Goal: Task Accomplishment & Management: Use online tool/utility

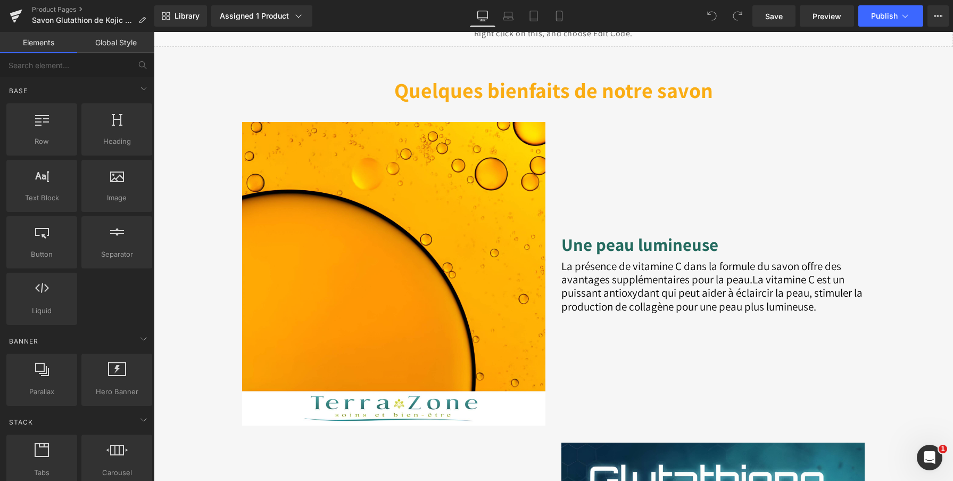
scroll to position [990, 0]
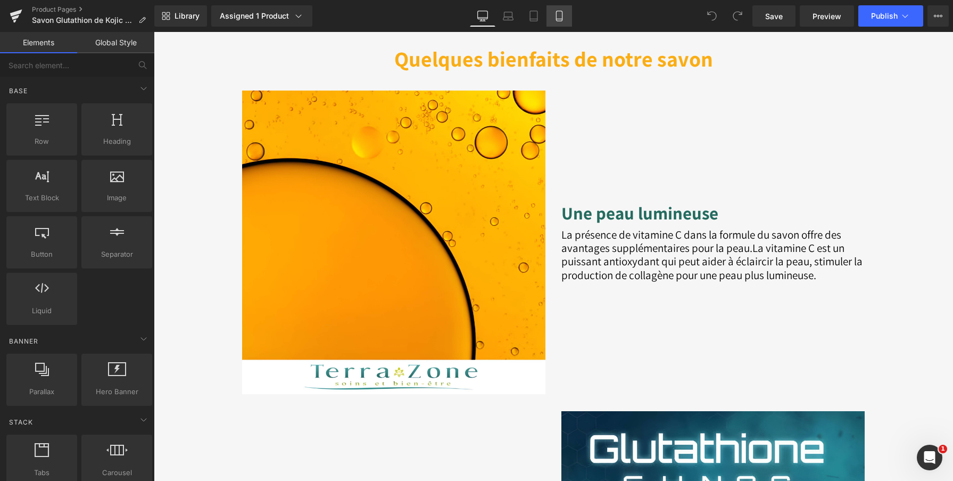
click at [560, 15] on icon at bounding box center [559, 16] width 11 height 11
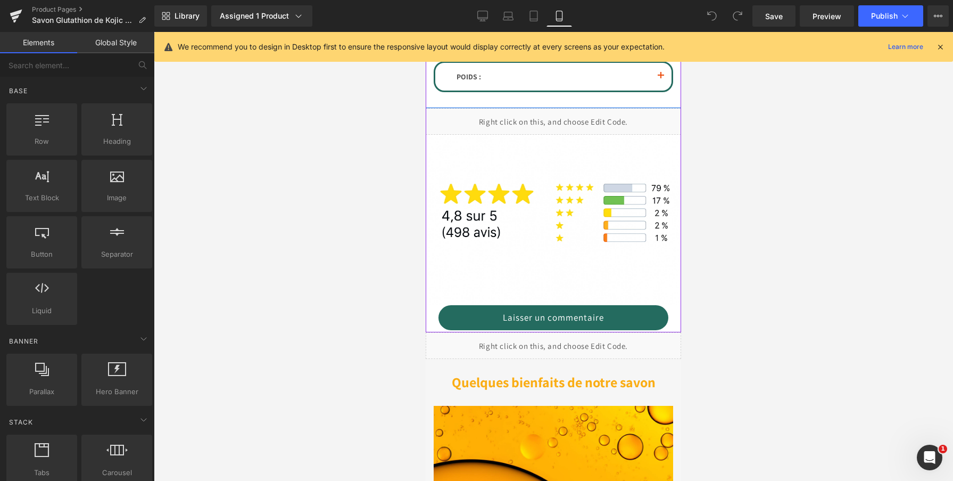
scroll to position [954, 0]
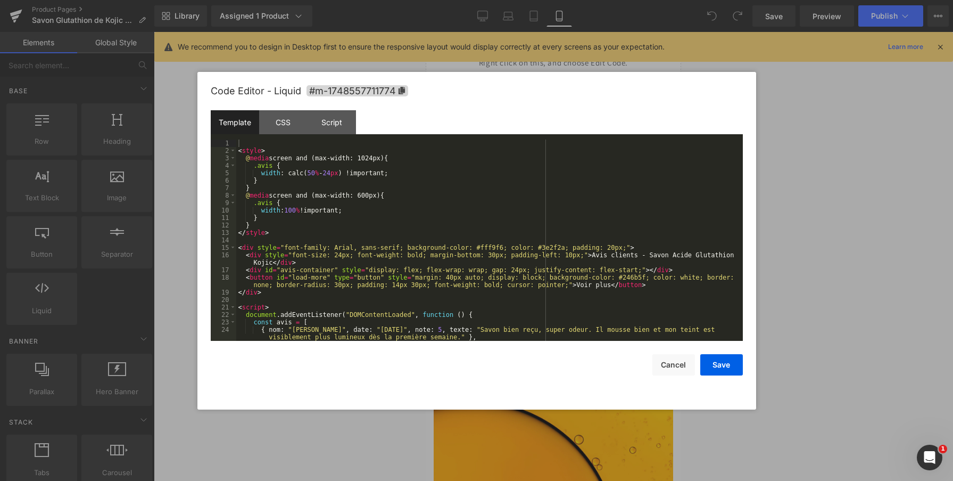
click at [567, 286] on div "Liquid" at bounding box center [553, 286] width 255 height 27
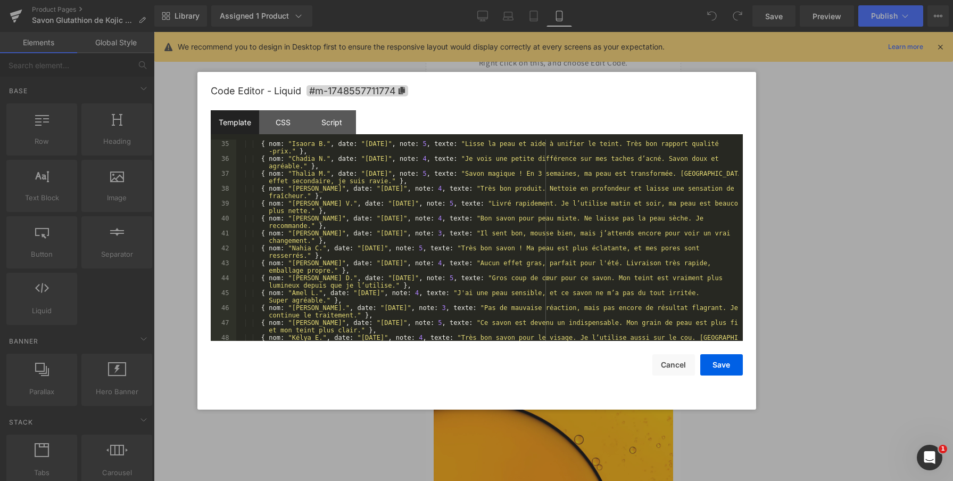
scroll to position [678, 0]
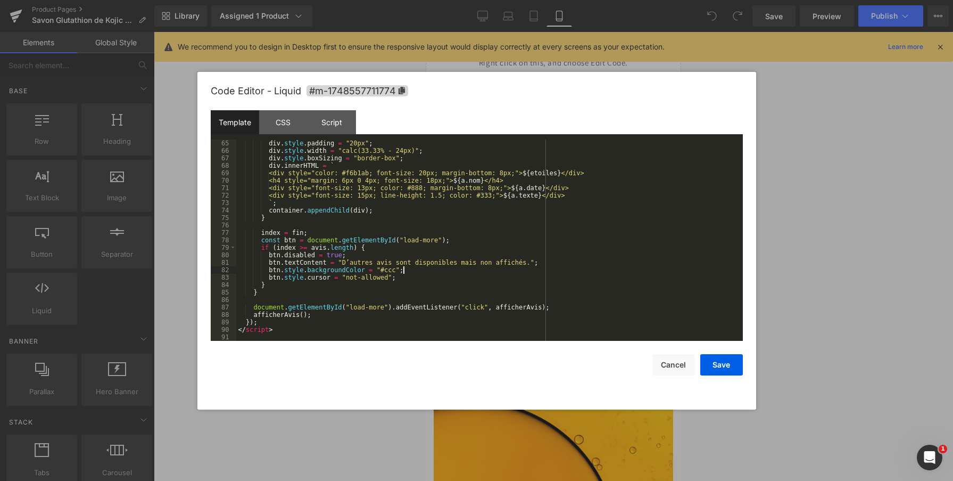
click at [474, 269] on div "div . style . padding = "20px" ; div . style . width = "calc(33.33% - 24px)" ; …" at bounding box center [487, 247] width 502 height 216
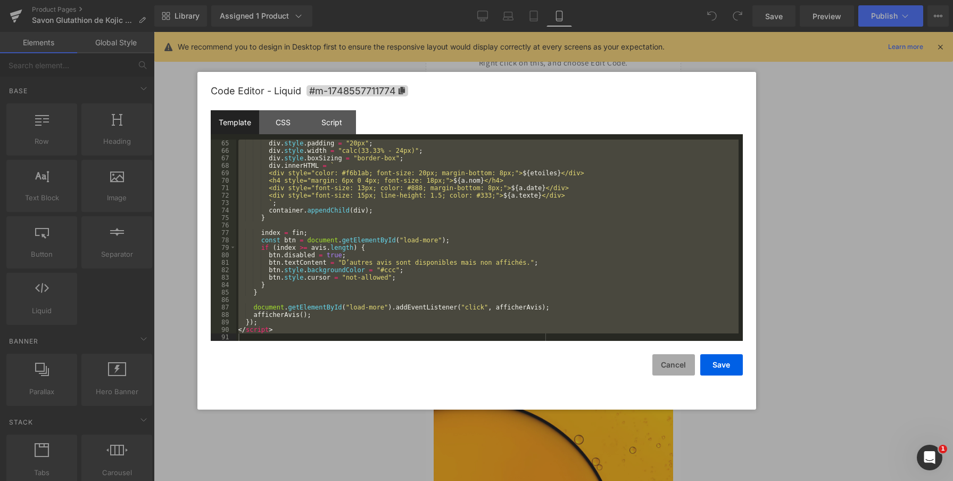
click at [680, 368] on button "Cancel" at bounding box center [673, 364] width 43 height 21
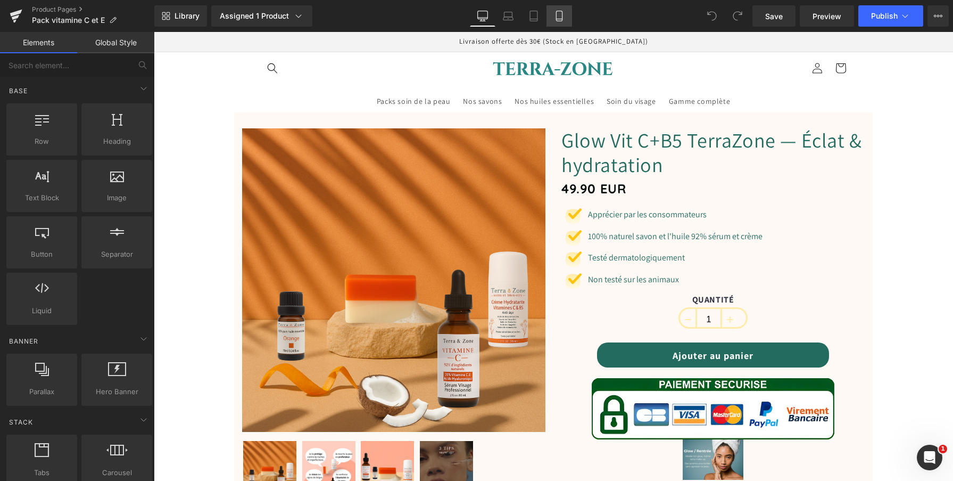
click at [561, 15] on icon at bounding box center [559, 16] width 11 height 11
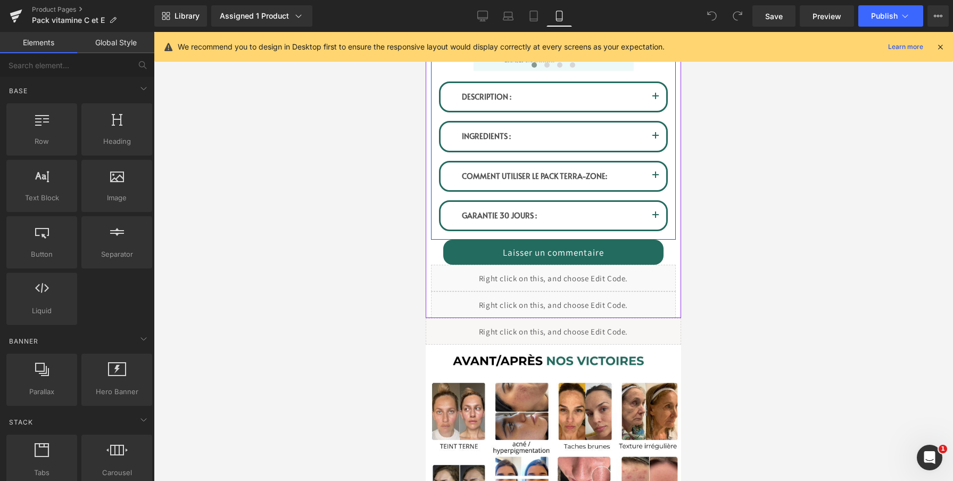
scroll to position [830, 0]
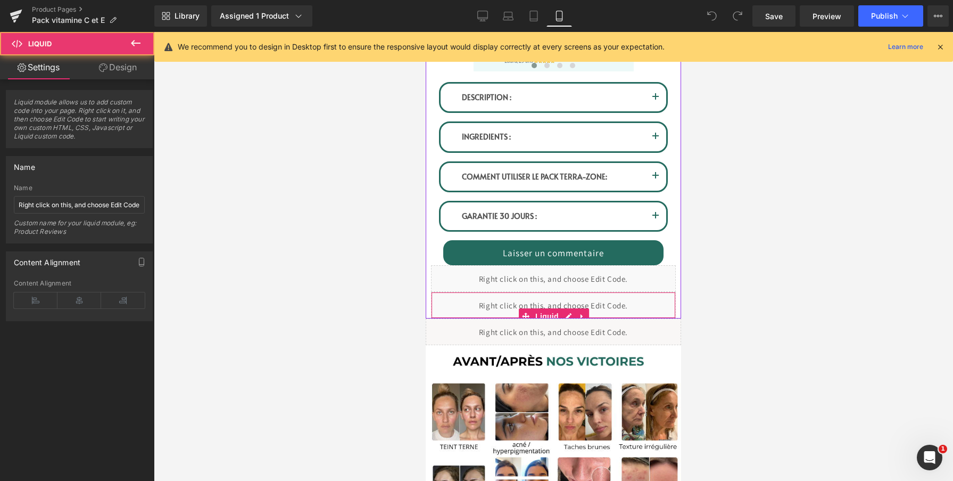
click at [636, 304] on div "Liquid" at bounding box center [553, 305] width 245 height 27
click at [568, 313] on div "Liquid" at bounding box center [553, 305] width 245 height 27
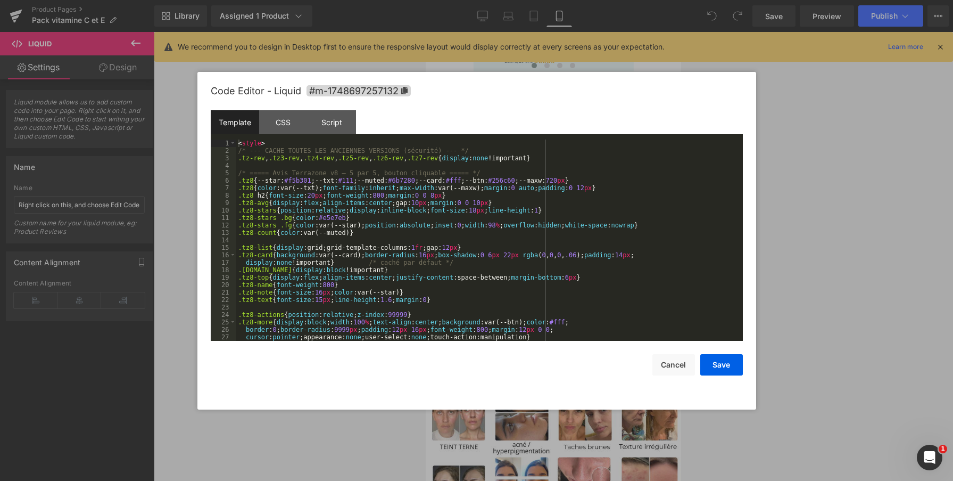
click at [475, 291] on div "< style > /* --- CACHE TOUTES LES ANCIENNES VERSIONS (sécurité) --- */ .tz-rev …" at bounding box center [487, 247] width 502 height 216
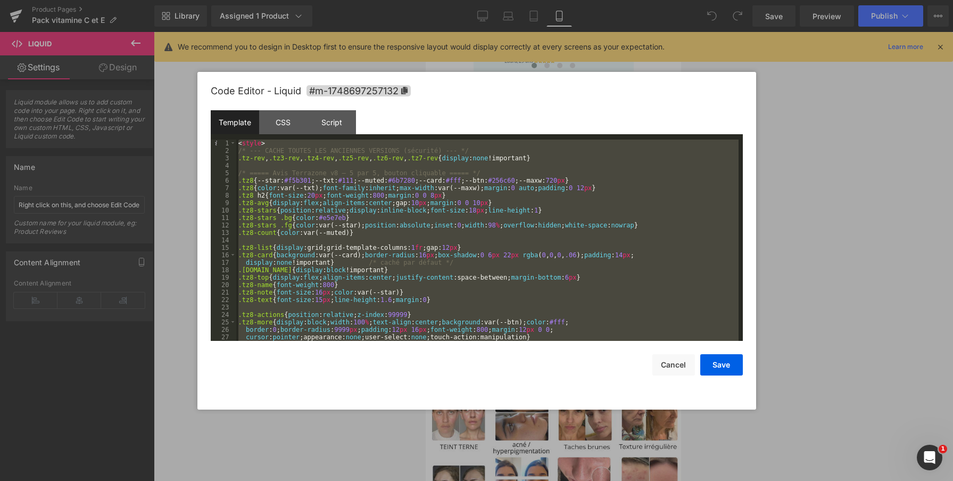
scroll to position [507, 0]
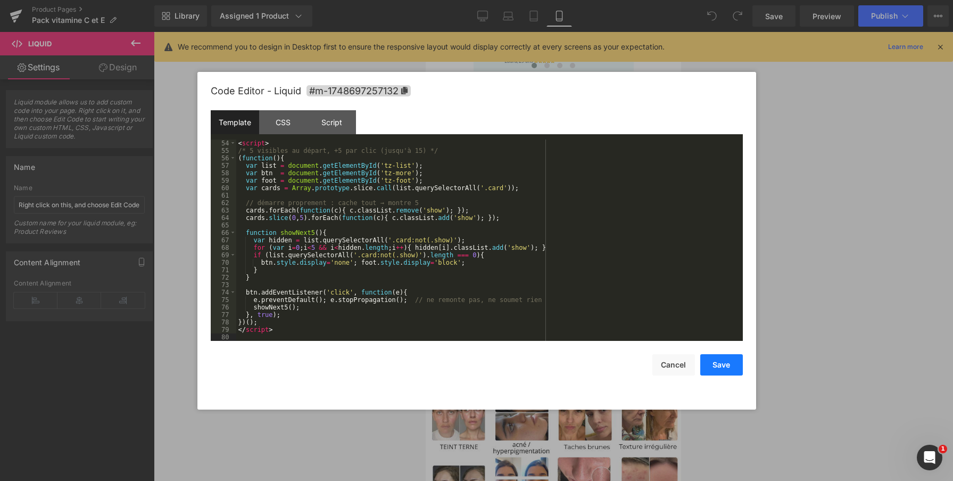
click at [719, 363] on button "Save" at bounding box center [721, 364] width 43 height 21
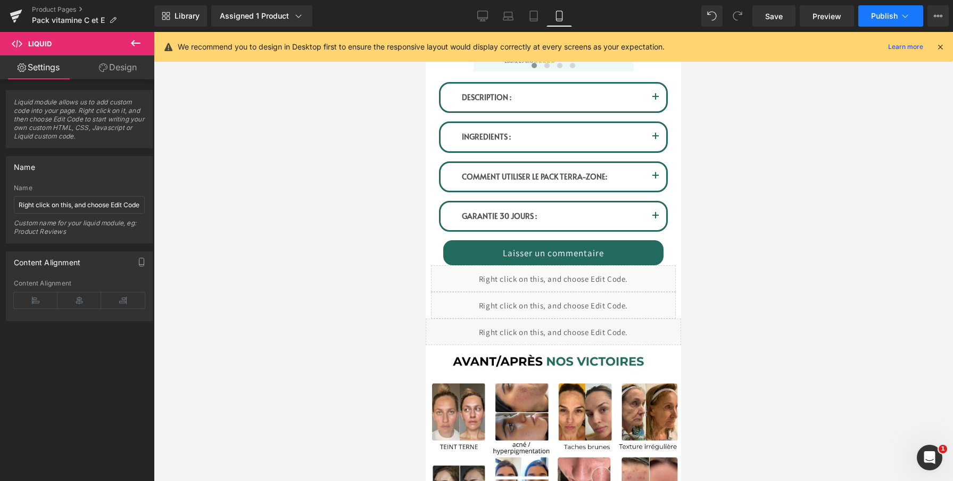
click at [879, 24] on button "Publish" at bounding box center [890, 15] width 65 height 21
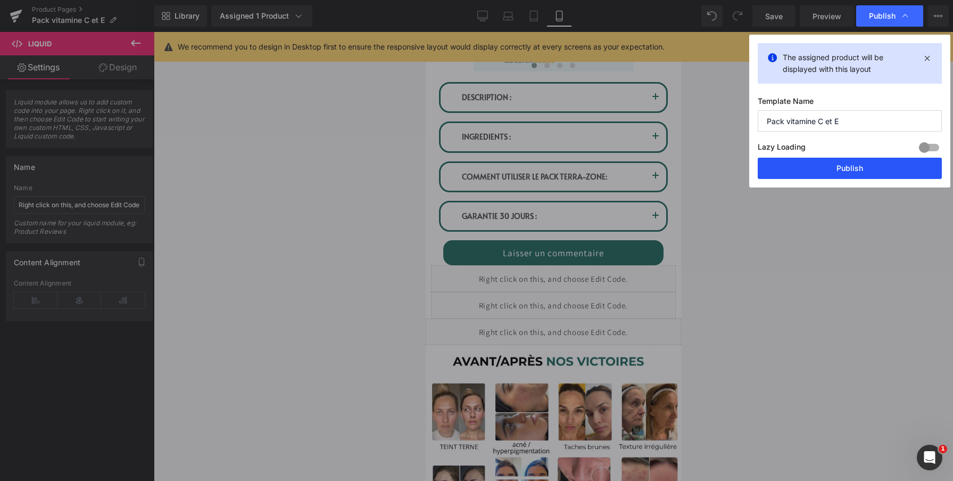
click at [842, 164] on button "Publish" at bounding box center [850, 168] width 184 height 21
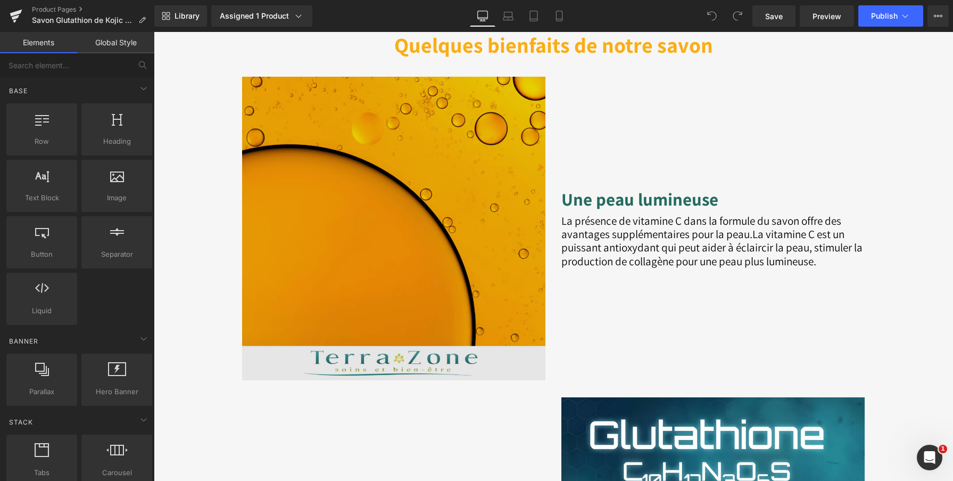
scroll to position [1023, 0]
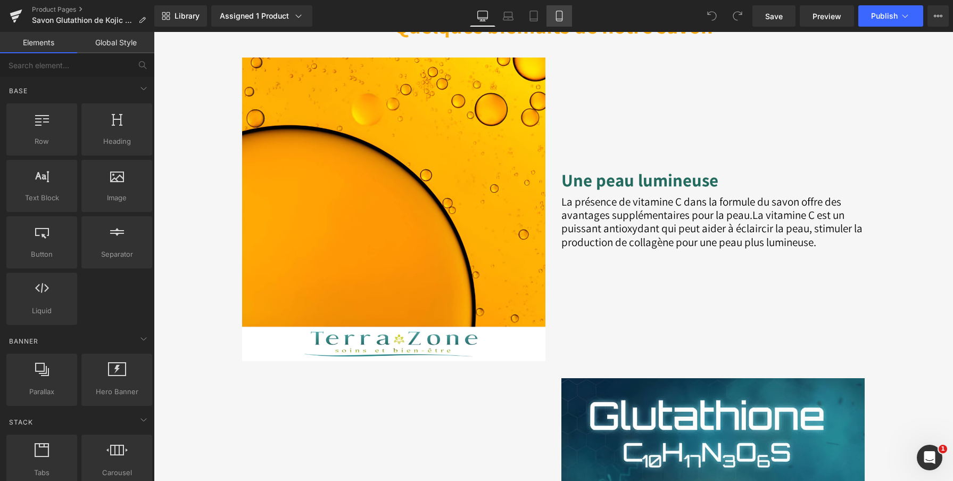
click at [564, 14] on icon at bounding box center [559, 16] width 11 height 11
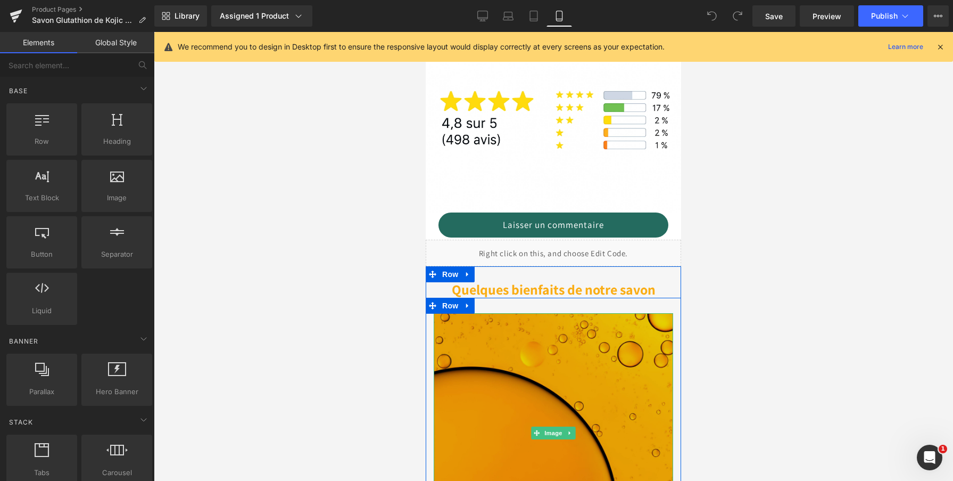
scroll to position [983, 0]
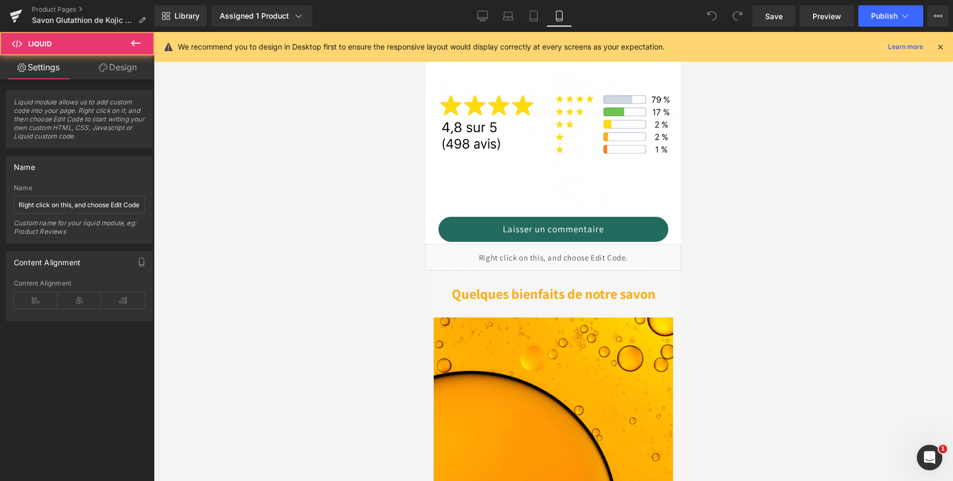
click at [539, 261] on div "Liquid" at bounding box center [553, 257] width 255 height 27
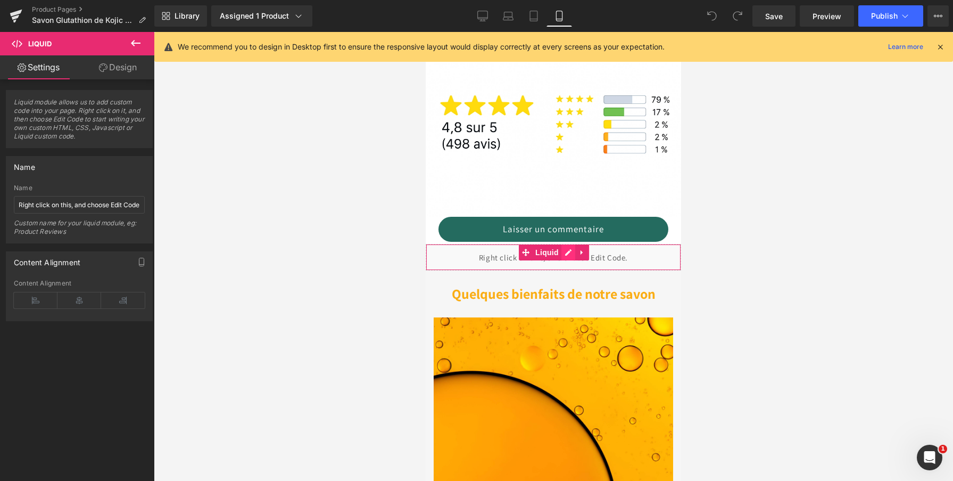
click at [569, 252] on div "Liquid" at bounding box center [553, 257] width 255 height 27
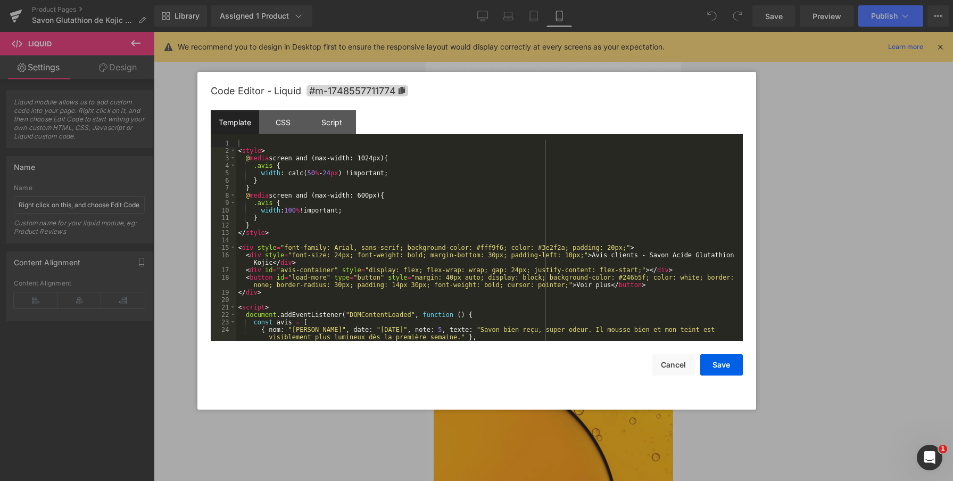
click at [509, 269] on div "< style > @ media screen and (max-width: 1024px) { .avis { width : calc( 50 % -…" at bounding box center [487, 251] width 502 height 224
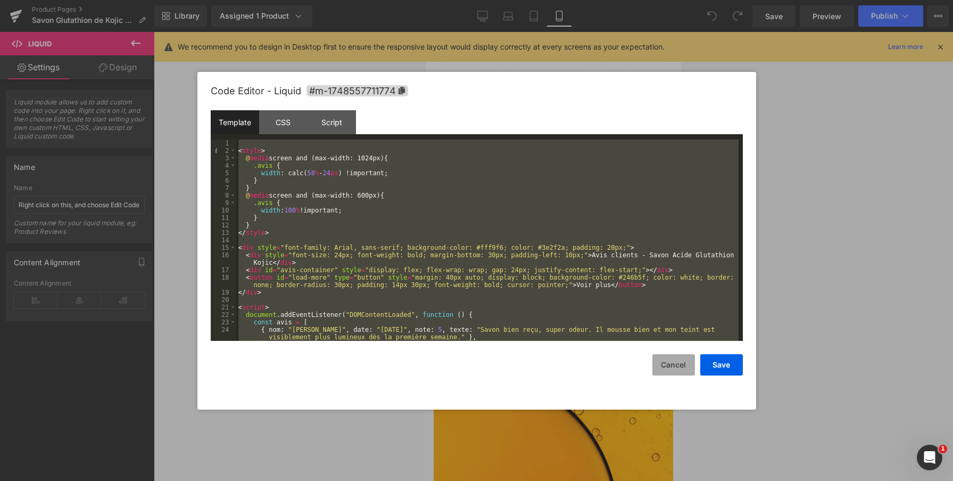
click at [682, 366] on button "Cancel" at bounding box center [673, 364] width 43 height 21
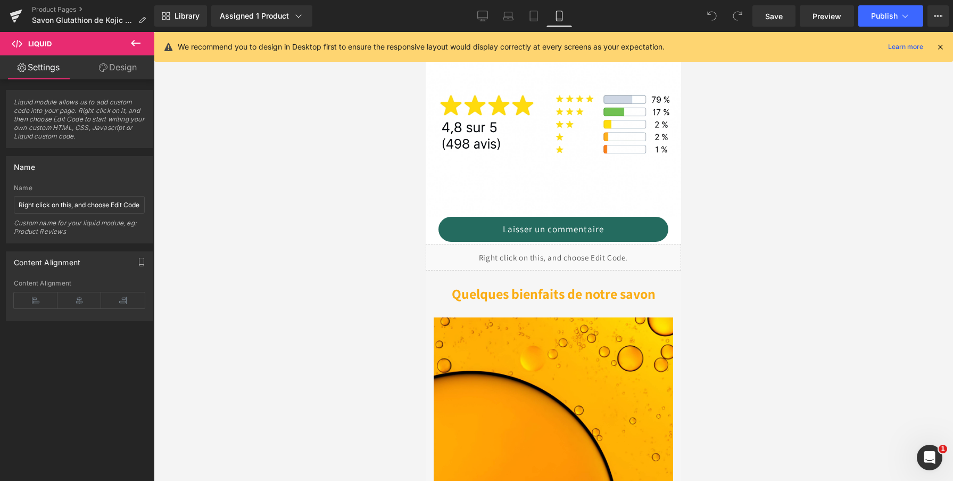
click at [136, 42] on icon at bounding box center [135, 43] width 13 height 13
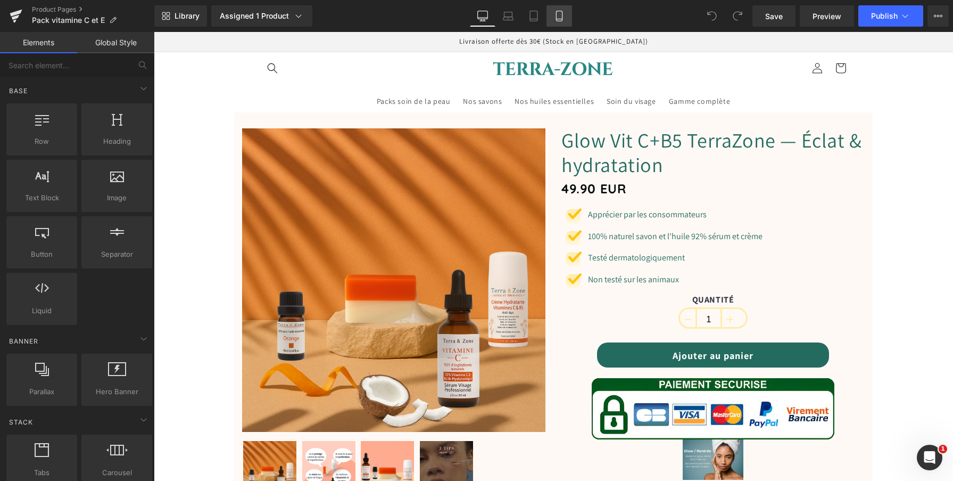
click at [555, 13] on icon at bounding box center [559, 16] width 11 height 11
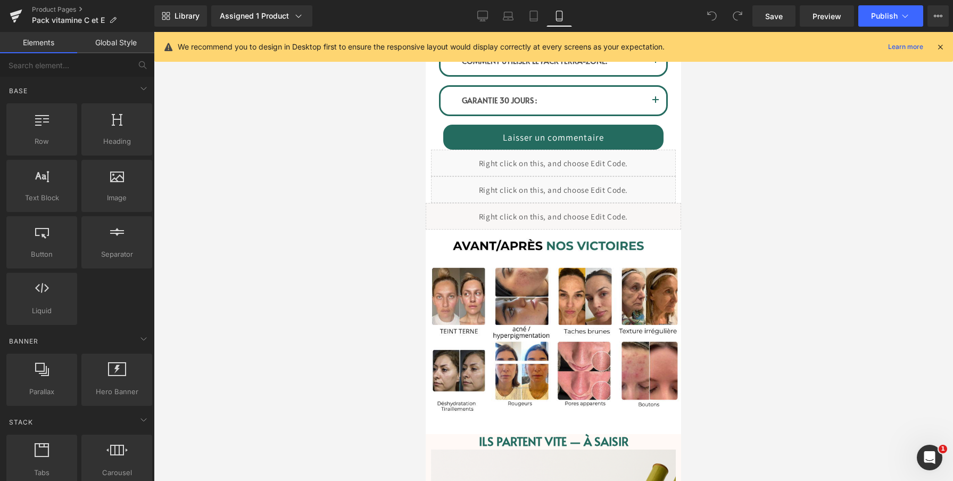
scroll to position [946, 0]
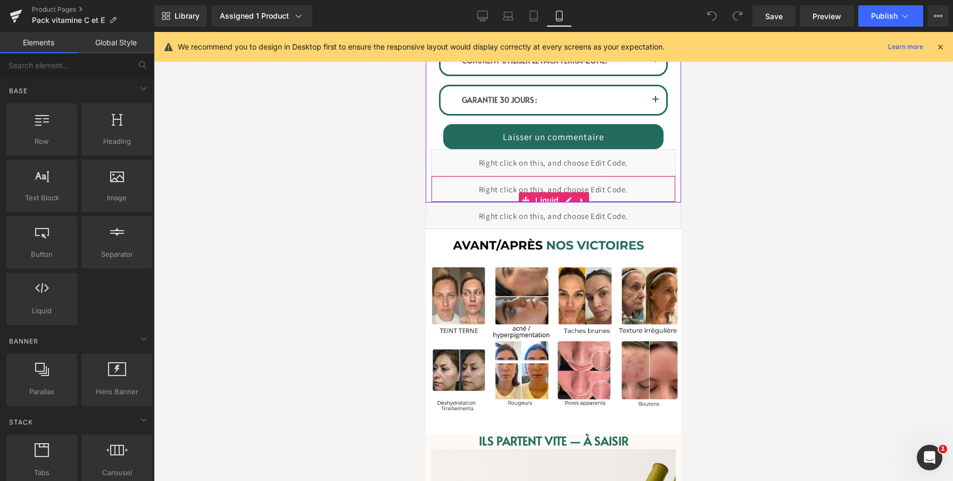
click at [635, 185] on div "Liquid" at bounding box center [553, 189] width 245 height 27
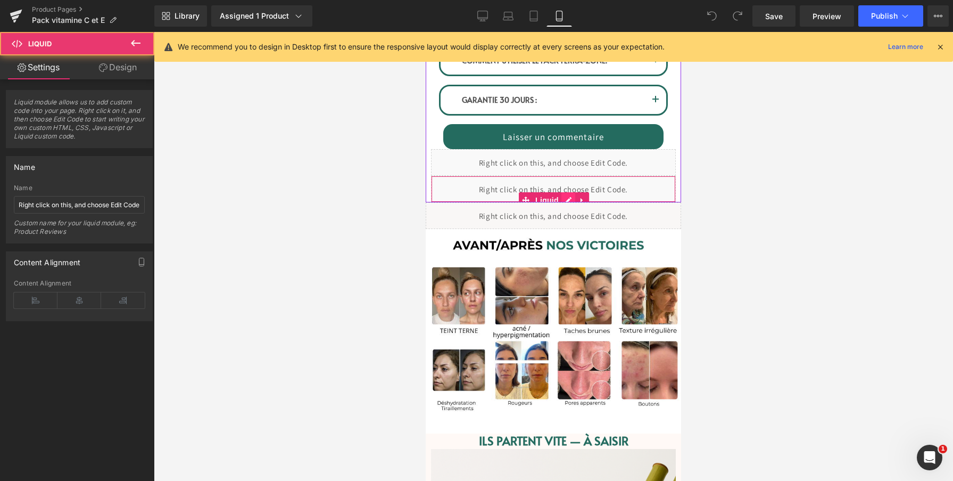
click at [570, 198] on div "Liquid" at bounding box center [553, 189] width 245 height 27
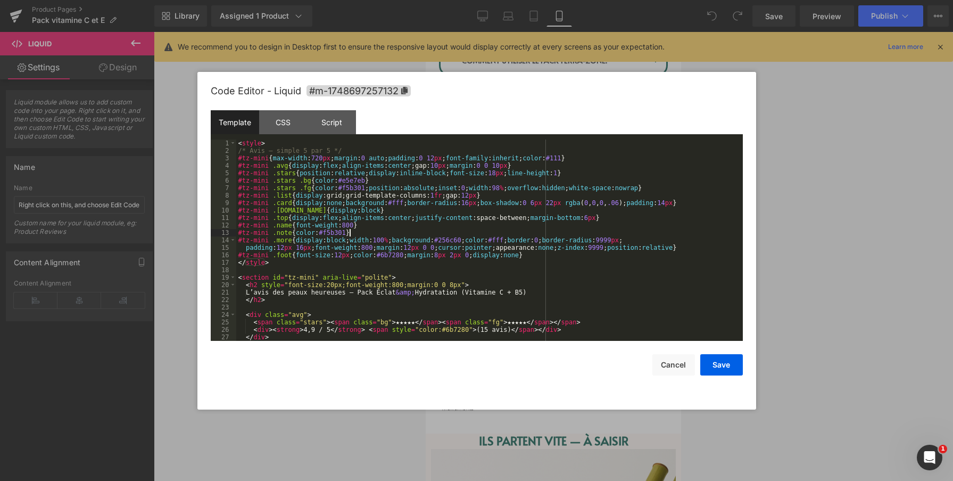
click at [434, 235] on div "< style > /* Avis — simple 5 par 5 */ #tz-mini { max-width : 720 px ; margin : …" at bounding box center [487, 247] width 502 height 216
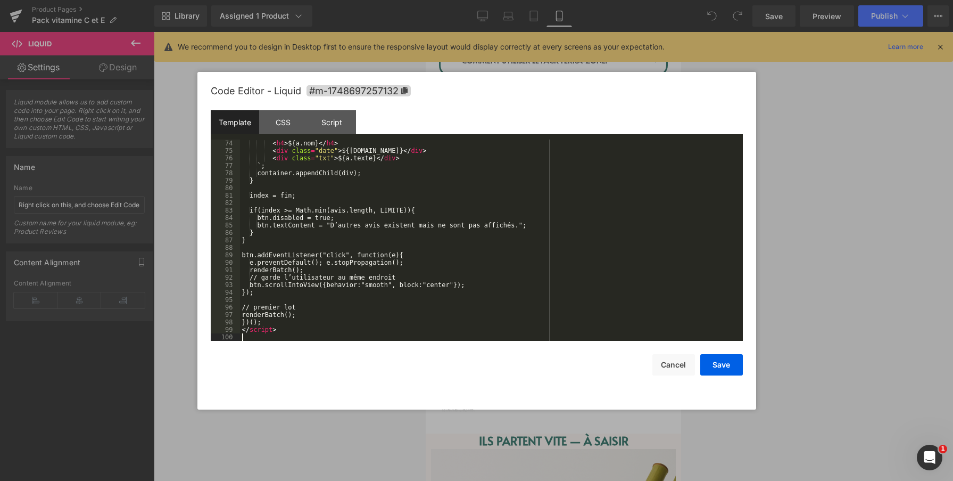
scroll to position [693, 0]
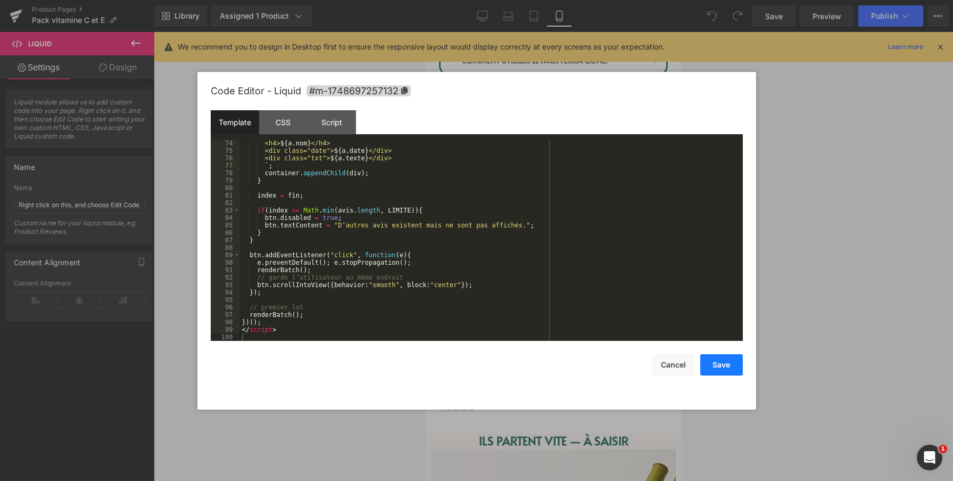
click at [729, 363] on button "Save" at bounding box center [721, 364] width 43 height 21
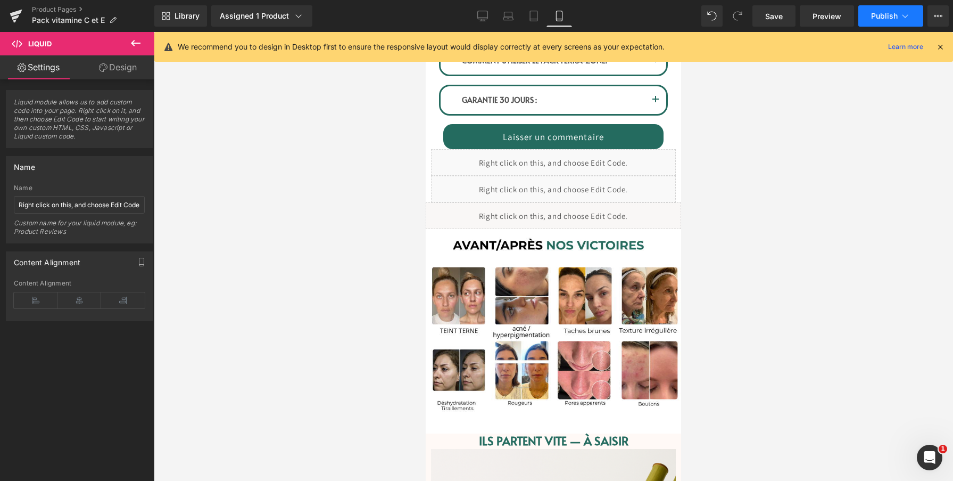
click at [869, 16] on button "Publish" at bounding box center [890, 15] width 65 height 21
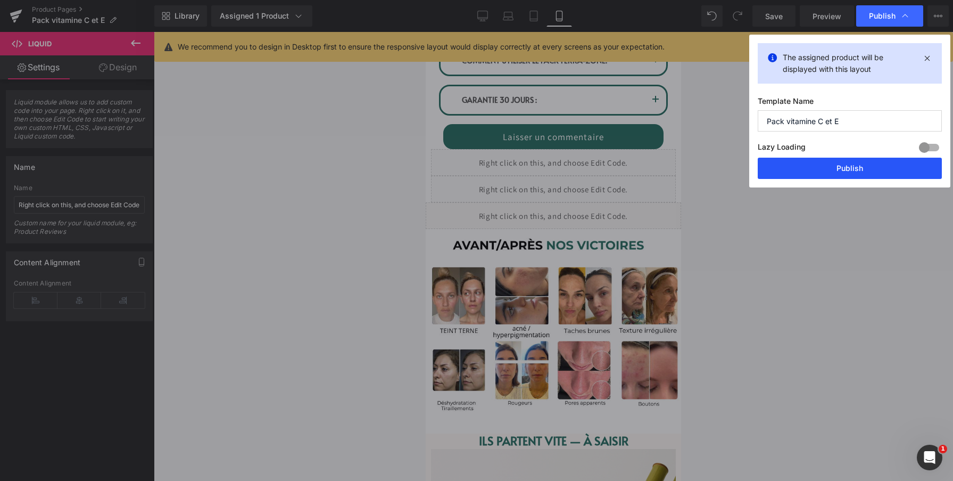
click at [824, 167] on button "Publish" at bounding box center [850, 168] width 184 height 21
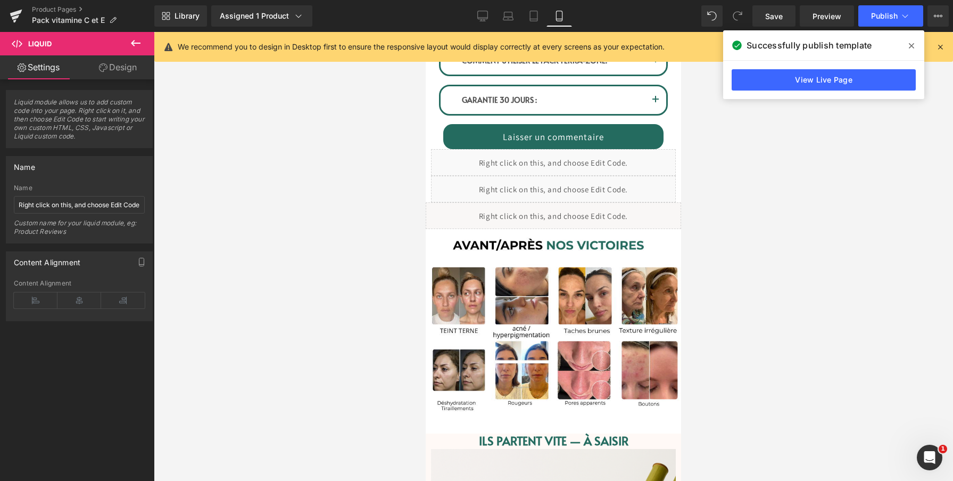
click at [824, 167] on div at bounding box center [553, 256] width 799 height 449
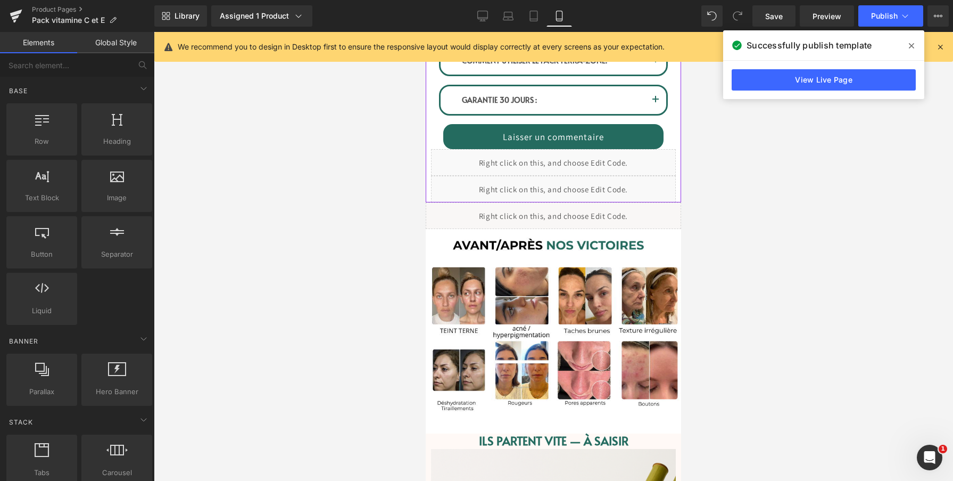
click at [570, 196] on div "Liquid" at bounding box center [553, 189] width 245 height 27
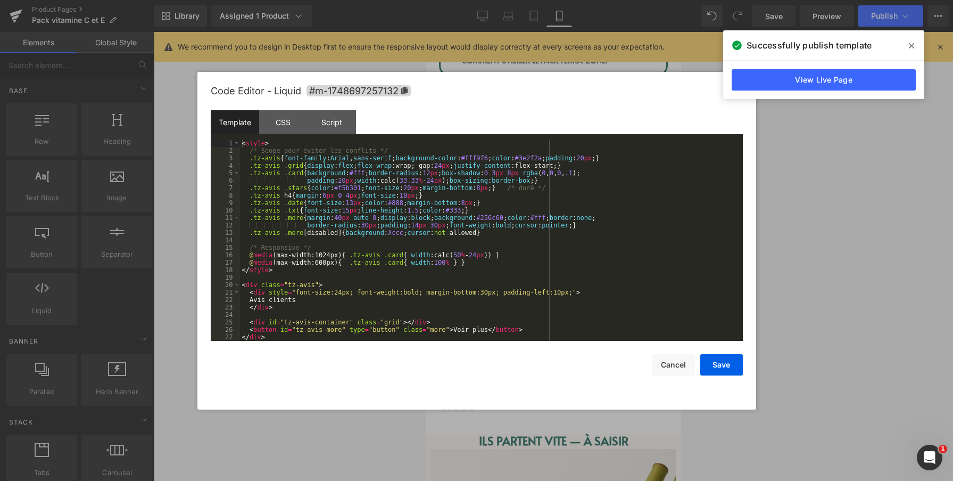
click at [543, 228] on div "< style > /* Scope pour éviter les conflits */ .tz-avis { font-family : Arial ,…" at bounding box center [489, 247] width 499 height 216
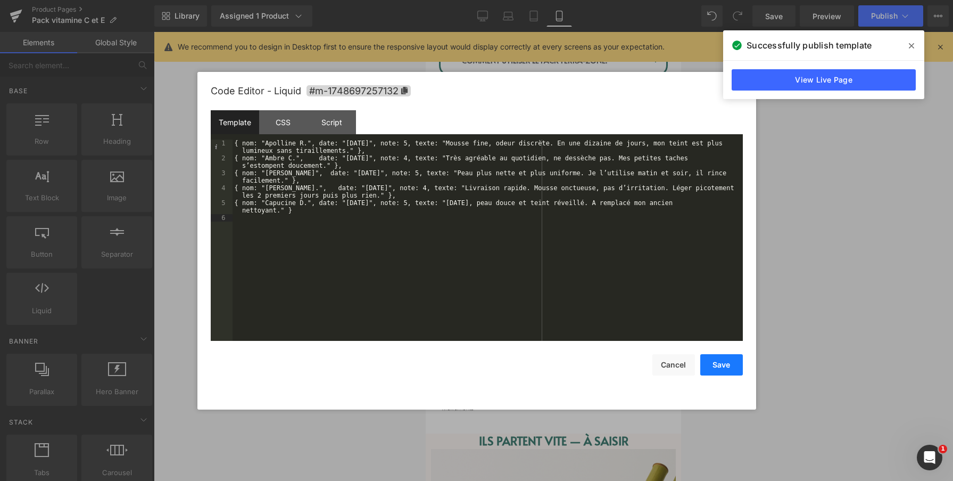
click at [729, 369] on button "Save" at bounding box center [721, 364] width 43 height 21
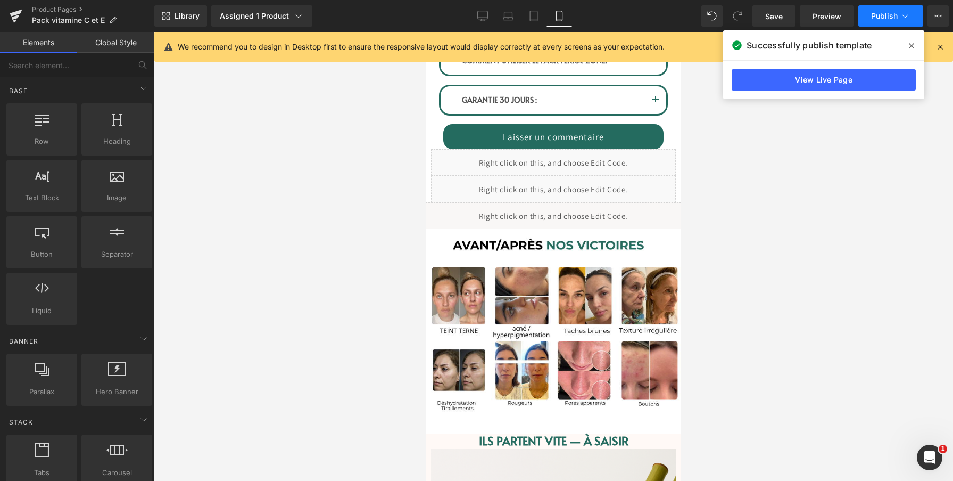
click at [880, 22] on button "Publish" at bounding box center [890, 15] width 65 height 21
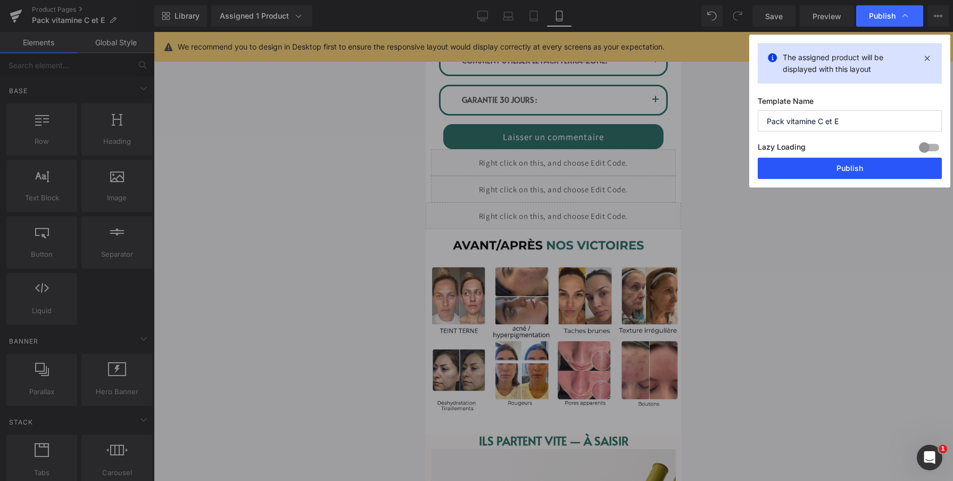
click at [842, 163] on button "Publish" at bounding box center [850, 168] width 184 height 21
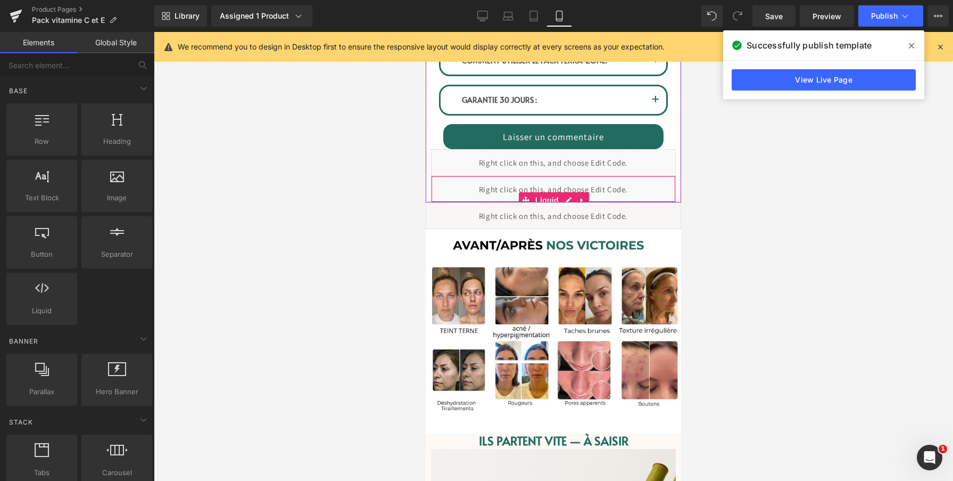
click at [594, 188] on div "Liquid" at bounding box center [553, 189] width 245 height 27
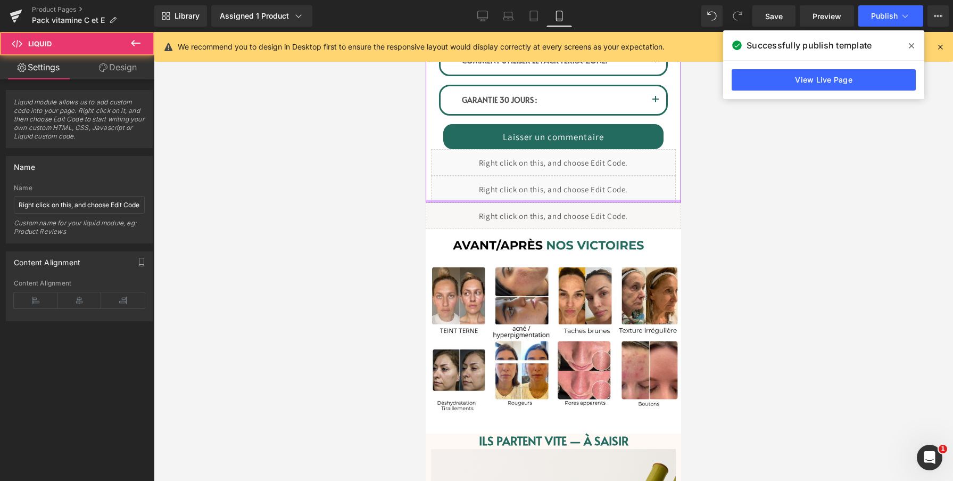
click at [569, 200] on div at bounding box center [553, 201] width 255 height 3
click at [606, 192] on div "Liquid" at bounding box center [553, 189] width 245 height 27
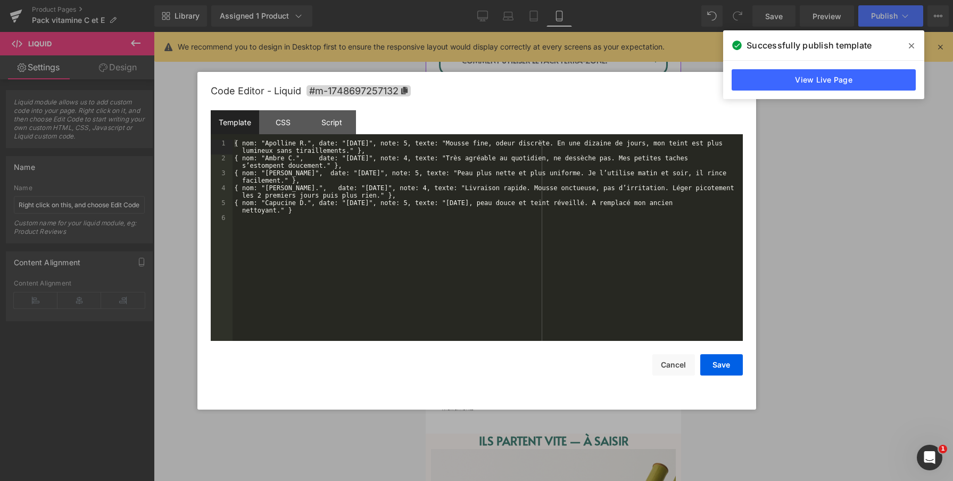
click at [566, 198] on div "Liquid" at bounding box center [553, 189] width 245 height 27
click at [517, 239] on div "{ nom: "Apolline R.", date: "07/09/2025", note: 5, texte: "Mousse fine, odeur d…" at bounding box center [488, 251] width 510 height 224
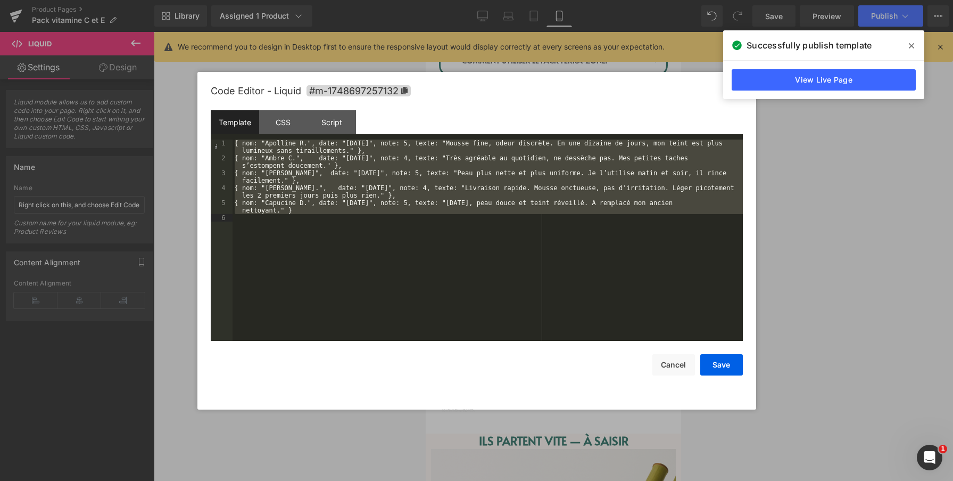
scroll to position [164, 0]
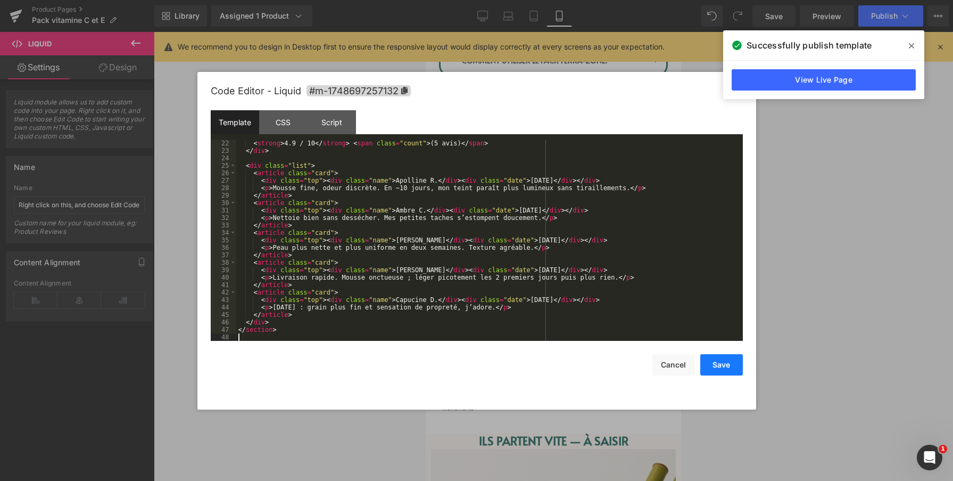
click at [716, 366] on button "Save" at bounding box center [721, 364] width 43 height 21
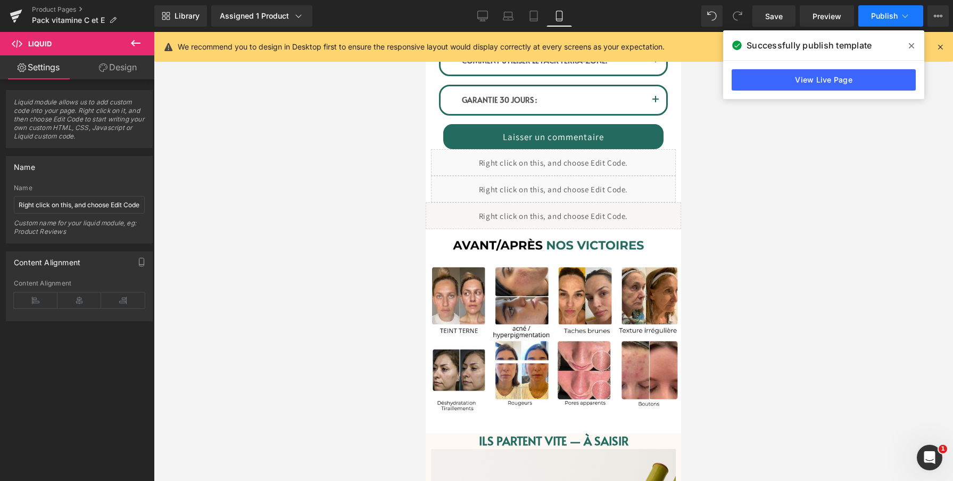
click at [871, 18] on button "Publish" at bounding box center [890, 15] width 65 height 21
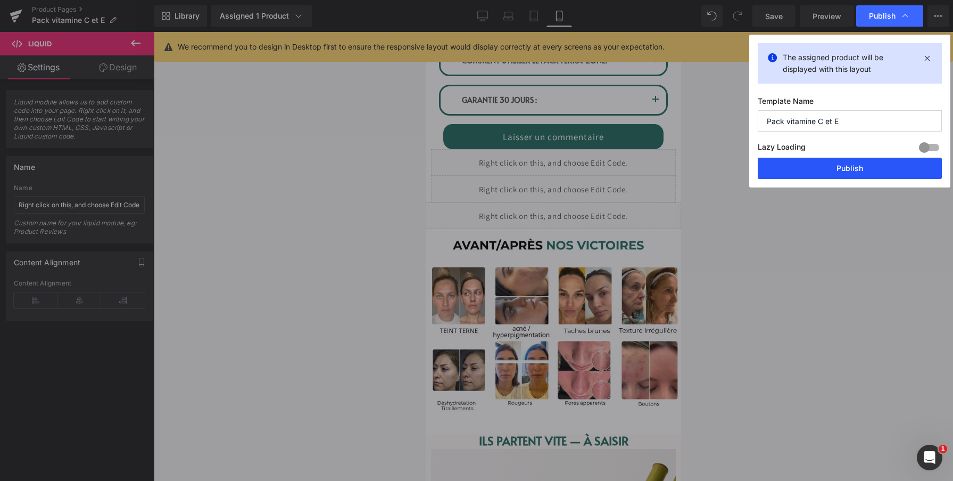
click at [833, 171] on button "Publish" at bounding box center [850, 168] width 184 height 21
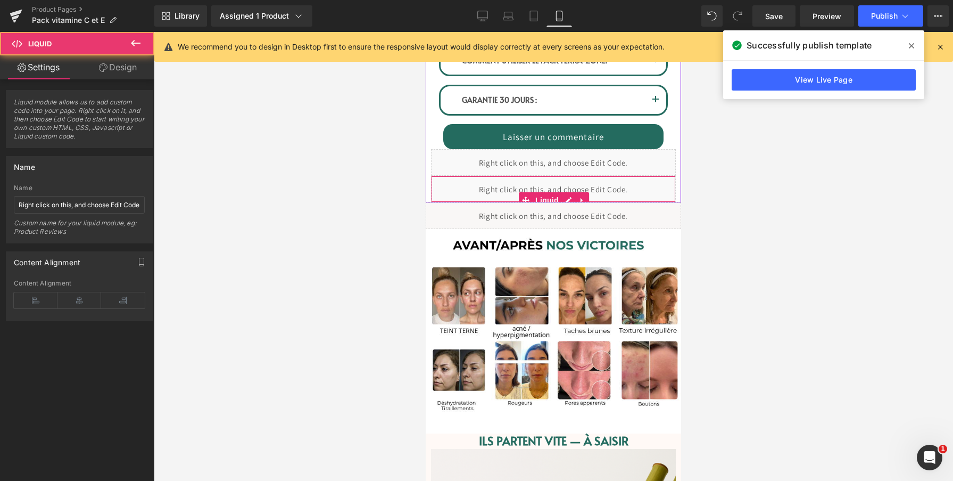
click at [597, 188] on div "Liquid" at bounding box center [553, 189] width 245 height 27
click at [569, 198] on div "Liquid" at bounding box center [553, 189] width 245 height 27
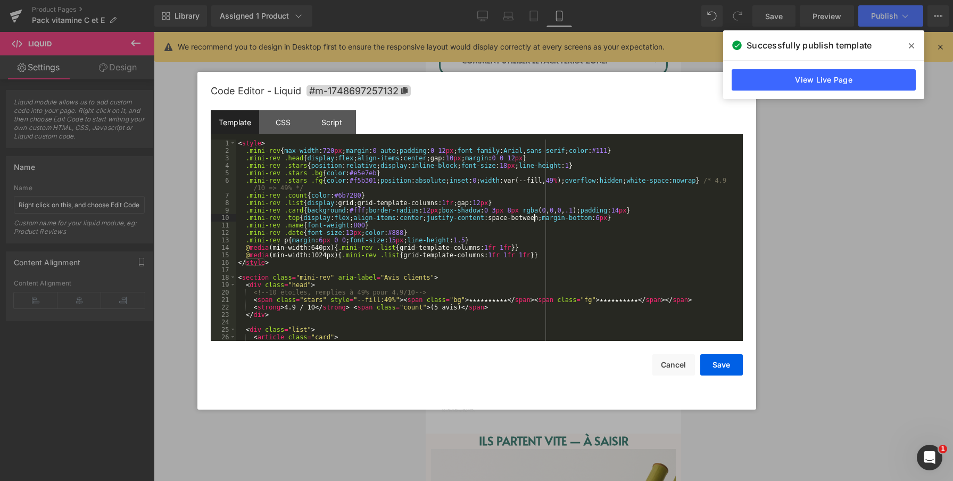
click at [534, 217] on div "< style > .mini-rev { max-width : 720 px ; margin : 0 auto ; padding : 0 12 px …" at bounding box center [487, 247] width 502 height 216
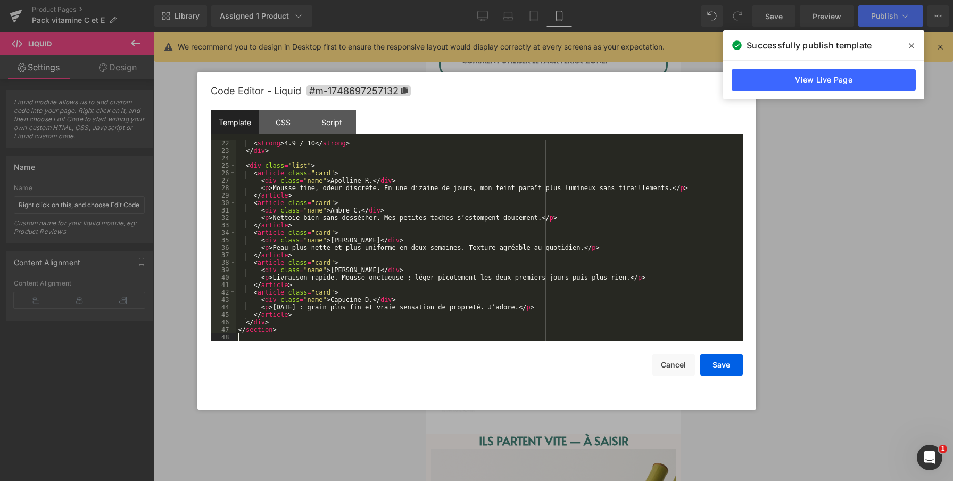
scroll to position [156, 0]
click at [721, 361] on button "Save" at bounding box center [721, 364] width 43 height 21
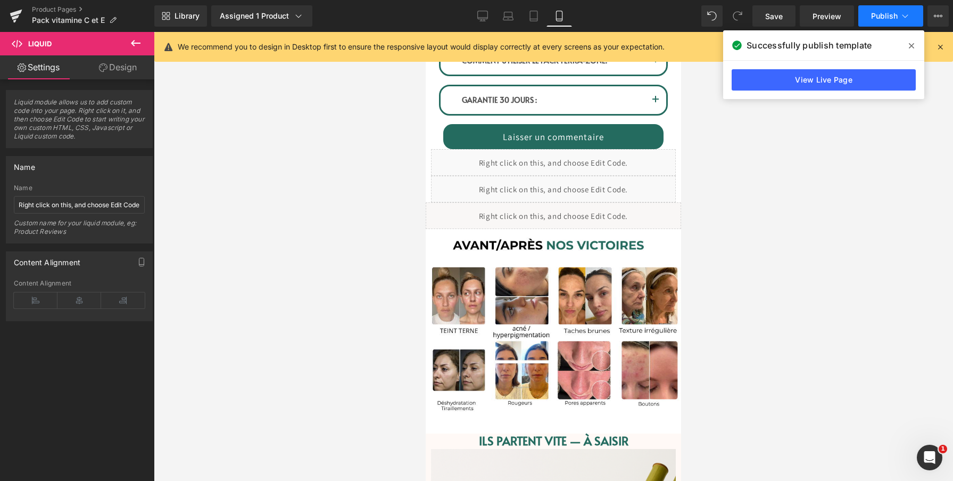
click at [886, 23] on button "Publish" at bounding box center [890, 15] width 65 height 21
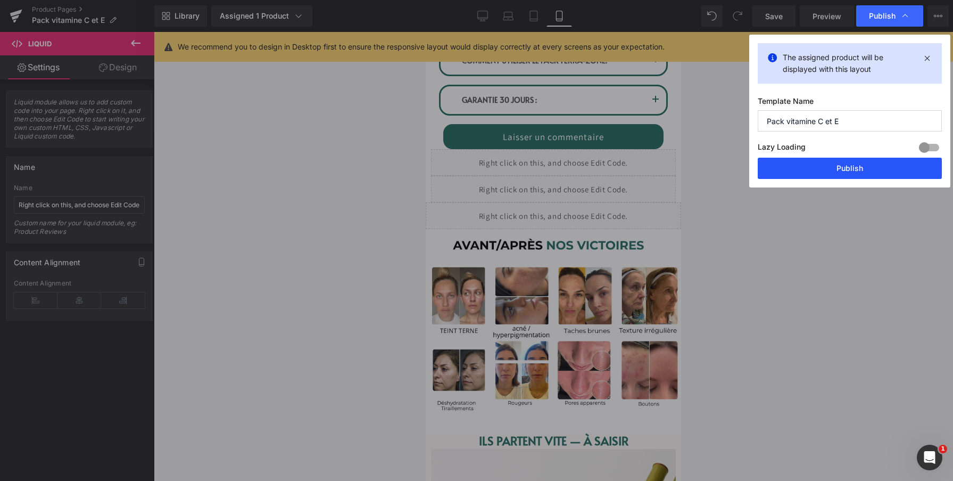
click at [846, 171] on button "Publish" at bounding box center [850, 168] width 184 height 21
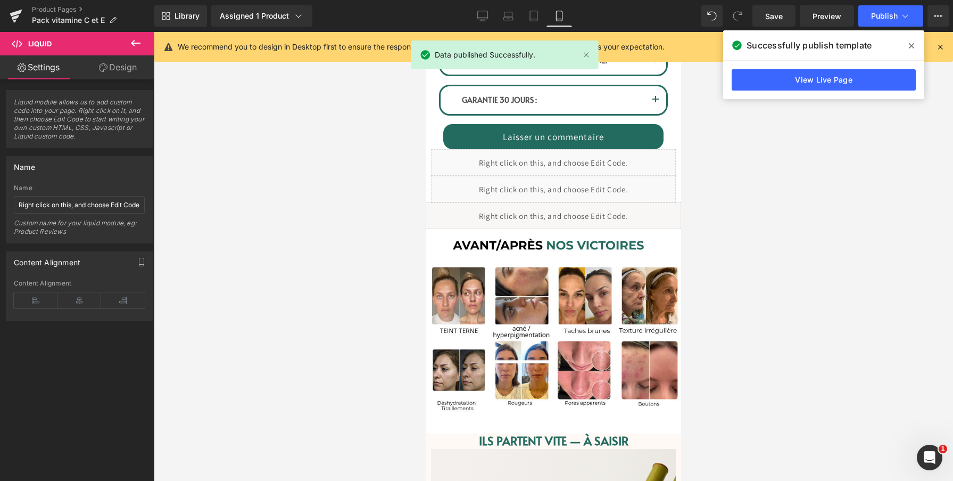
click at [682, 34] on div "We recommend you to design in Desktop first to ensure the responsive layout wou…" at bounding box center [553, 47] width 799 height 30
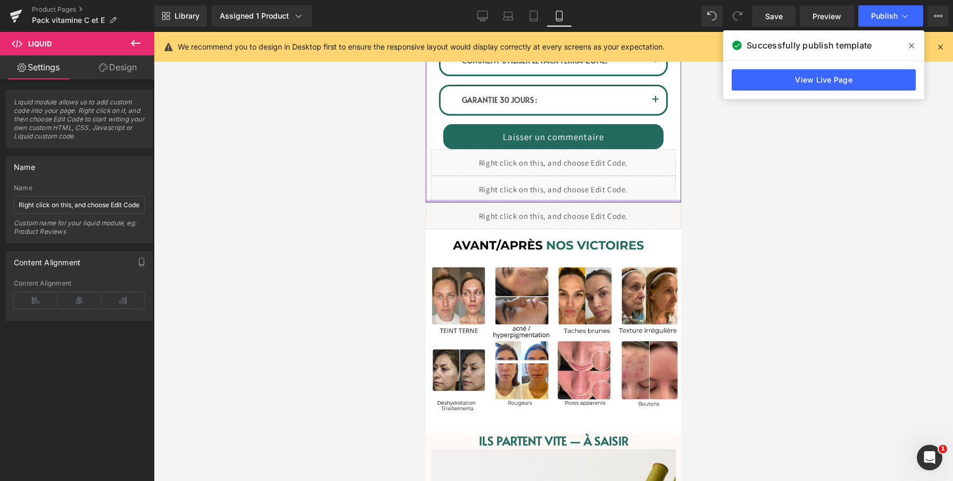
click at [582, 200] on div at bounding box center [553, 201] width 255 height 3
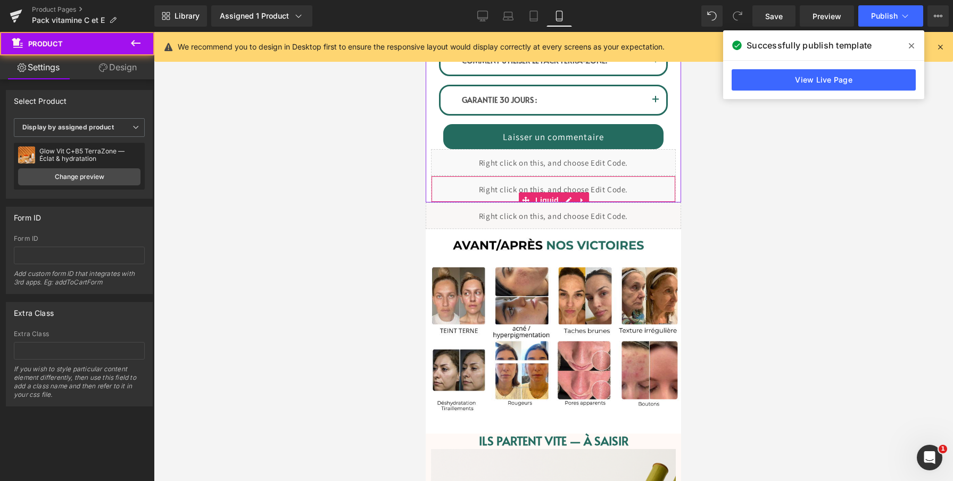
click at [605, 187] on div "Liquid" at bounding box center [553, 189] width 245 height 27
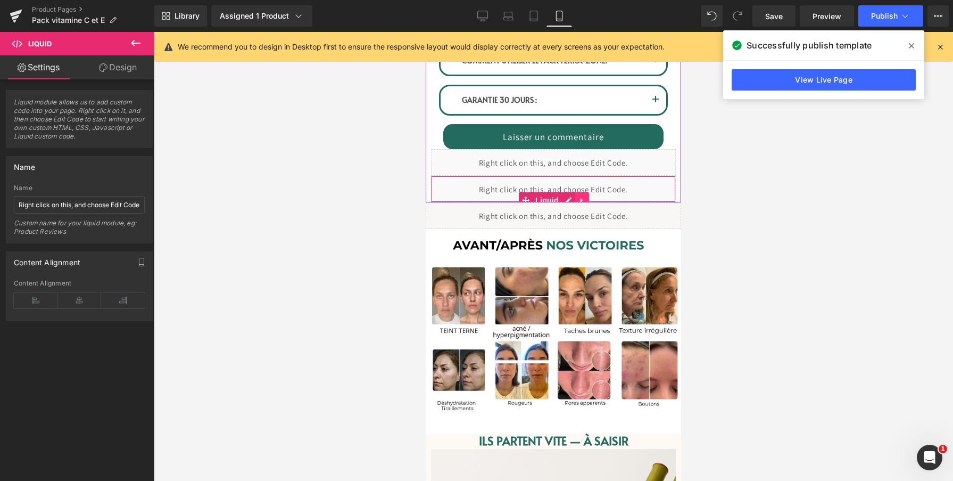
click at [583, 198] on icon at bounding box center [581, 200] width 7 height 8
click at [588, 195] on link at bounding box center [589, 200] width 14 height 16
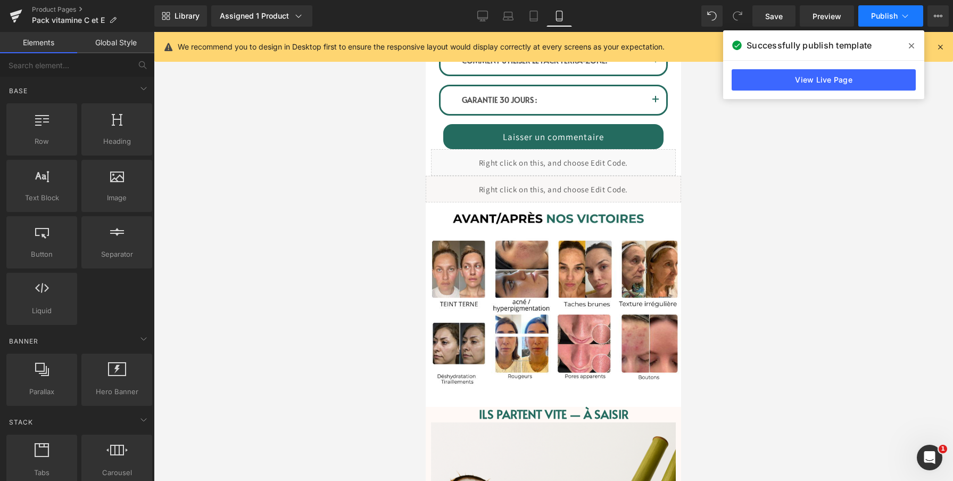
click at [878, 18] on span "Publish" at bounding box center [884, 16] width 27 height 9
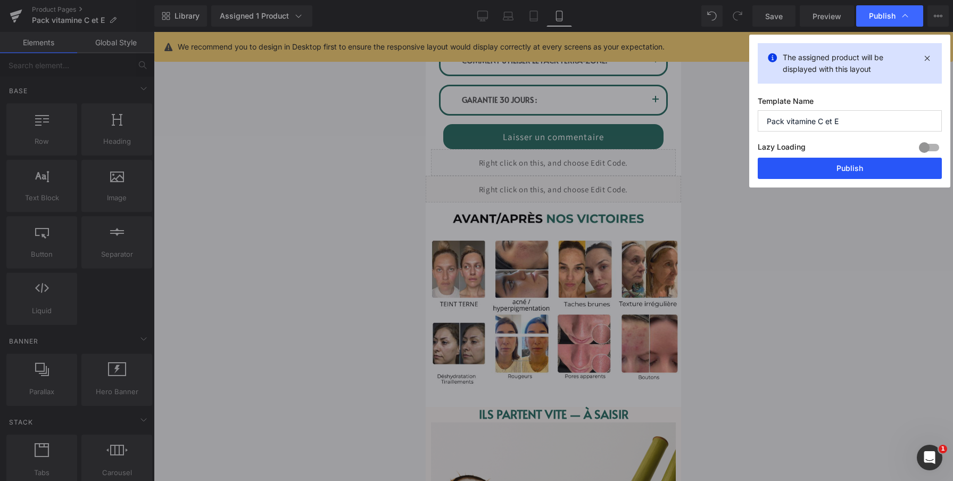
click at [888, 168] on button "Publish" at bounding box center [850, 168] width 184 height 21
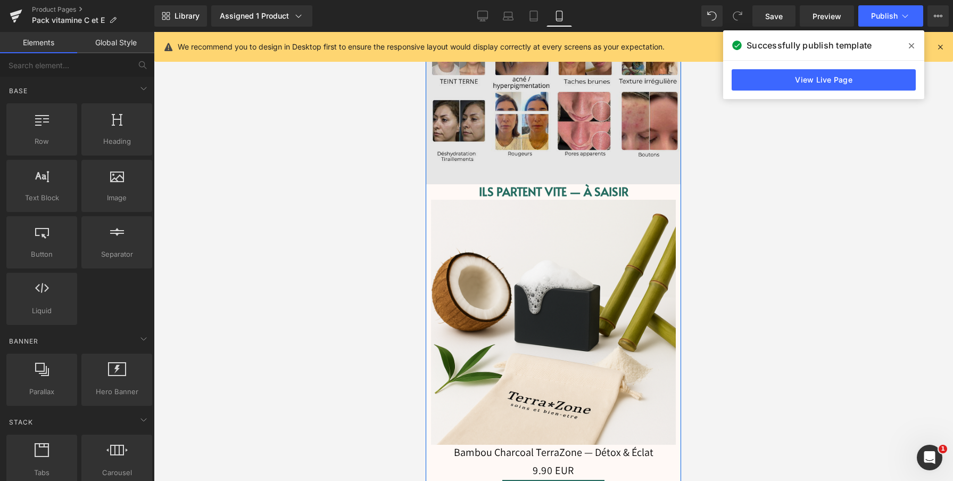
scroll to position [1171, 0]
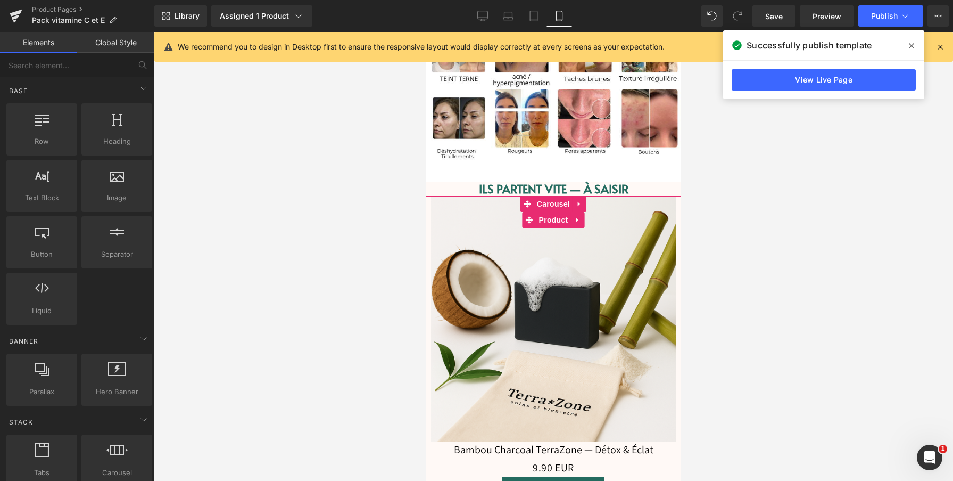
click at [678, 206] on div "Sale Off (P) Image Bambou Charcoal TerraZone — Détox & Éclat (P) Title 0 EUR 9.…" at bounding box center [553, 357] width 255 height 322
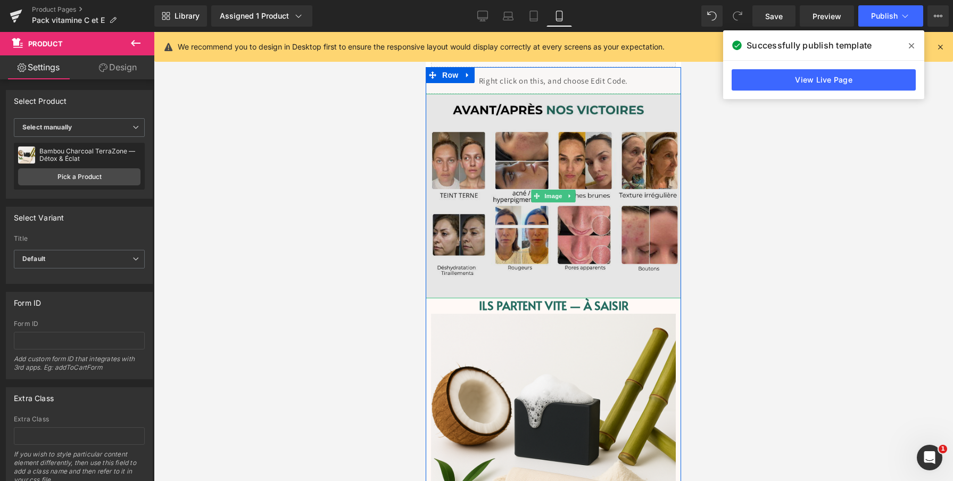
scroll to position [1055, 0]
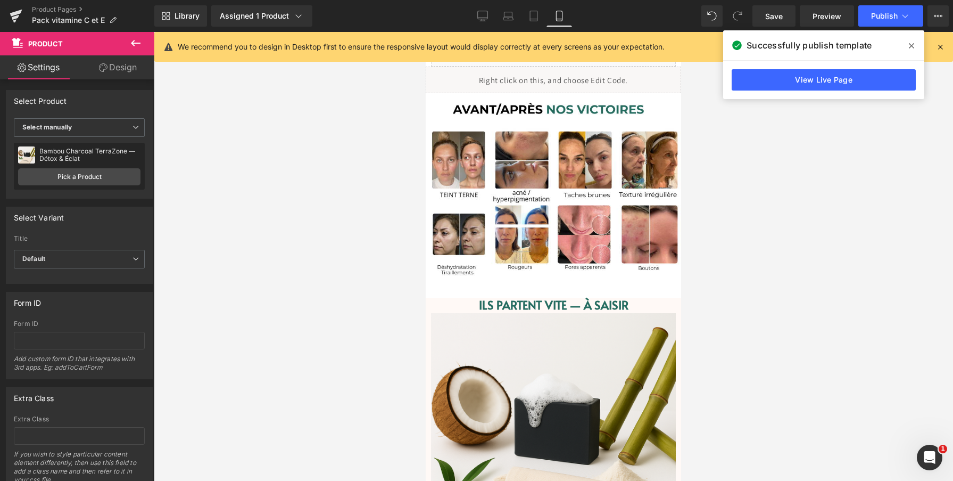
click at [137, 41] on icon at bounding box center [135, 43] width 13 height 13
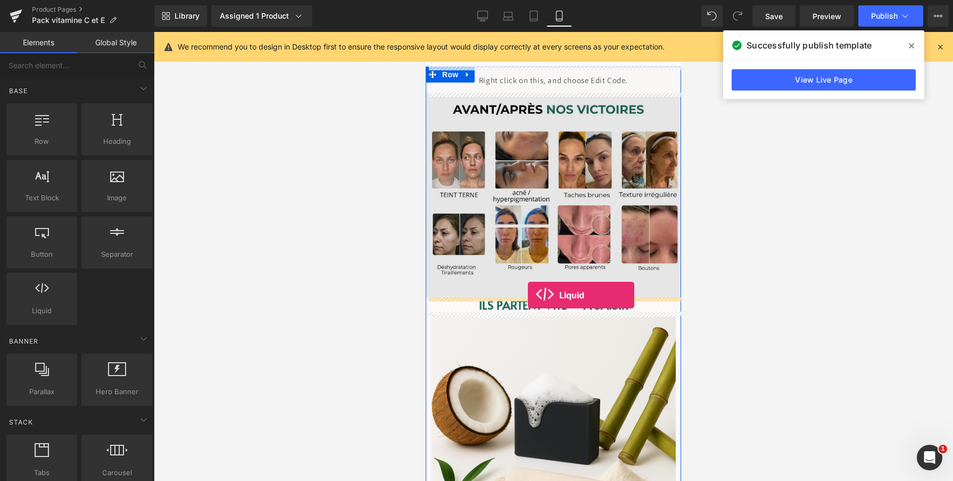
drag, startPoint x: 468, startPoint y: 327, endPoint x: 528, endPoint y: 296, distance: 67.6
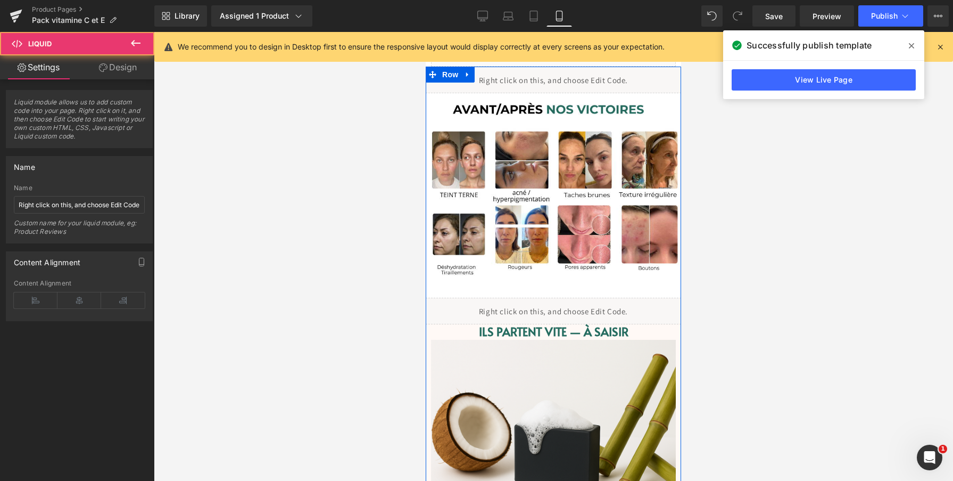
click at [570, 305] on div "Liquid" at bounding box center [553, 310] width 255 height 27
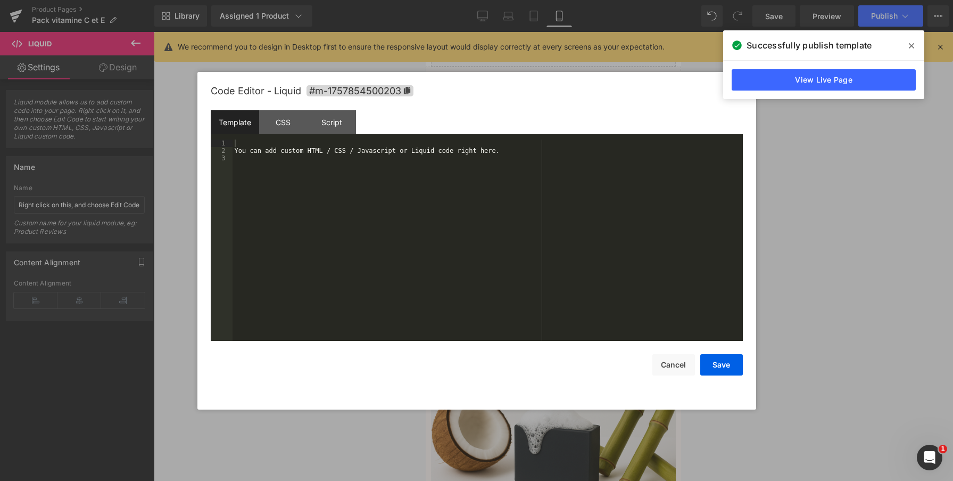
click at [470, 181] on div "You can add custom HTML / CSS / Javascript or Liquid code right here." at bounding box center [488, 247] width 510 height 216
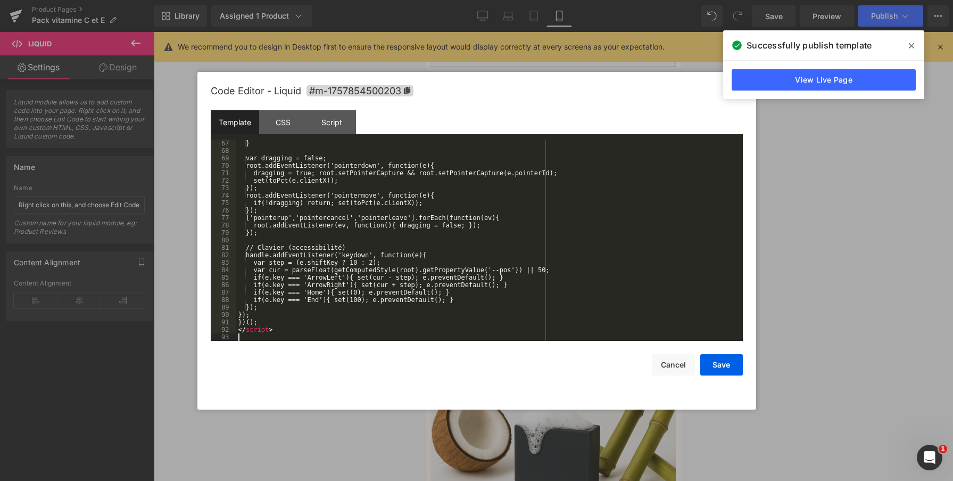
scroll to position [499, 0]
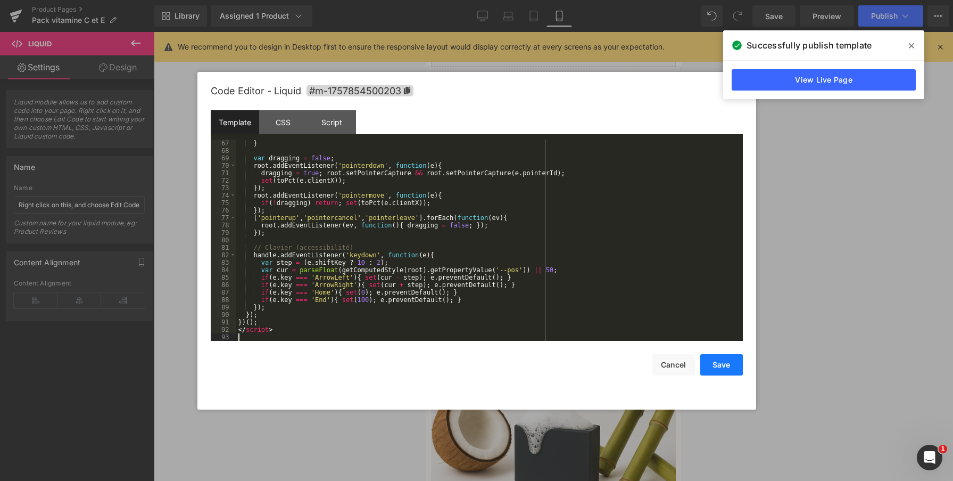
click at [721, 366] on button "Save" at bounding box center [721, 364] width 43 height 21
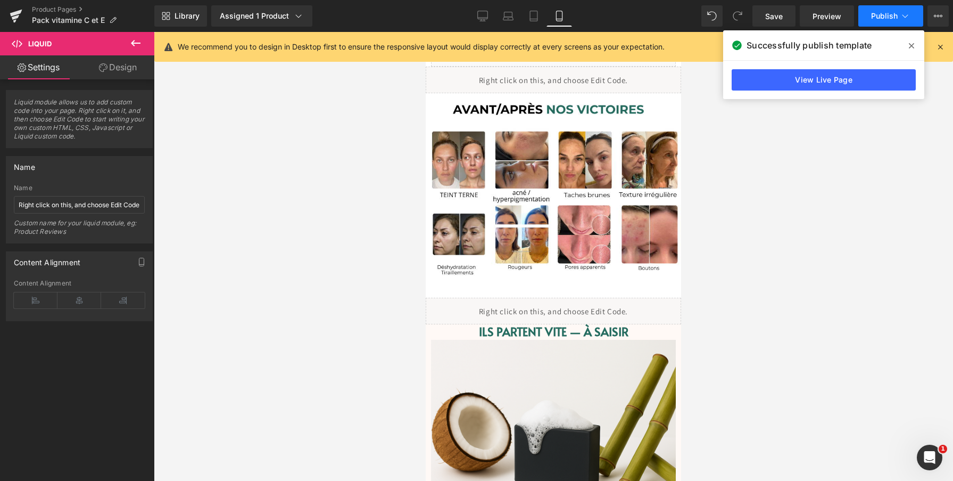
click at [868, 16] on button "Publish" at bounding box center [890, 15] width 65 height 21
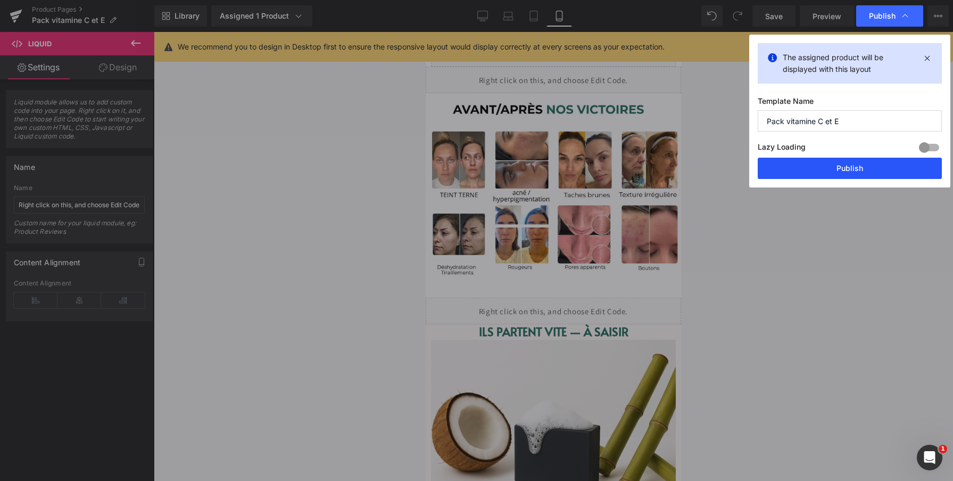
click at [831, 165] on button "Publish" at bounding box center [850, 168] width 184 height 21
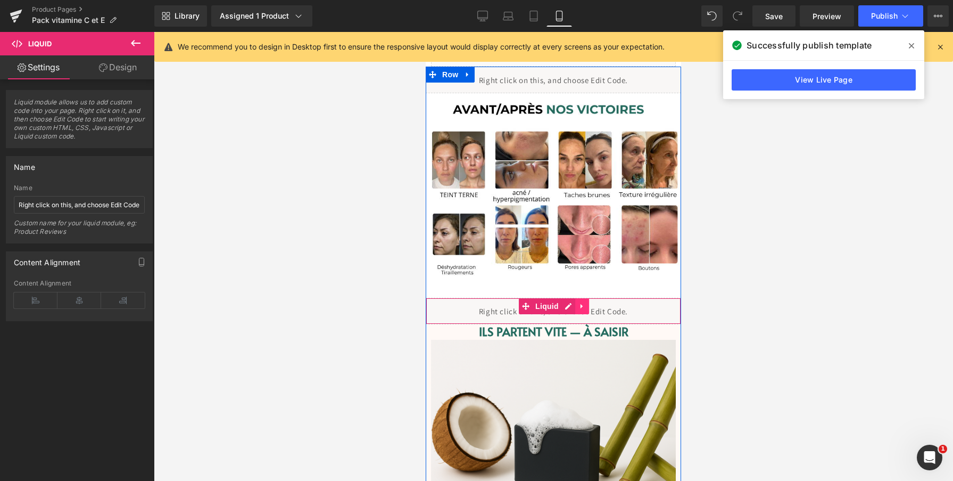
click at [580, 305] on icon at bounding box center [581, 306] width 7 height 8
click at [592, 309] on icon at bounding box center [588, 306] width 7 height 8
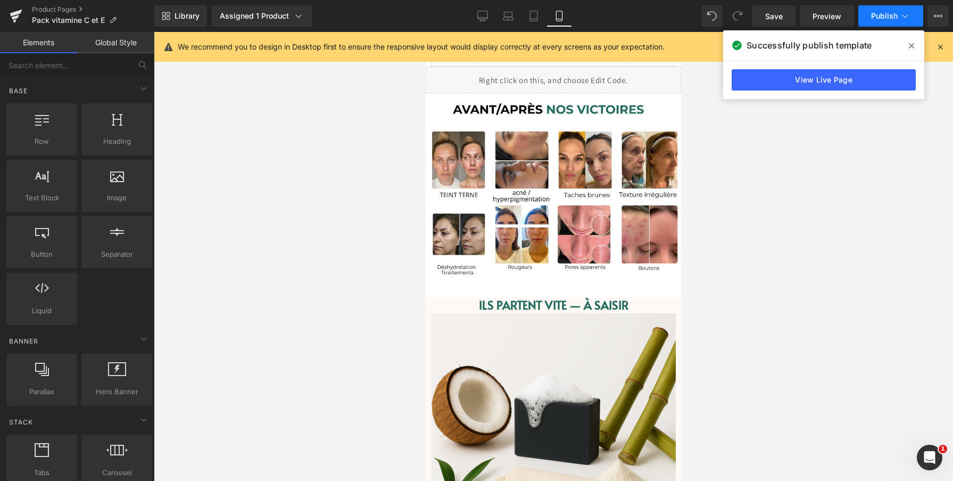
click at [876, 15] on span "Publish" at bounding box center [884, 16] width 27 height 9
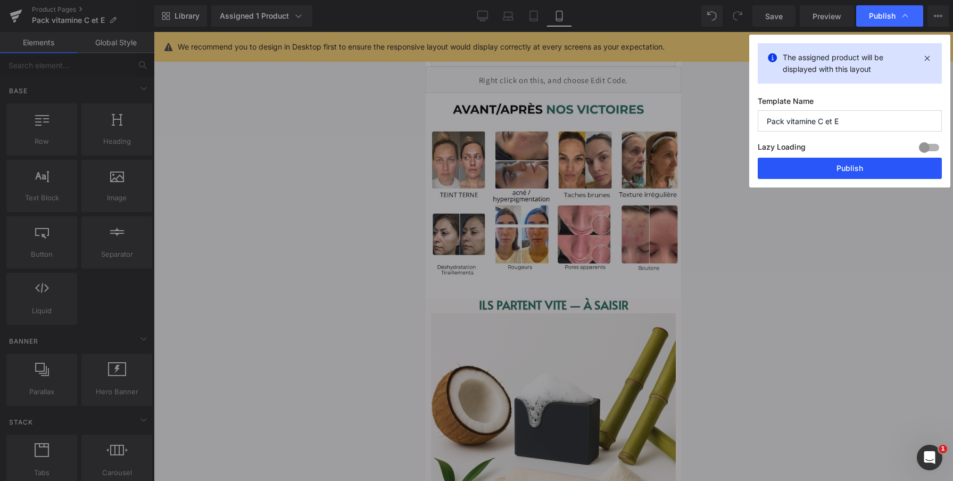
click at [810, 167] on button "Publish" at bounding box center [850, 168] width 184 height 21
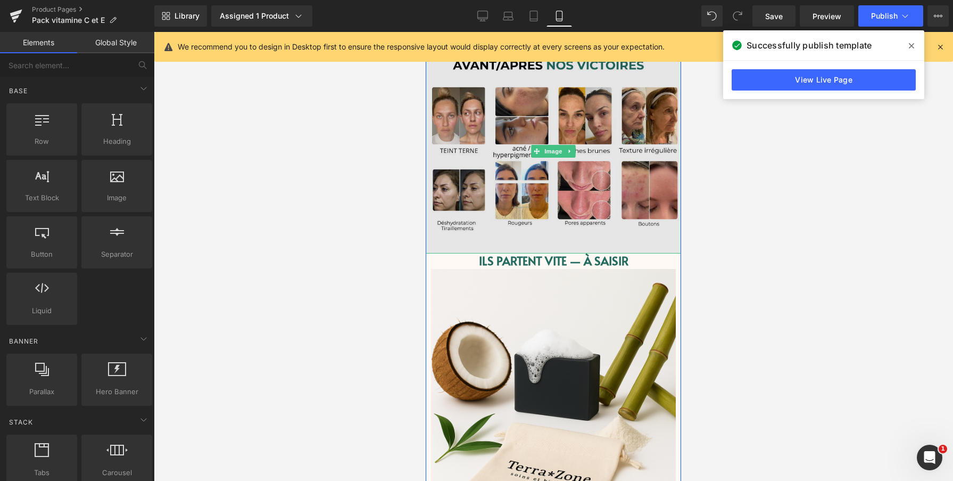
scroll to position [1103, 0]
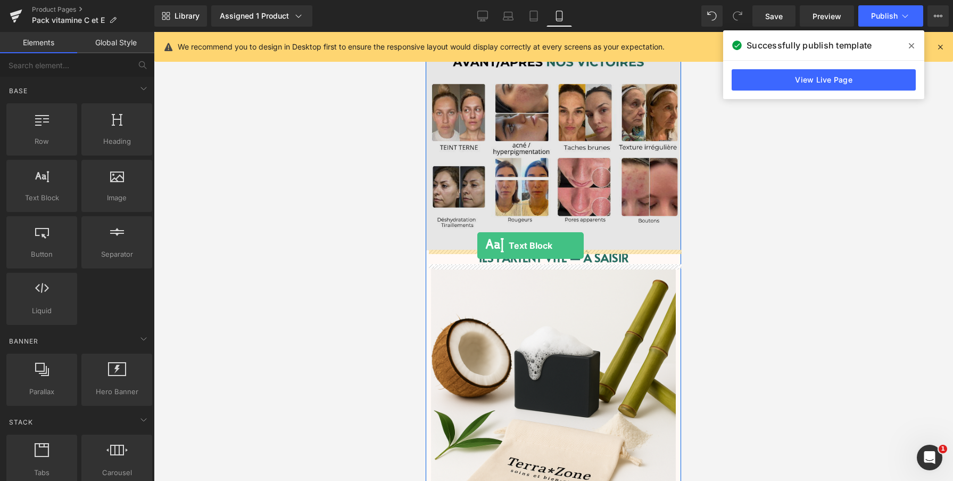
drag, startPoint x: 460, startPoint y: 225, endPoint x: 477, endPoint y: 245, distance: 27.2
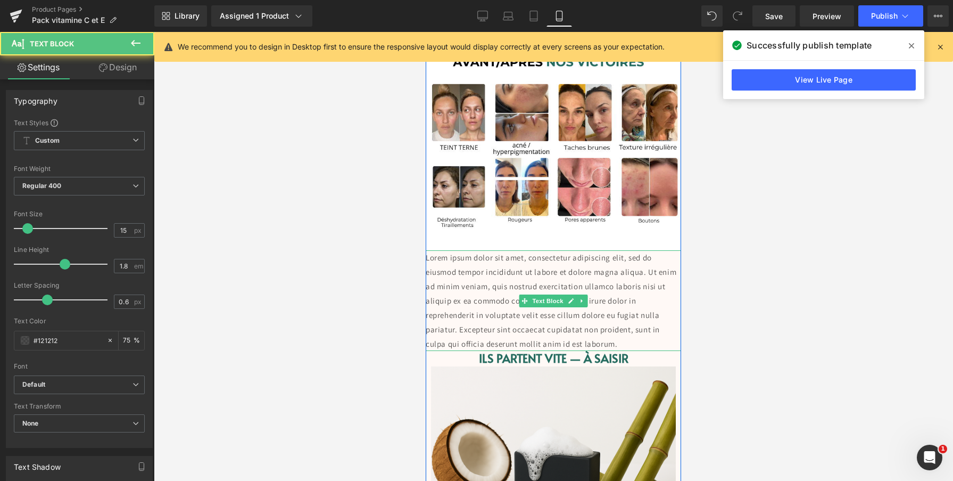
click at [490, 279] on p "Lorem ipsum dolor sit amet, consectetur adipiscing elit, sed do eiusmod tempor …" at bounding box center [553, 300] width 255 height 101
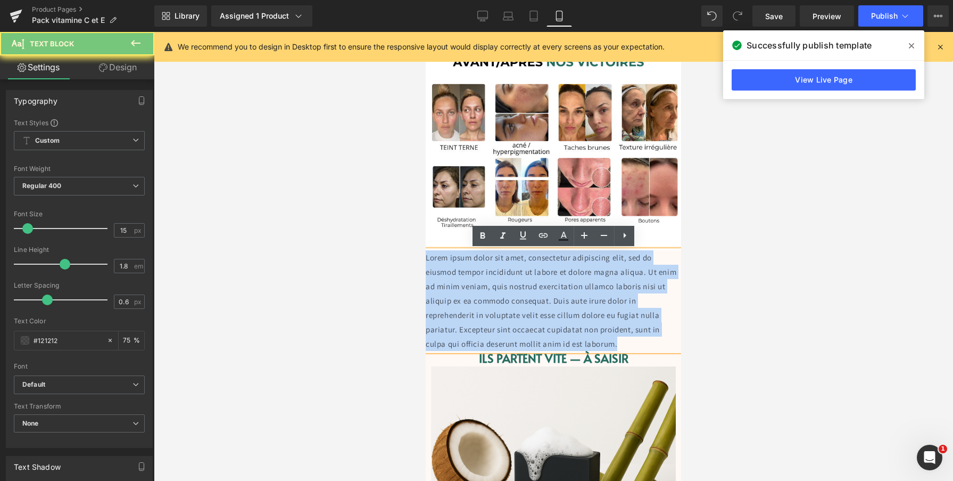
click at [490, 279] on p "Lorem ipsum dolor sit amet, consectetur adipiscing elit, sed do eiusmod tempor …" at bounding box center [553, 300] width 255 height 101
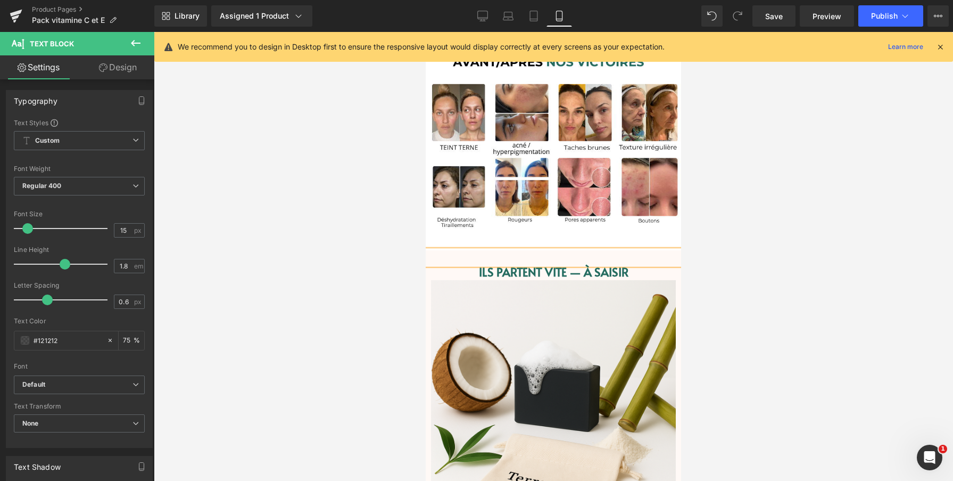
click at [847, 224] on div at bounding box center [553, 256] width 799 height 449
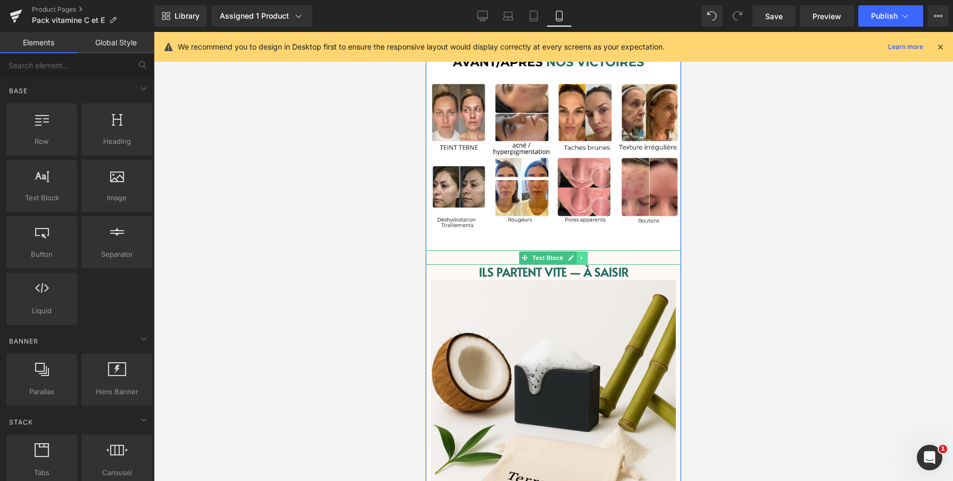
click at [581, 256] on icon at bounding box center [582, 258] width 2 height 4
click at [591, 255] on link at bounding box center [587, 257] width 11 height 13
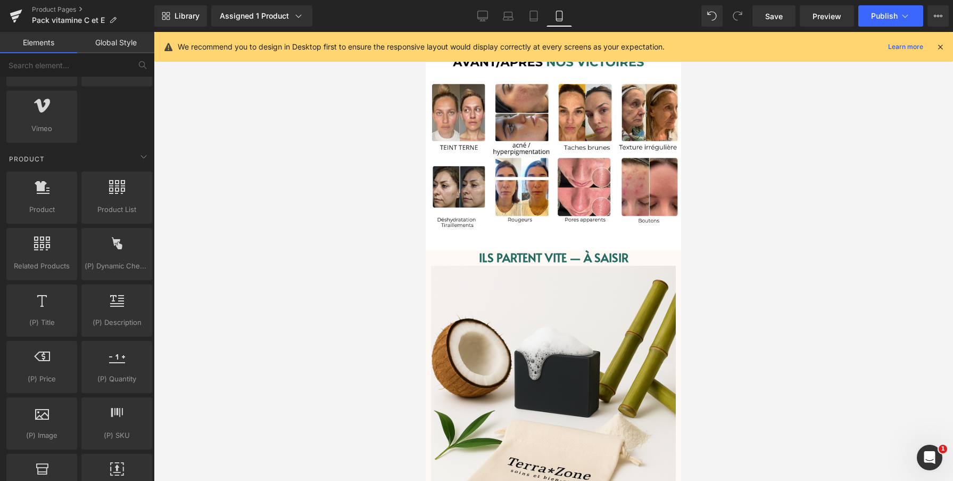
scroll to position [842, 0]
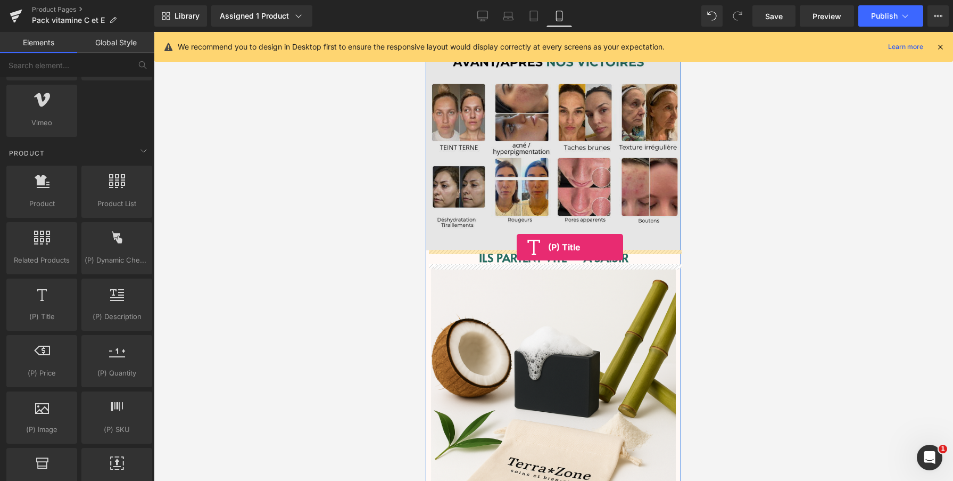
drag, startPoint x: 472, startPoint y: 331, endPoint x: 517, endPoint y: 247, distance: 95.5
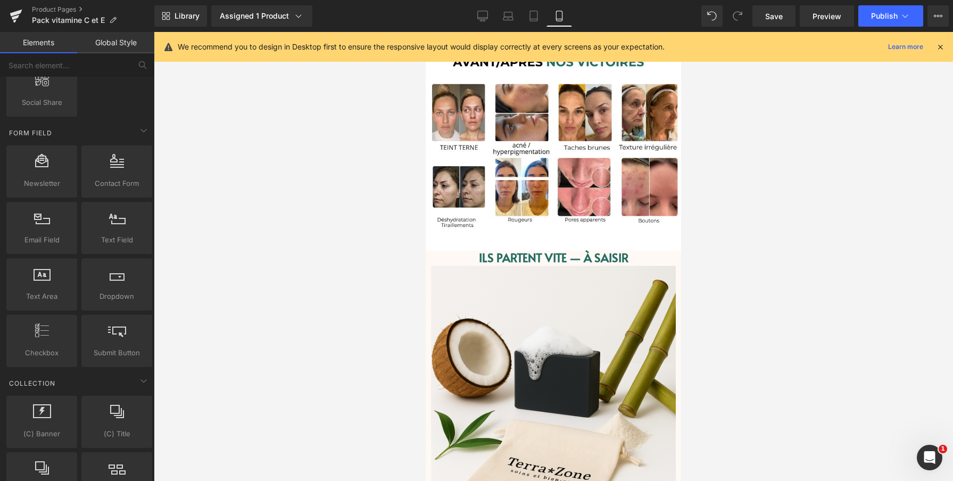
scroll to position [1540, 0]
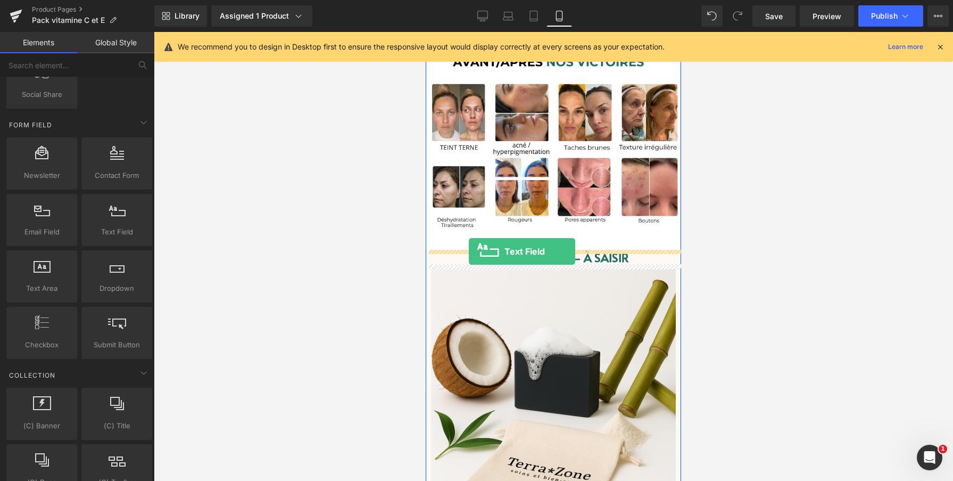
drag, startPoint x: 536, startPoint y: 250, endPoint x: 469, endPoint y: 251, distance: 67.1
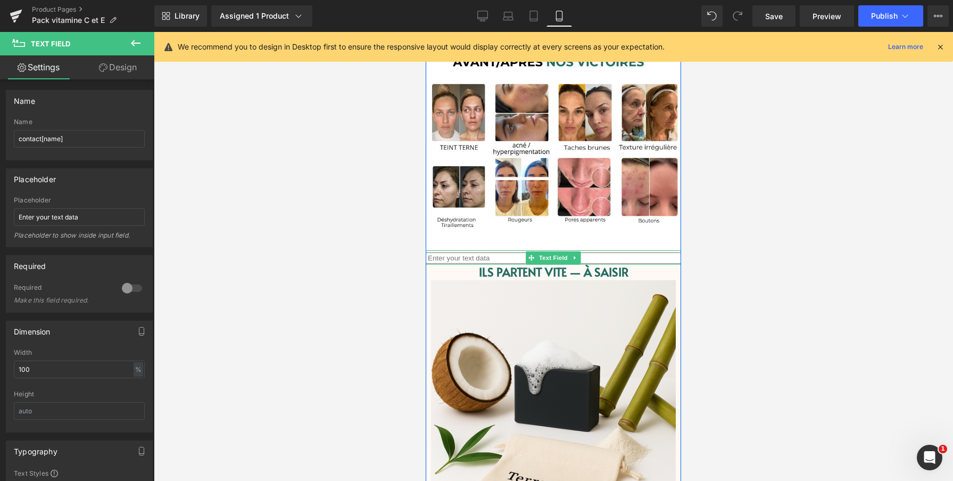
click at [475, 258] on input "text" at bounding box center [553, 257] width 255 height 11
click at [575, 258] on icon at bounding box center [576, 257] width 6 height 6
click at [578, 257] on icon at bounding box center [581, 257] width 6 height 6
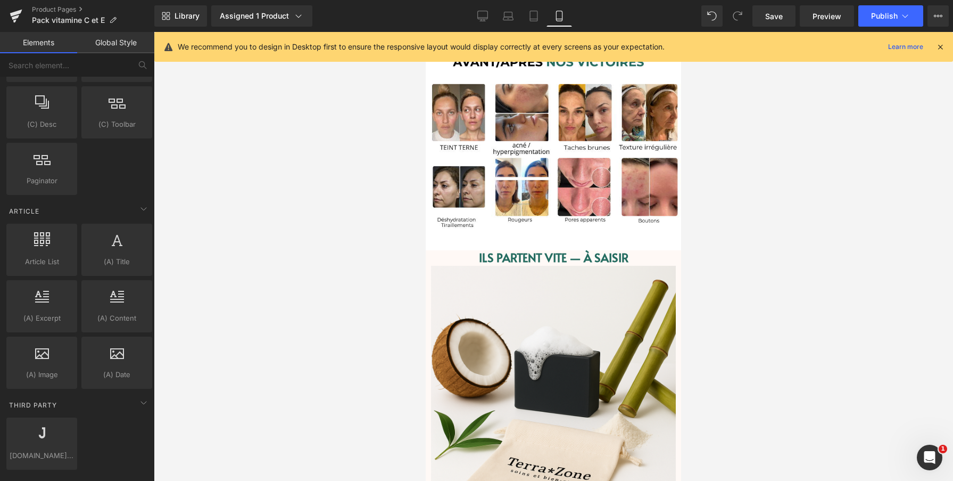
scroll to position [1904, 0]
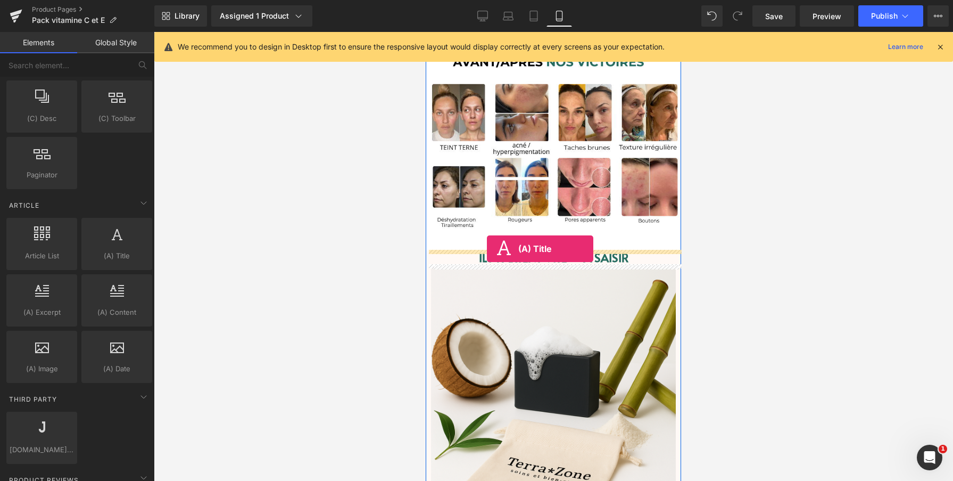
drag, startPoint x: 537, startPoint y: 280, endPoint x: 487, endPoint y: 249, distance: 58.8
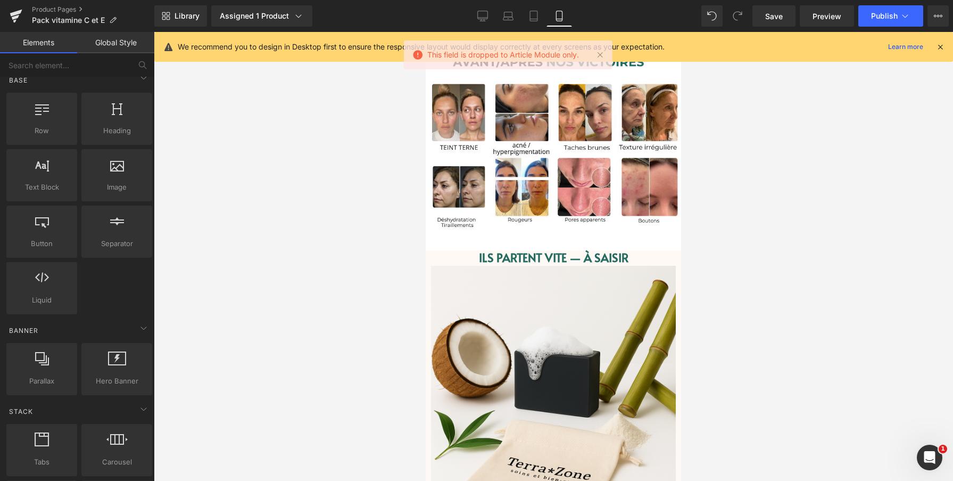
scroll to position [0, 0]
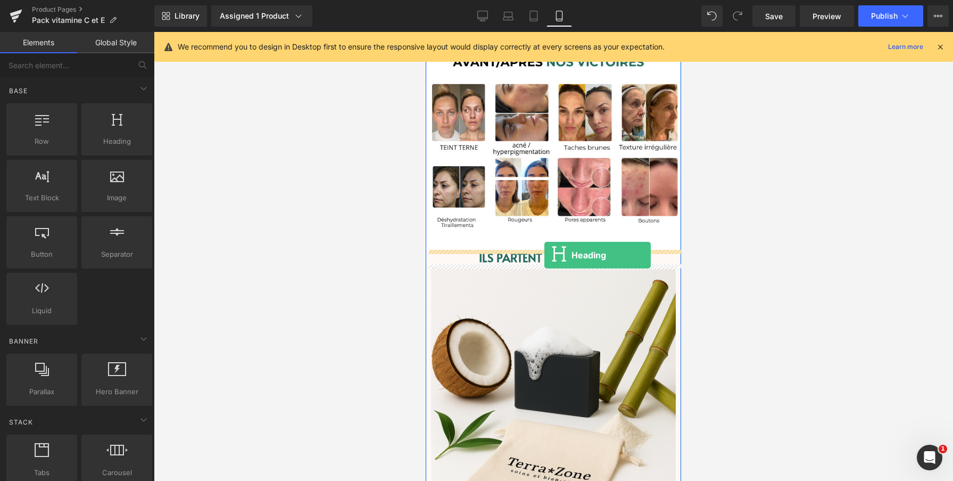
drag, startPoint x: 539, startPoint y: 164, endPoint x: 544, endPoint y: 255, distance: 90.6
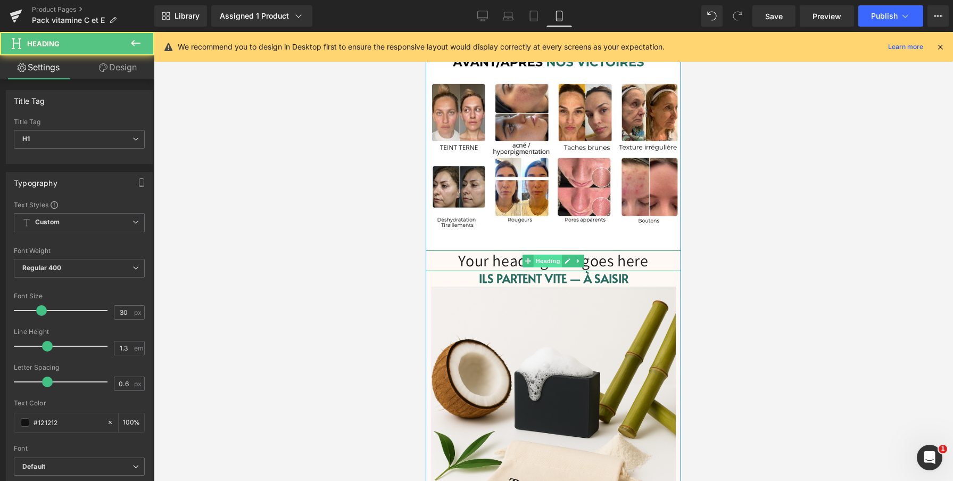
click at [534, 256] on span "Heading" at bounding box center [548, 260] width 29 height 13
click at [501, 255] on h1 "Your heading text goes here" at bounding box center [553, 260] width 255 height 21
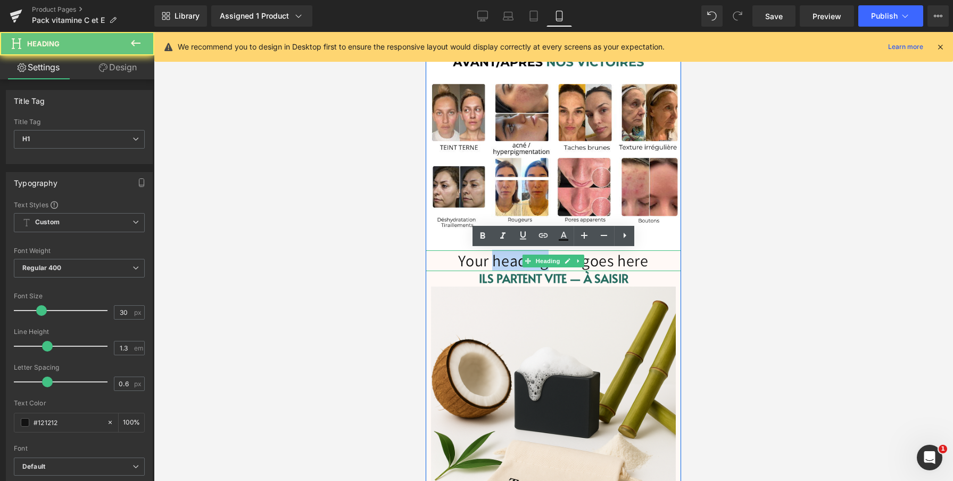
click at [501, 255] on h1 "Your heading text goes here" at bounding box center [553, 260] width 255 height 21
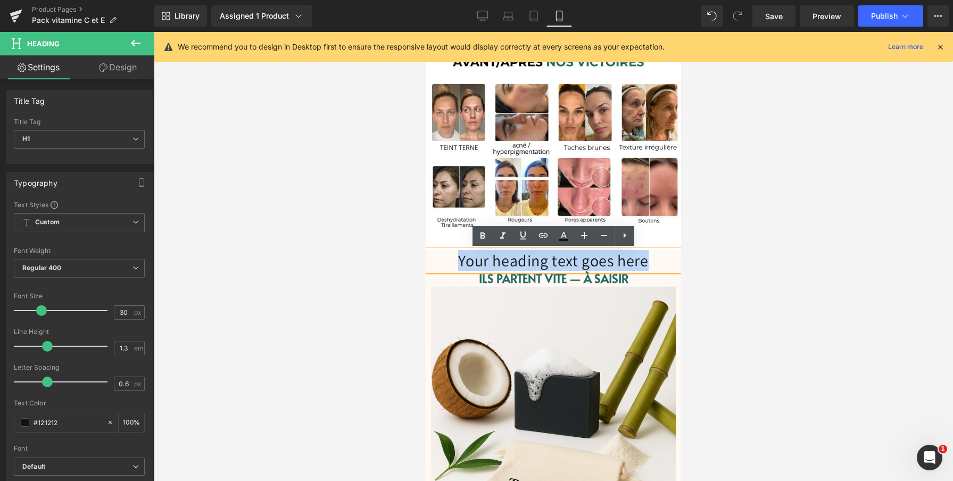
click at [501, 255] on h1 "Your heading text goes here" at bounding box center [553, 260] width 255 height 21
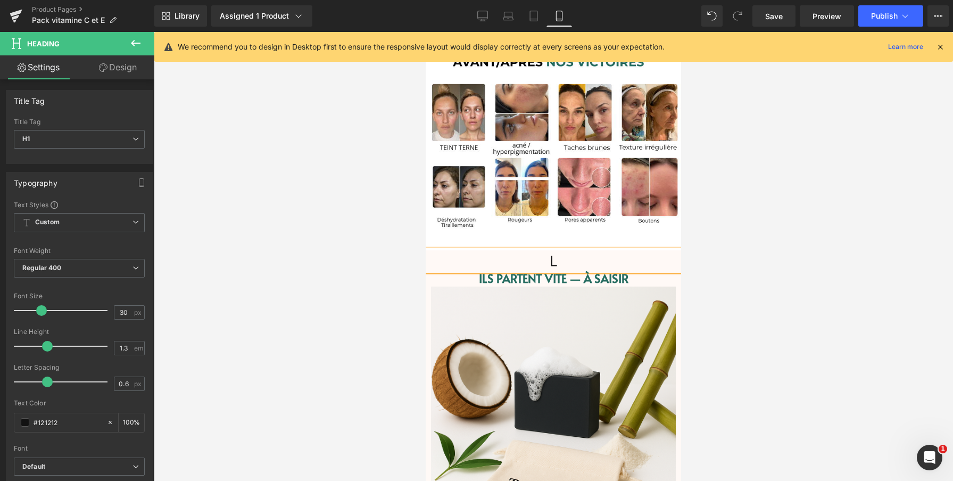
click at [553, 255] on h1 "L" at bounding box center [553, 260] width 255 height 21
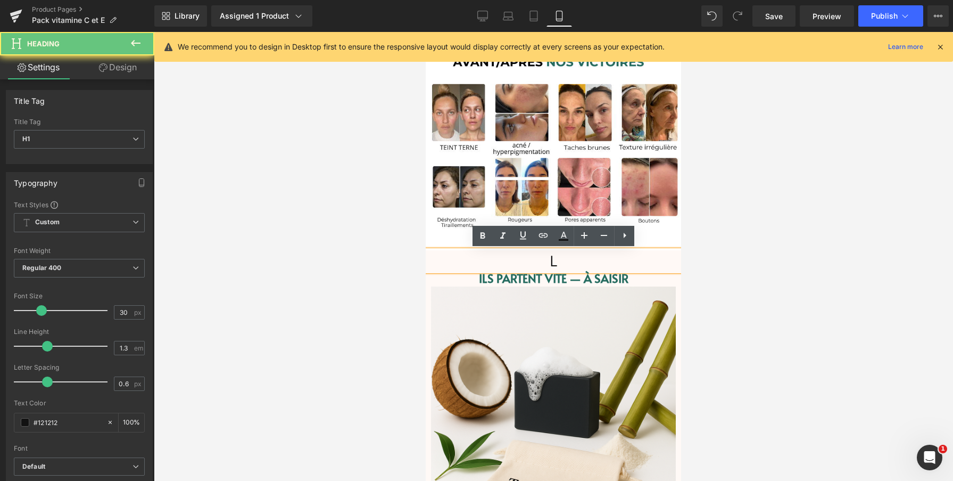
click at [553, 255] on h1 "L" at bounding box center [553, 260] width 255 height 21
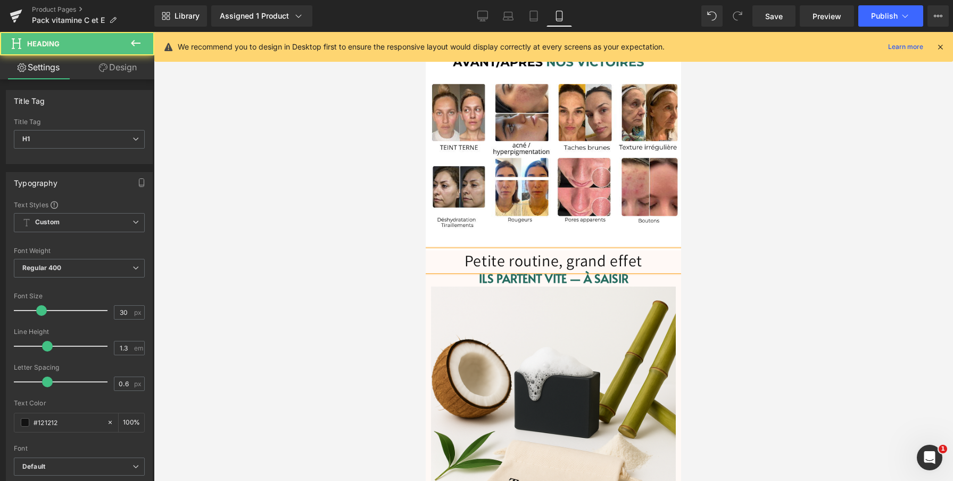
click at [539, 258] on h1 "Petite routine, grand effet" at bounding box center [553, 260] width 255 height 21
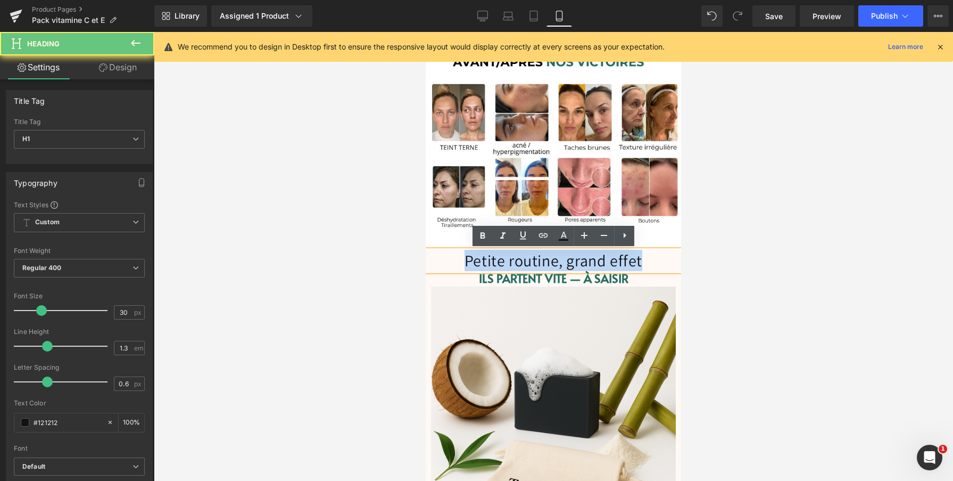
click at [539, 258] on h1 "Petite routine, grand effet" at bounding box center [553, 260] width 255 height 21
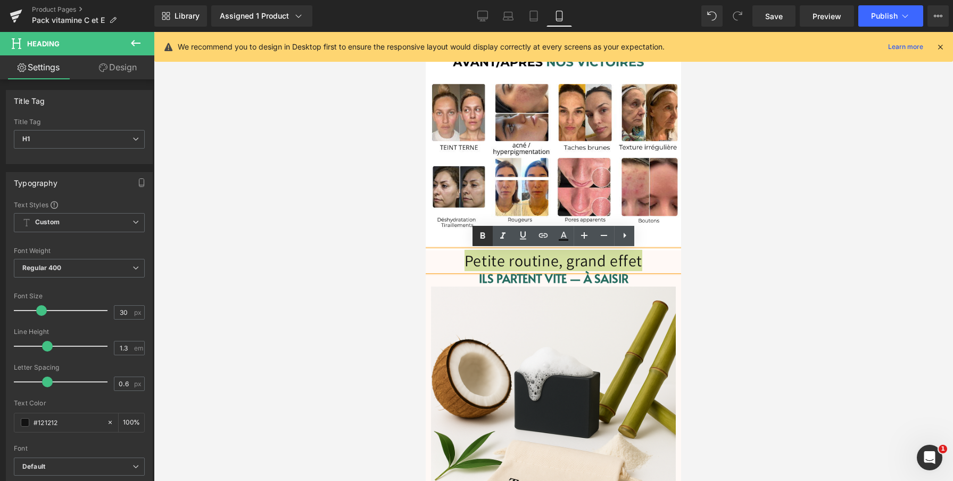
click at [483, 228] on link at bounding box center [483, 236] width 20 height 20
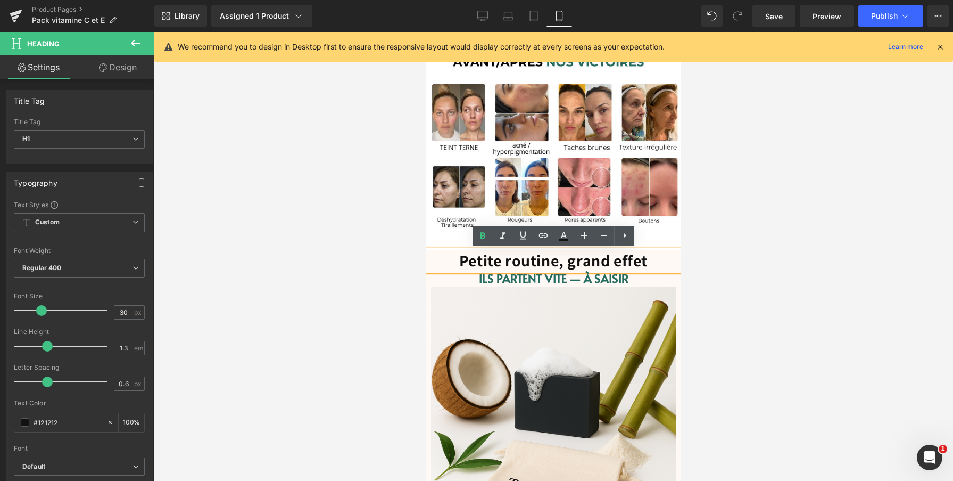
click at [493, 260] on strong "Petite routine, grand effet" at bounding box center [553, 260] width 188 height 21
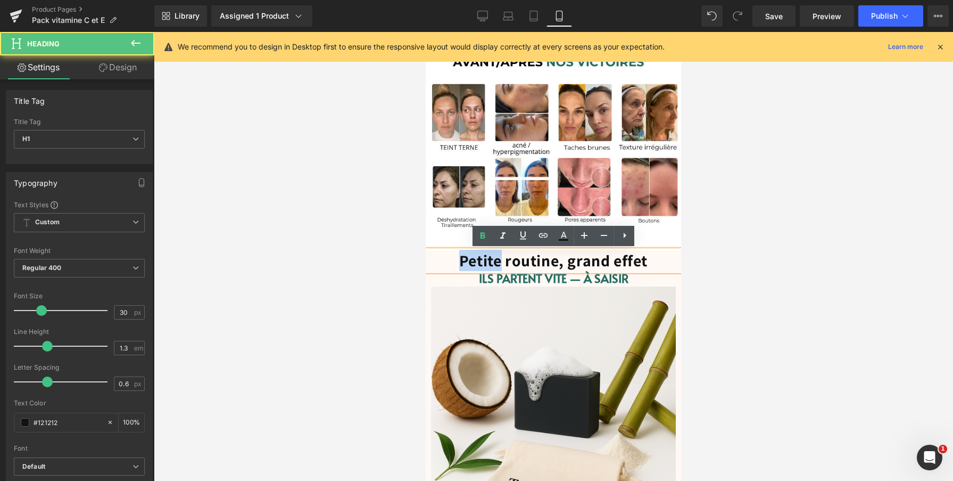
click at [493, 260] on strong "Petite routine, grand effet" at bounding box center [553, 260] width 188 height 21
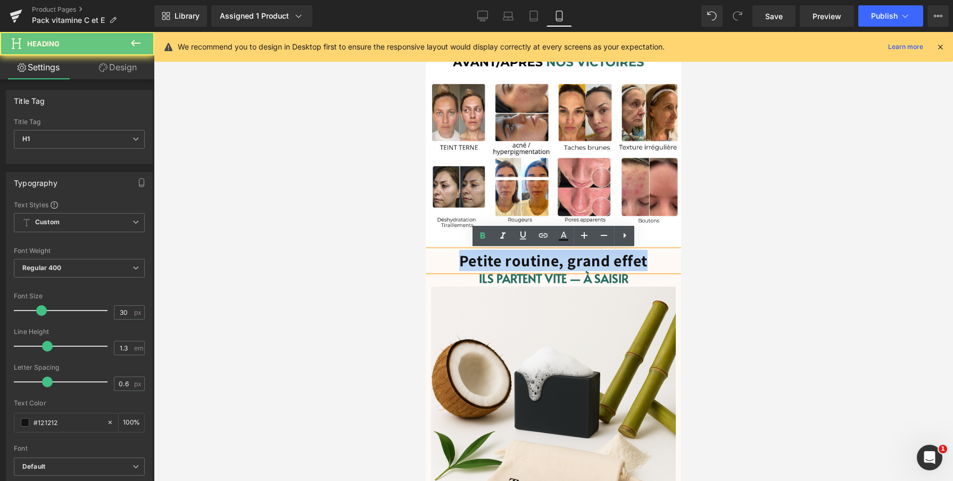
click at [493, 260] on strong "Petite routine, grand effet" at bounding box center [553, 260] width 188 height 21
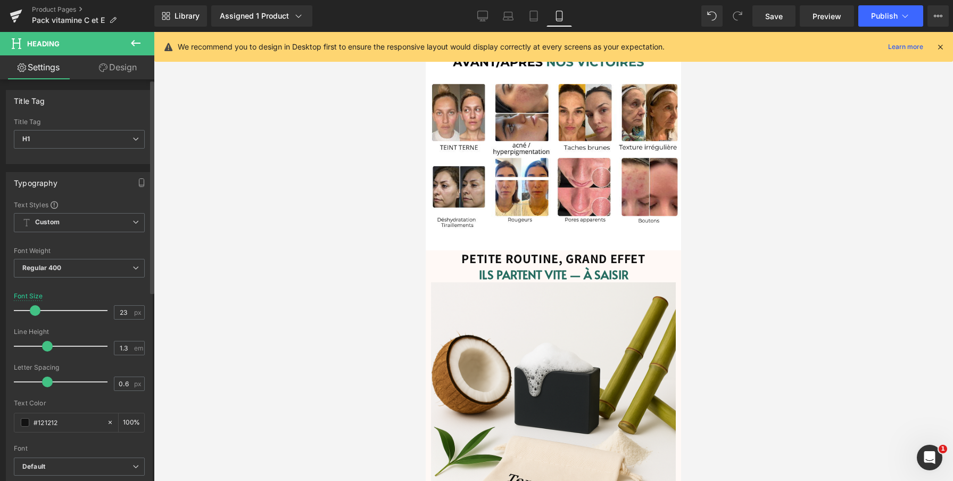
type input "22"
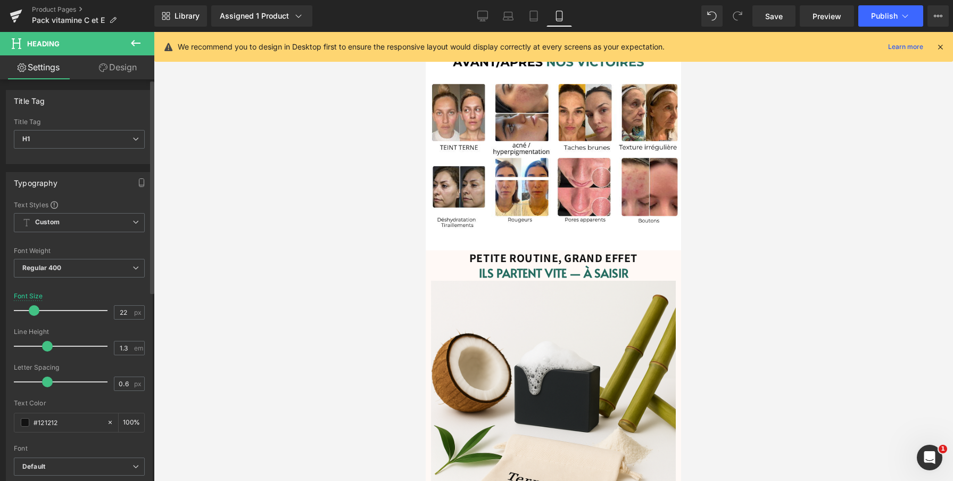
drag, startPoint x: 43, startPoint y: 311, endPoint x: 35, endPoint y: 311, distance: 7.5
click at [35, 311] on span at bounding box center [34, 310] width 11 height 11
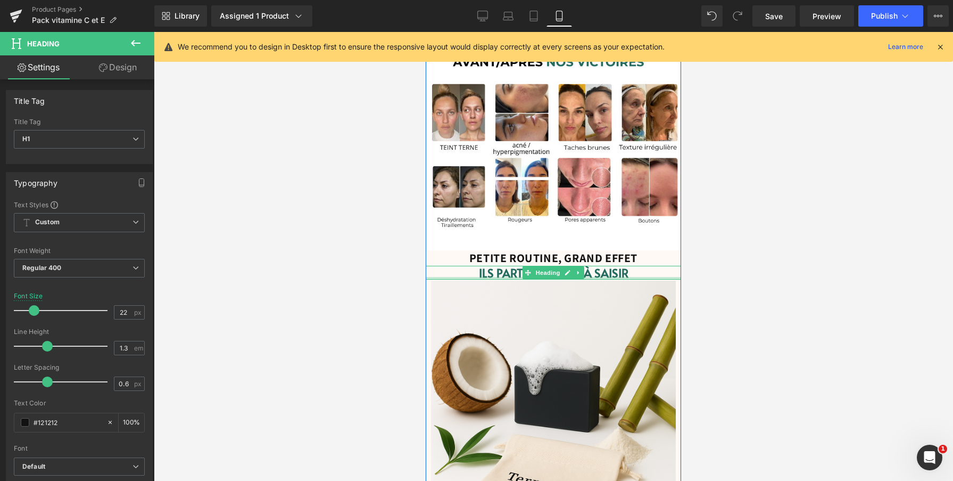
click at [502, 274] on h1 "Ils partent vite — à saisir" at bounding box center [553, 273] width 255 height 14
click at [494, 258] on strong "PETITE ROUTINE, GRAND EFFET" at bounding box center [553, 257] width 168 height 15
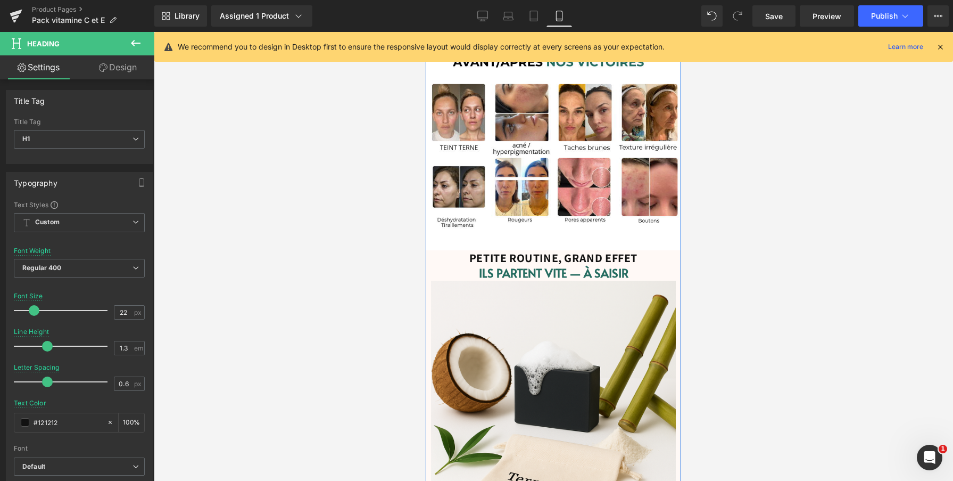
click at [667, 280] on img at bounding box center [553, 402] width 245 height 245
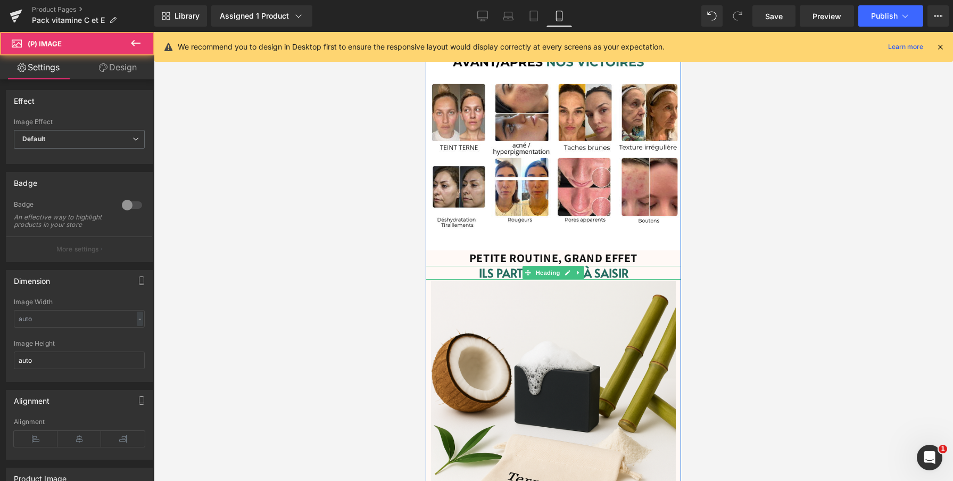
click at [654, 272] on h1 "Ils partent vite — à saisir" at bounding box center [553, 273] width 255 height 14
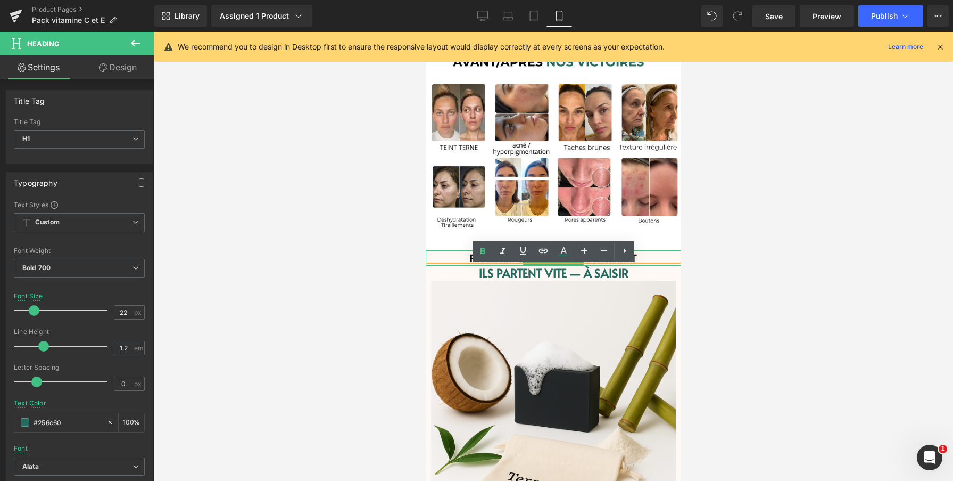
click at [660, 255] on h1 "PETITE ROUTINE, GRAND EFFET" at bounding box center [553, 257] width 255 height 15
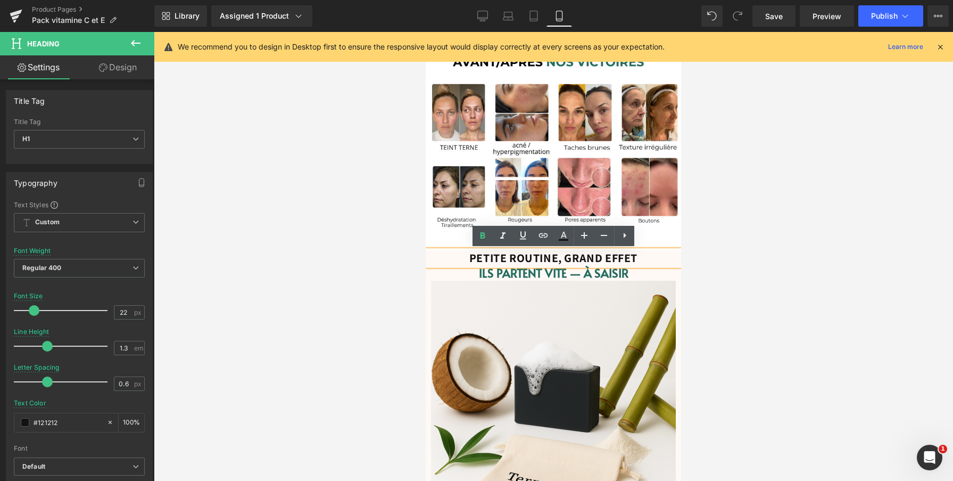
click at [621, 257] on strong "PETITE ROUTINE, GRAND EFFET" at bounding box center [553, 257] width 168 height 15
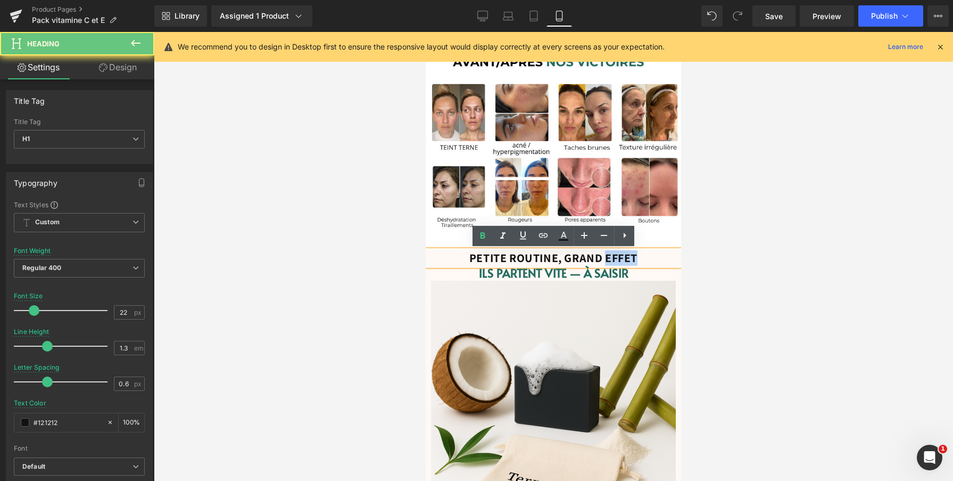
click at [621, 257] on strong "PETITE ROUTINE, GRAND EFFET" at bounding box center [553, 257] width 168 height 15
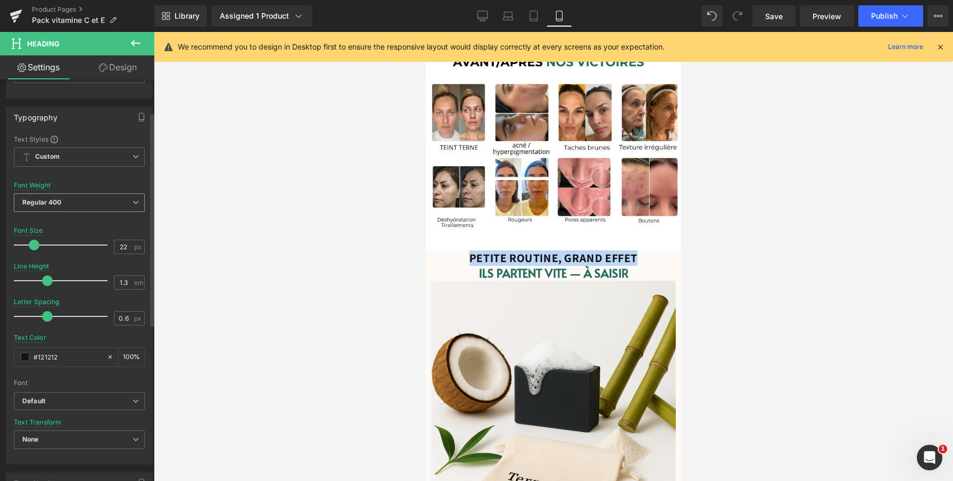
scroll to position [82, 0]
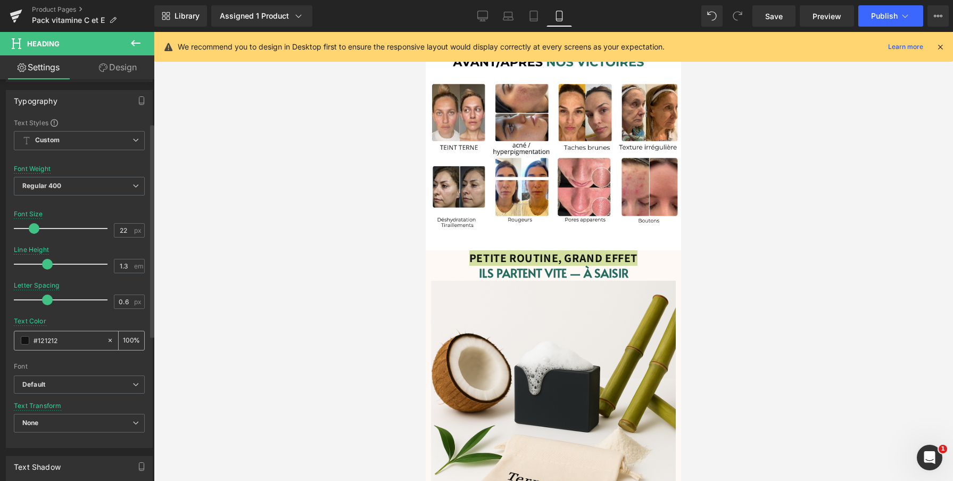
click at [47, 338] on input "#121212" at bounding box center [68, 340] width 68 height 12
paste input "256c60"
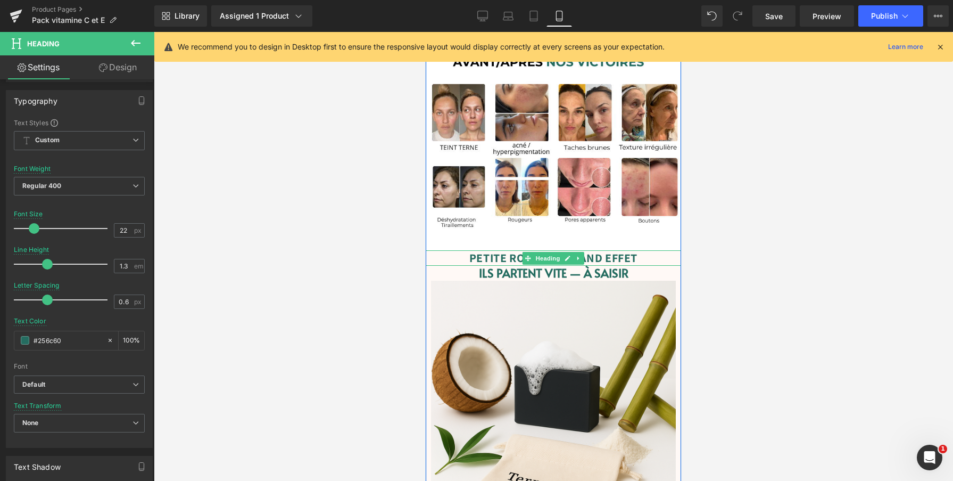
type input "#256c60"
click at [507, 260] on strong "PETITE ROUTINE, GRAND EFFET" at bounding box center [553, 257] width 168 height 15
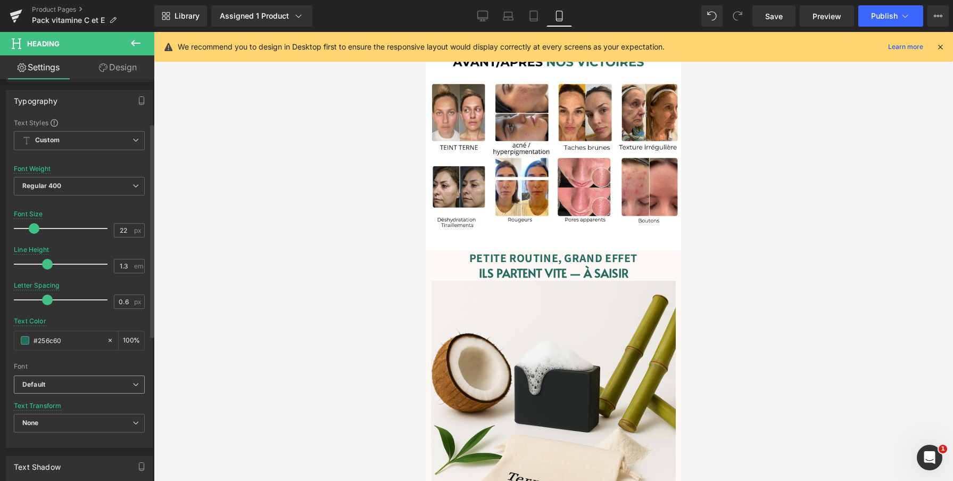
click at [79, 386] on b "Default" at bounding box center [77, 384] width 110 height 9
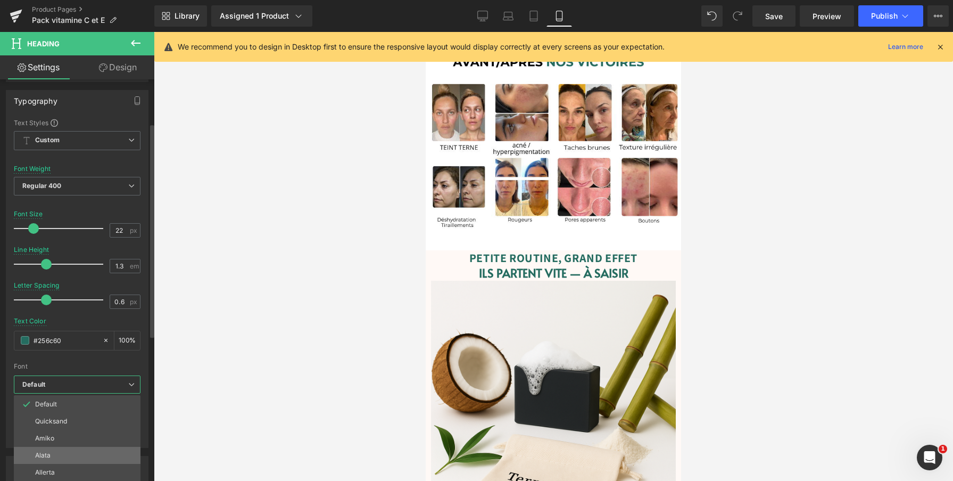
click at [55, 452] on li "Alata" at bounding box center [77, 454] width 127 height 17
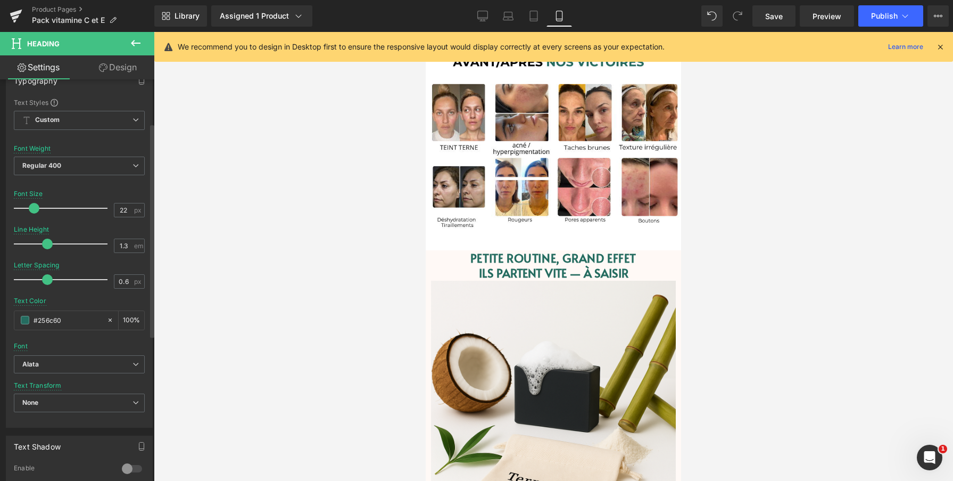
scroll to position [127, 0]
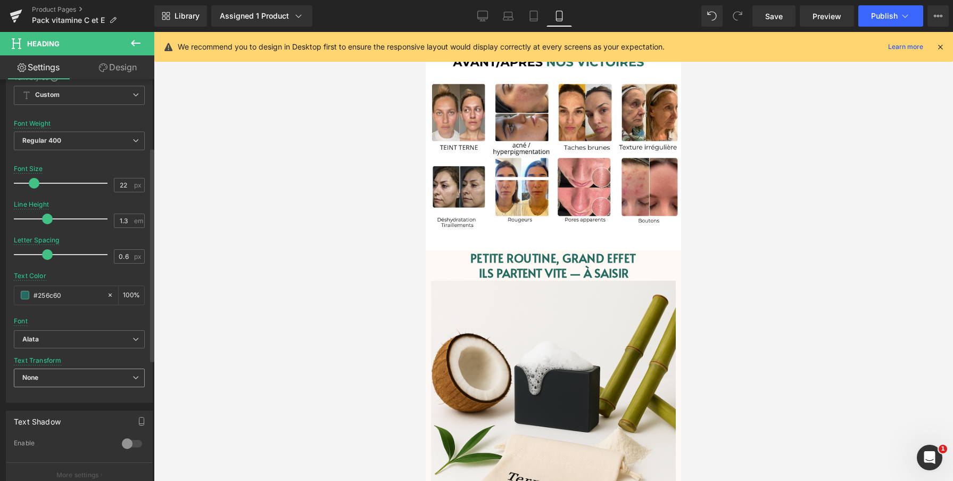
click at [80, 375] on span "None" at bounding box center [79, 377] width 131 height 19
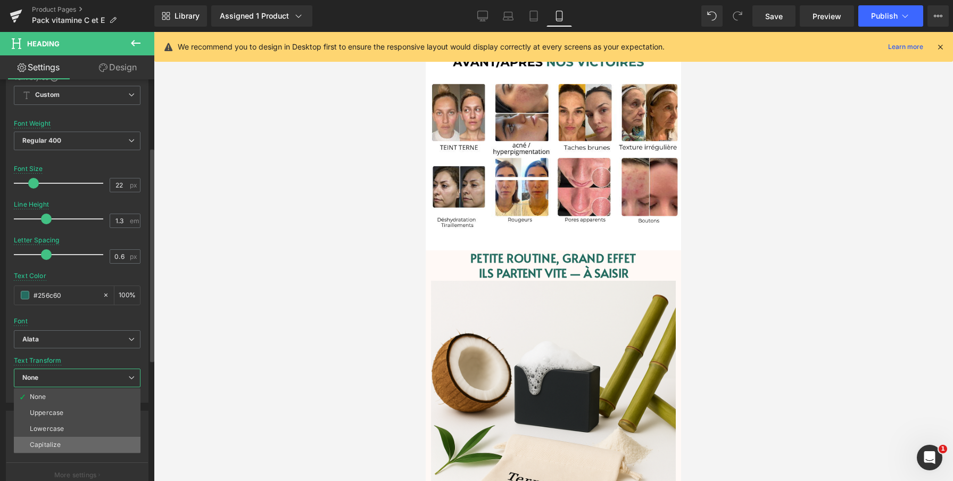
click at [62, 441] on li "Capitalize" at bounding box center [77, 444] width 127 height 16
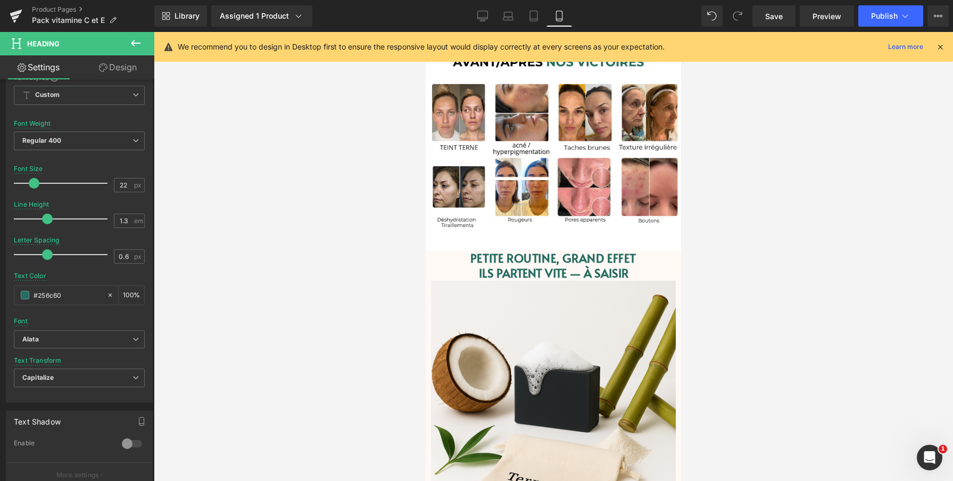
click at [710, 216] on div at bounding box center [553, 256] width 799 height 449
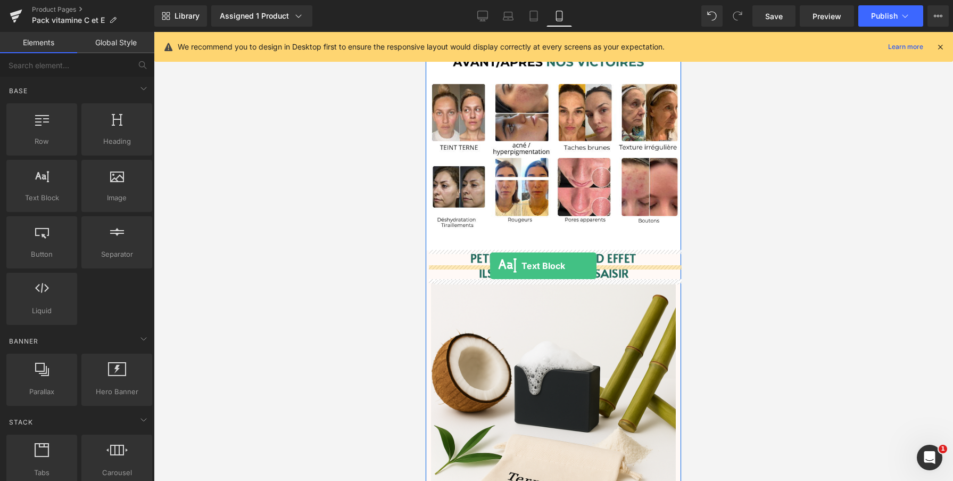
drag, startPoint x: 475, startPoint y: 220, endPoint x: 490, endPoint y: 266, distance: 47.6
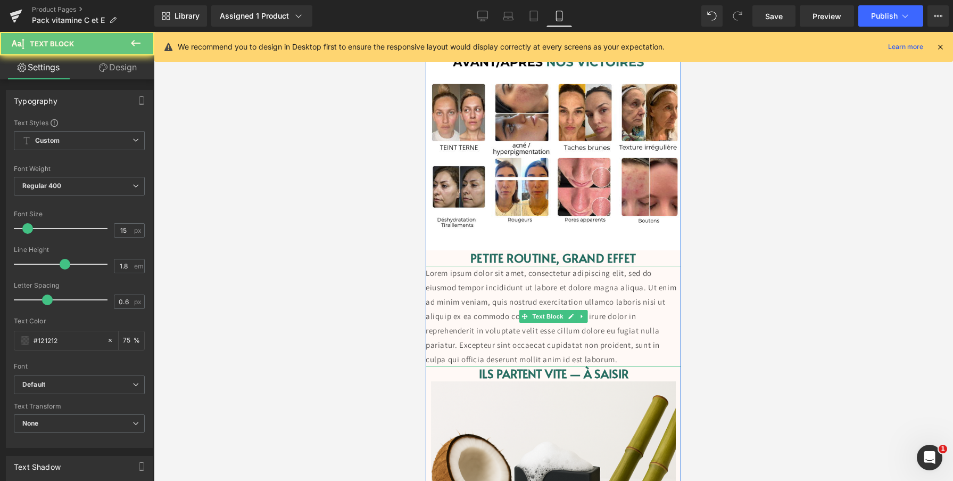
click at [499, 284] on p "Lorem ipsum dolor sit amet, consectetur adipiscing elit, sed do eiusmod tempor …" at bounding box center [553, 316] width 255 height 101
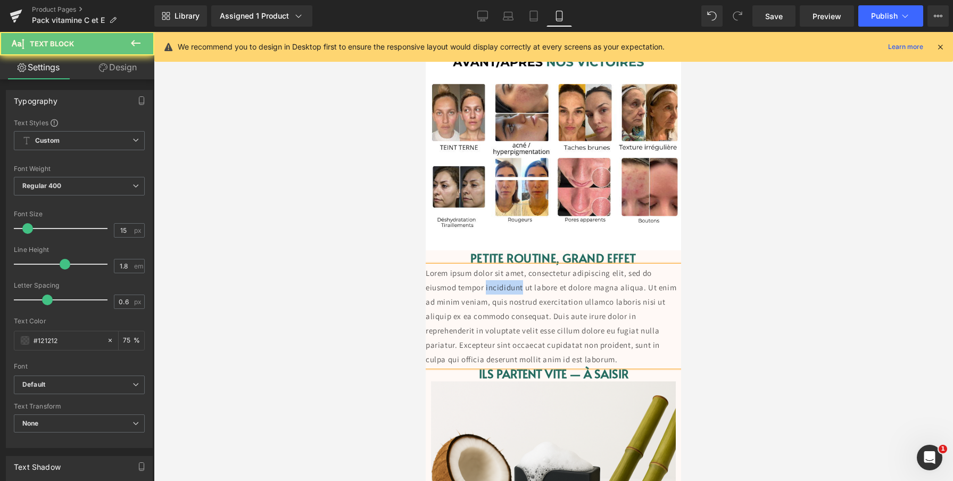
click at [499, 284] on p "Lorem ipsum dolor sit amet, consectetur adipiscing elit, sed do eiusmod tempor …" at bounding box center [553, 316] width 255 height 101
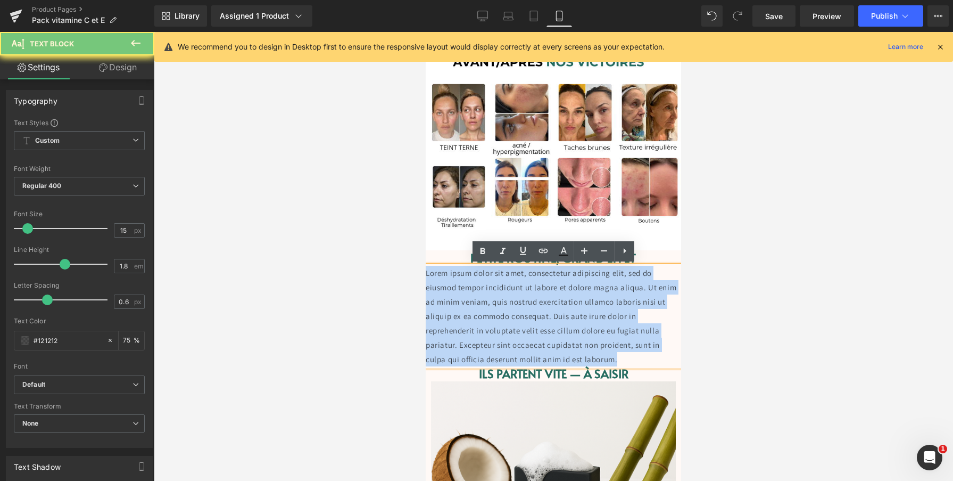
click at [499, 284] on p "Lorem ipsum dolor sit amet, consectetur adipiscing elit, sed do eiusmod tempor …" at bounding box center [553, 316] width 255 height 101
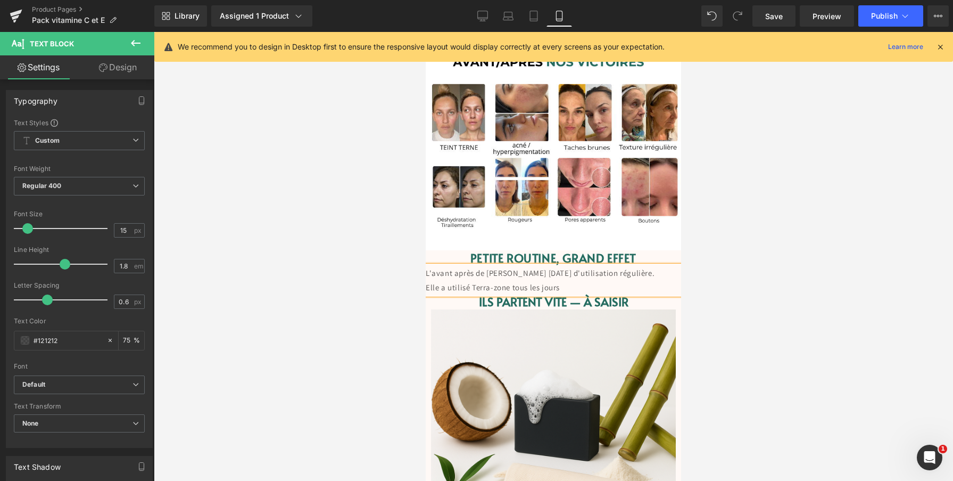
click at [512, 285] on p "L'avant après de Celine après 8 semaines d'utilisation régulière. Elle a utilis…" at bounding box center [553, 280] width 255 height 29
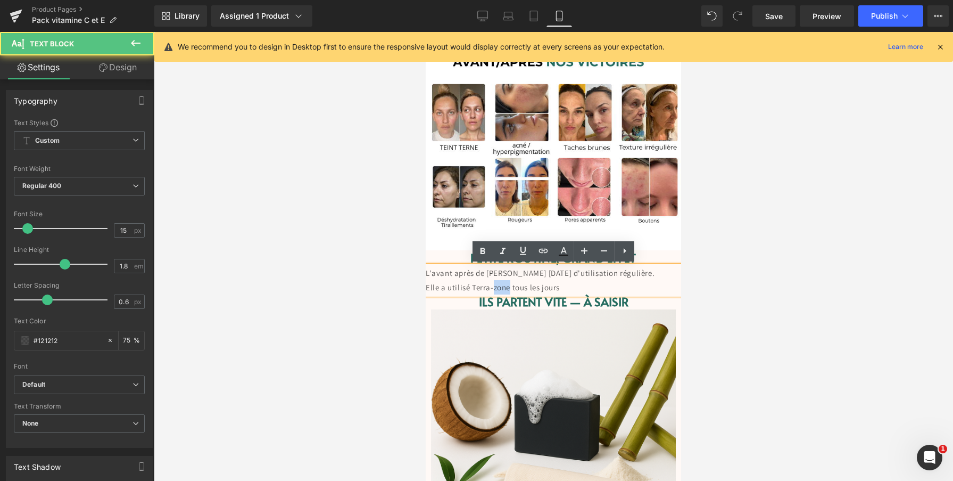
click at [512, 285] on p "L'avant après de Celine après 8 semaines d'utilisation régulière. Elle a utilis…" at bounding box center [553, 280] width 255 height 29
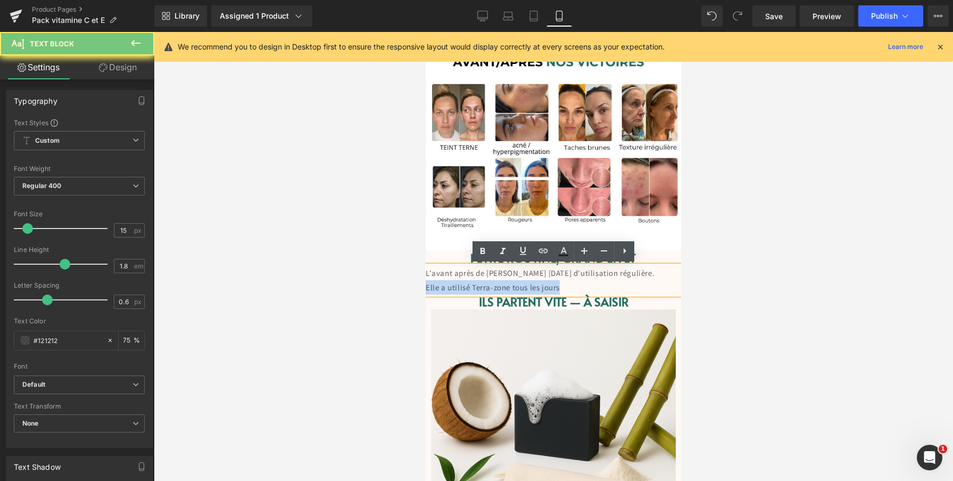
click at [512, 285] on p "L'avant après de Celine après 8 semaines d'utilisation régulière. Elle a utilis…" at bounding box center [553, 280] width 255 height 29
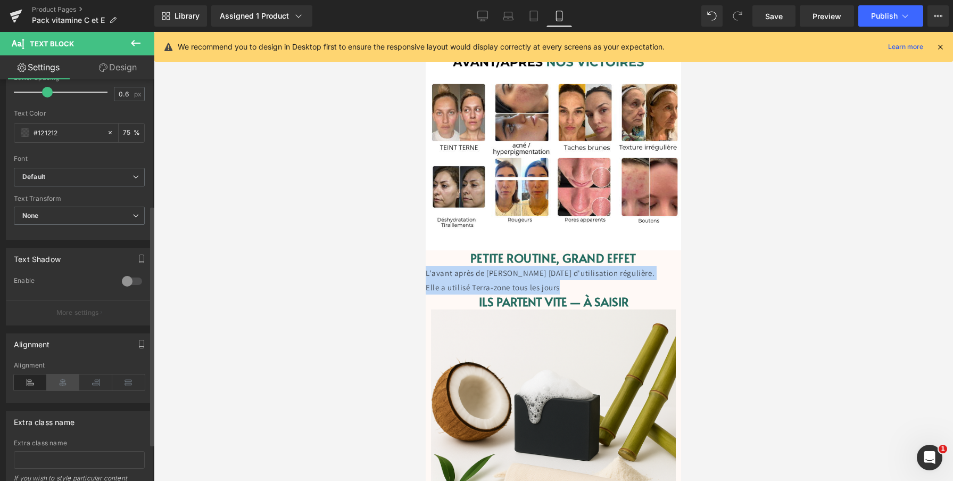
scroll to position [212, 0]
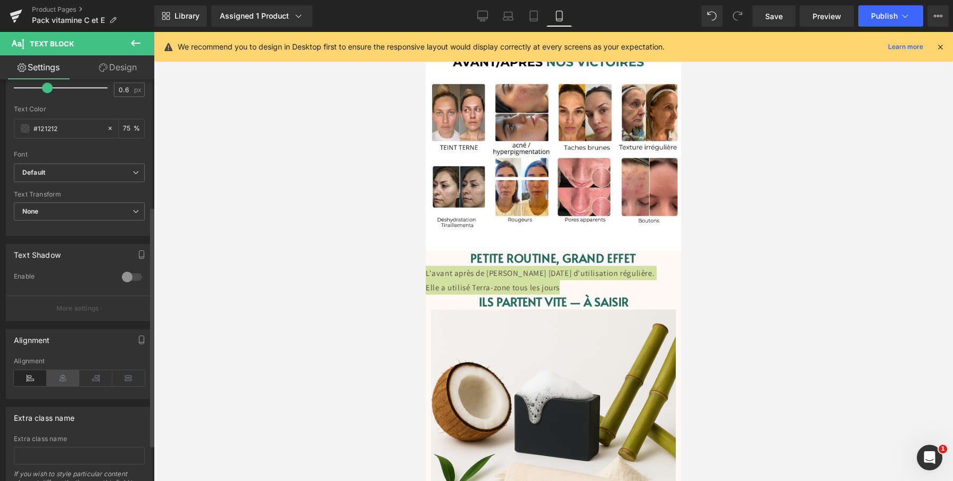
click at [69, 373] on icon at bounding box center [63, 378] width 33 height 16
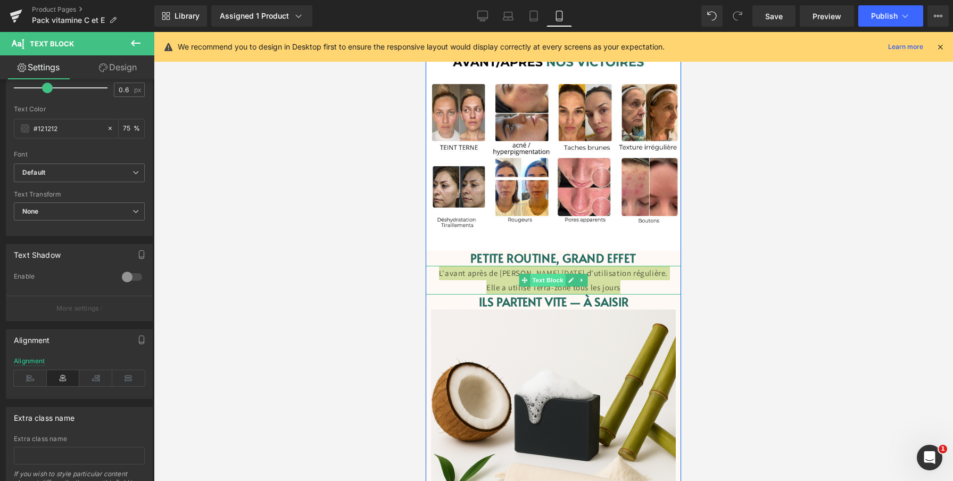
click at [553, 278] on span "Text Block" at bounding box center [547, 280] width 35 height 13
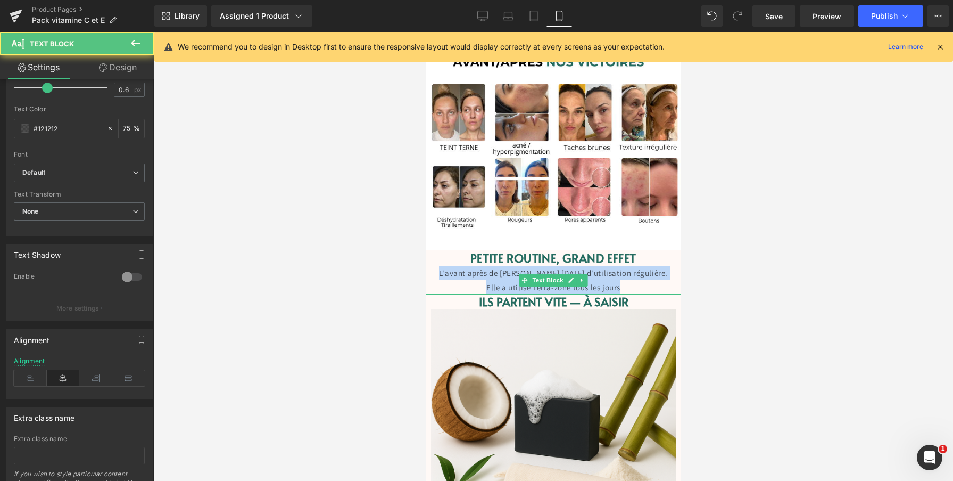
click at [610, 278] on p "L'avant après de Celine après 8 semaines d'utilisation régulière. Elle a utilis…" at bounding box center [553, 280] width 255 height 29
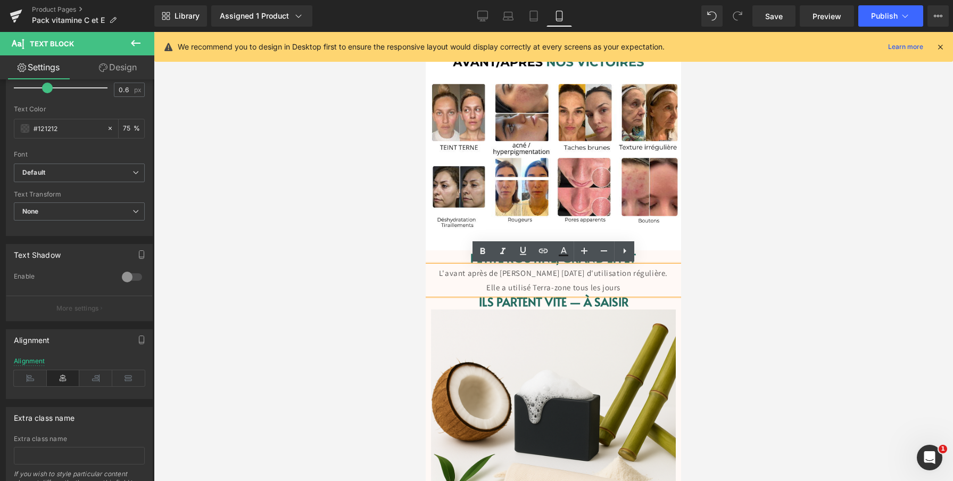
click at [749, 288] on div at bounding box center [553, 256] width 799 height 449
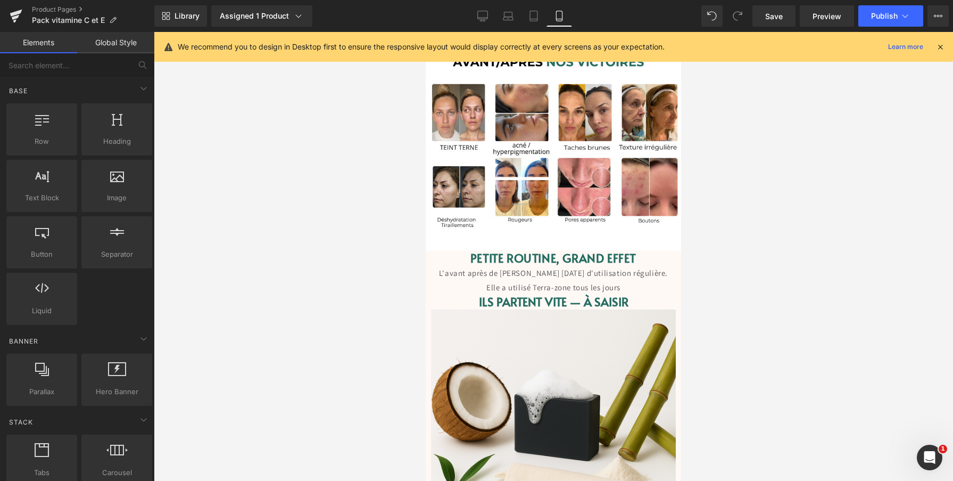
click at [623, 273] on p "L'avant après de Celine après 8 semaines d'utilisation régulière. Elle a utilis…" at bounding box center [553, 280] width 255 height 29
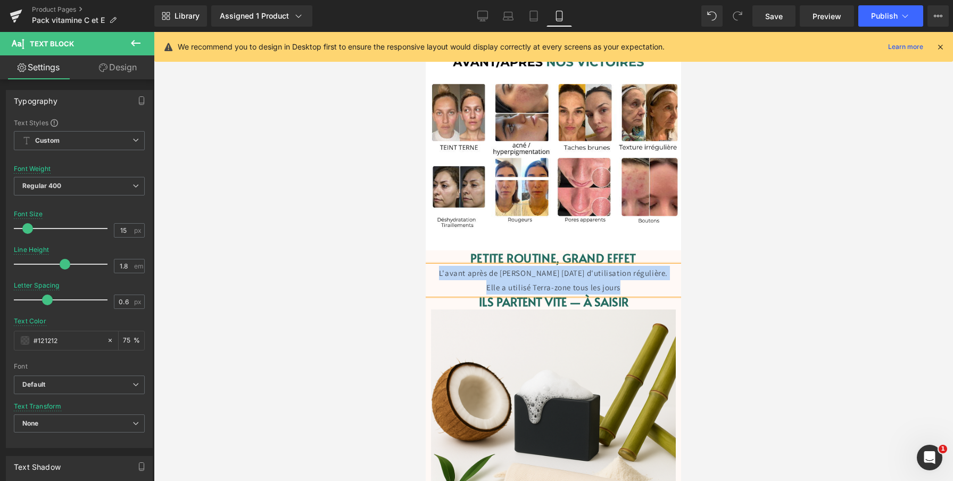
click at [519, 277] on p "L'avant après de Celine après 8 semaines d'utilisation régulière. Elle a utilis…" at bounding box center [553, 280] width 255 height 29
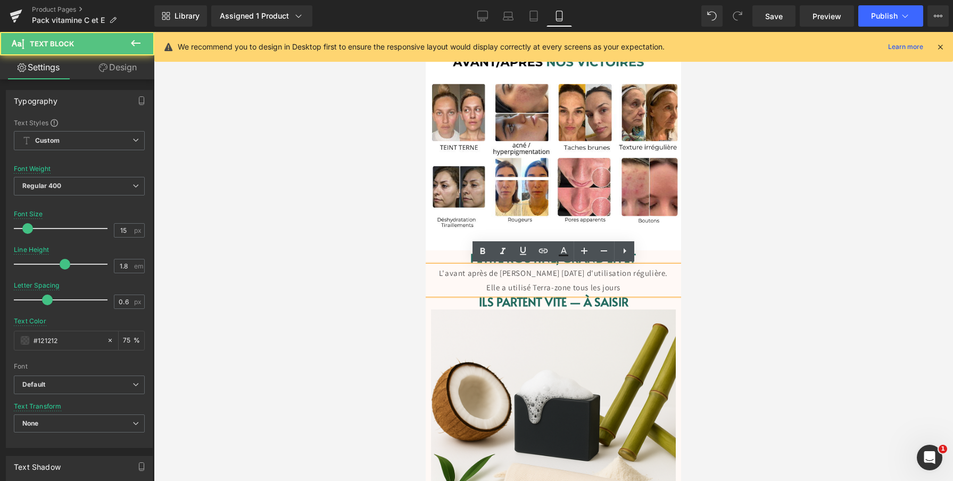
click at [518, 275] on p "L'avant après de Celine après 8 semaines d'utilisation régulière. Elle a utilis…" at bounding box center [553, 280] width 255 height 29
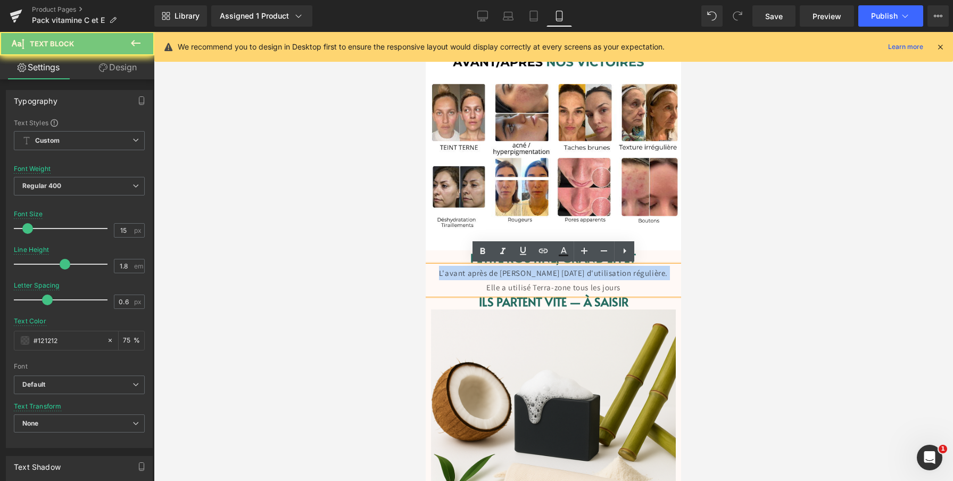
click at [518, 275] on p "L'avant après de Celine après 8 semaines d'utilisation régulière. Elle a utilis…" at bounding box center [553, 280] width 255 height 29
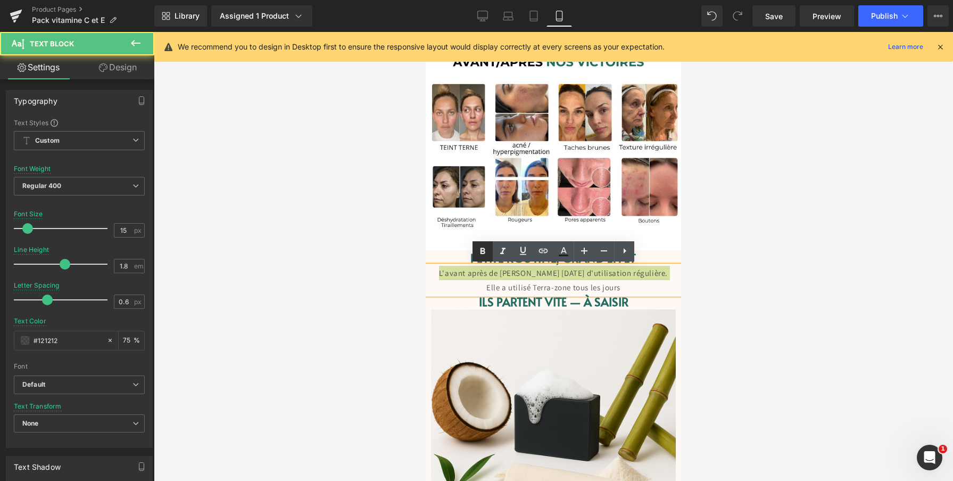
click at [479, 249] on icon at bounding box center [482, 251] width 13 height 13
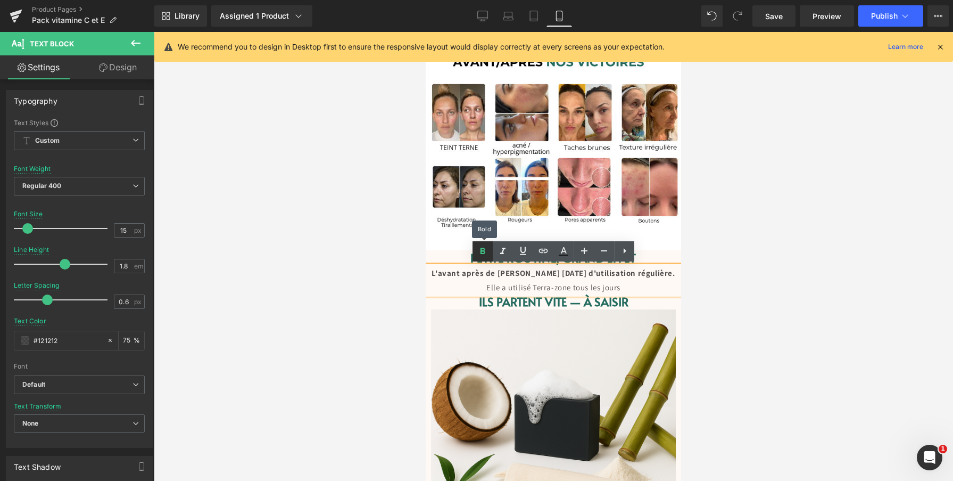
click at [483, 250] on icon at bounding box center [483, 250] width 5 height 6
click at [505, 279] on p "L'avant après de Celine après 8 semaines d'utilisation régulière. Elle a utilis…" at bounding box center [553, 280] width 255 height 29
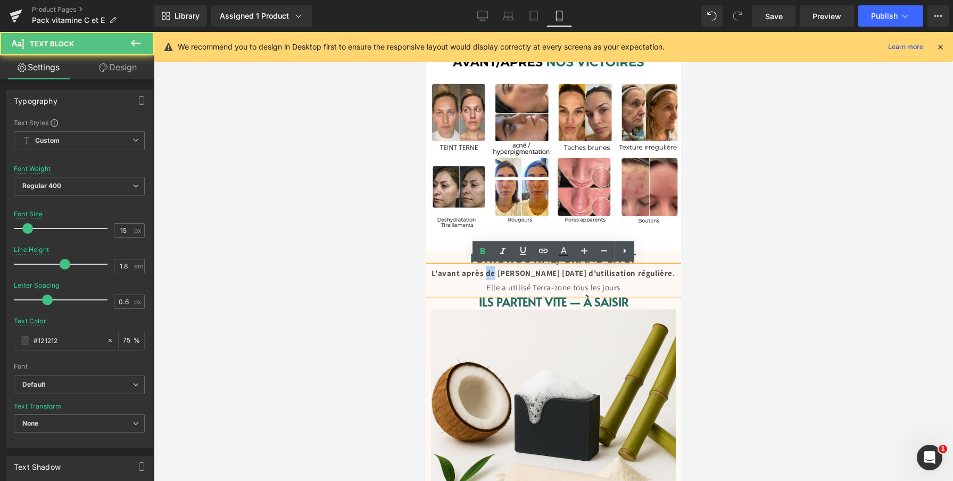
click at [505, 279] on p "L'avant après de Celine après 8 semaines d'utilisation régulière. Elle a utilis…" at bounding box center [553, 280] width 255 height 29
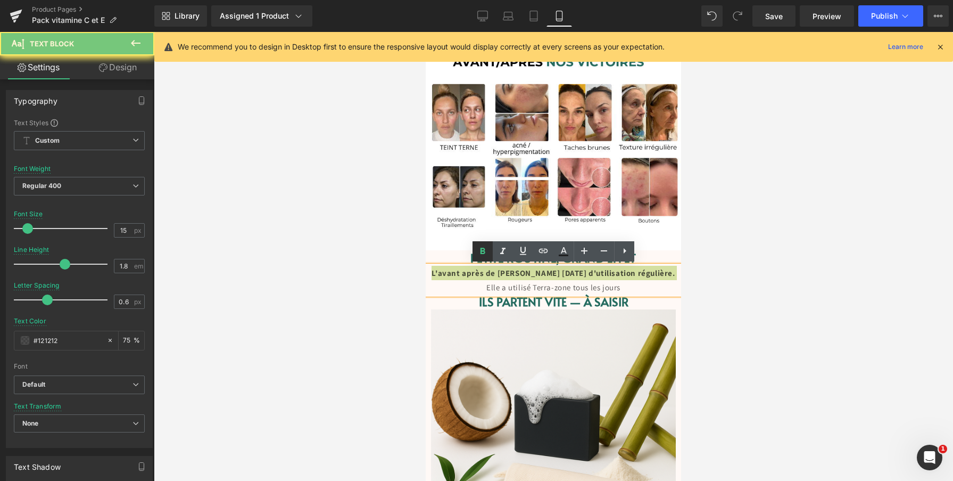
click at [488, 252] on icon at bounding box center [482, 251] width 13 height 13
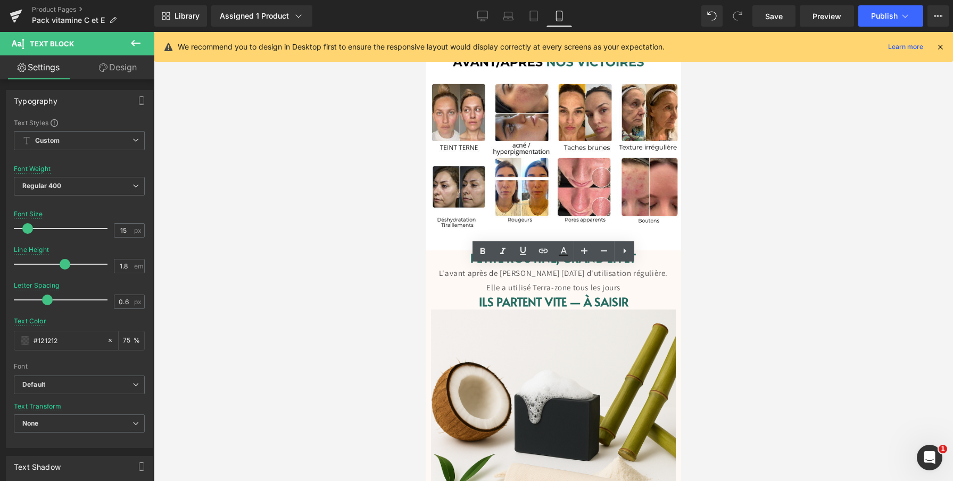
click at [784, 262] on div at bounding box center [553, 256] width 799 height 449
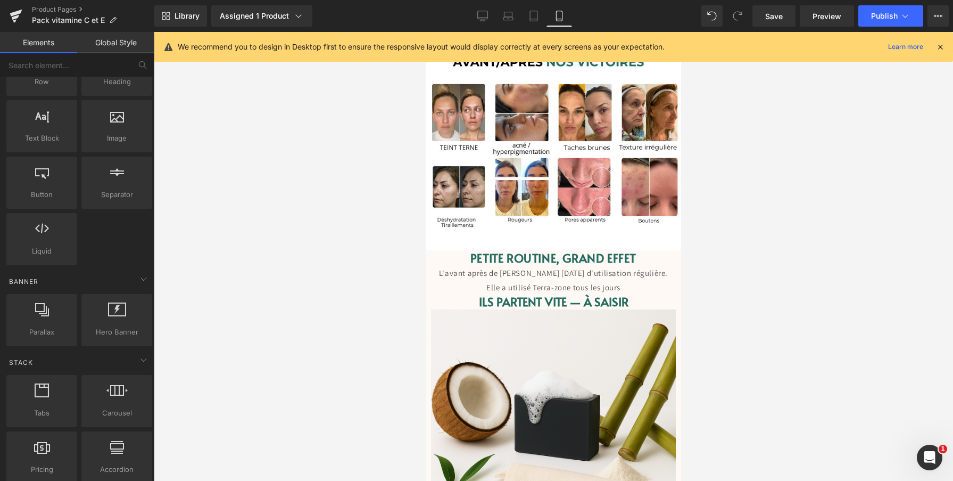
scroll to position [0, 0]
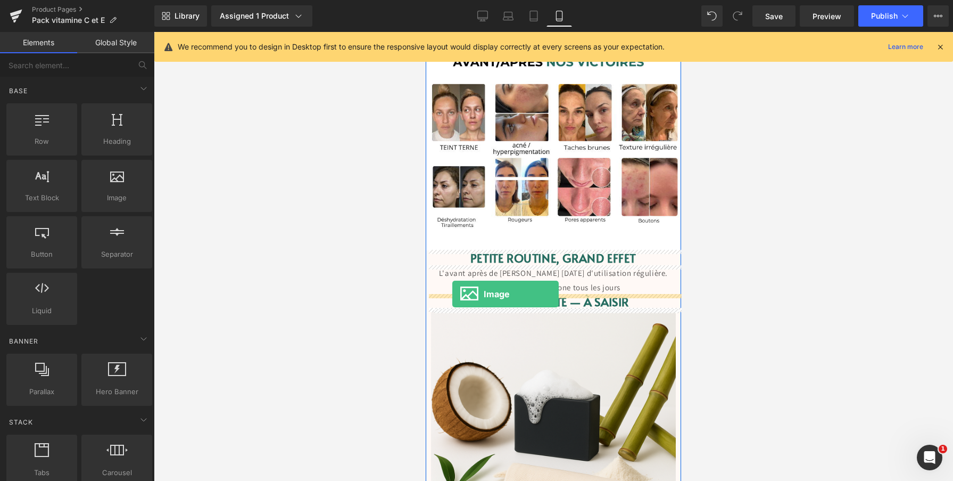
drag, startPoint x: 543, startPoint y: 216, endPoint x: 452, endPoint y: 294, distance: 120.0
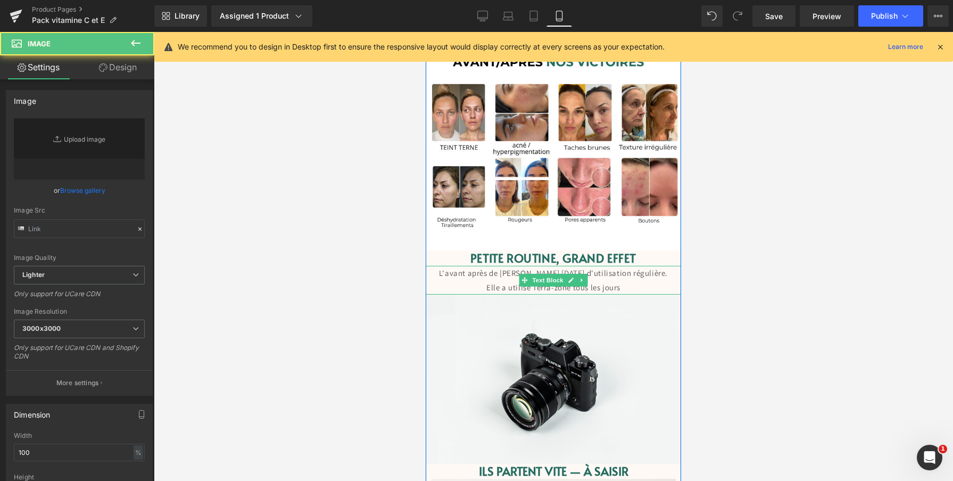
type input "//d1um8515vdn9kb.cloudfront.net/images/parallax.jpg"
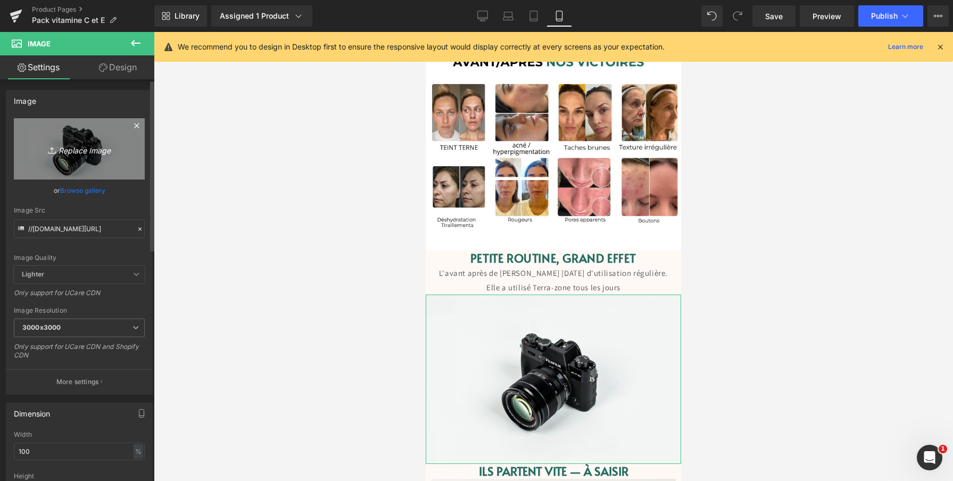
click at [70, 152] on icon "Replace Image" at bounding box center [79, 148] width 85 height 13
click at [82, 153] on icon "Replace Image" at bounding box center [79, 148] width 85 height 13
type input "C:\fakepath\AVANT.png"
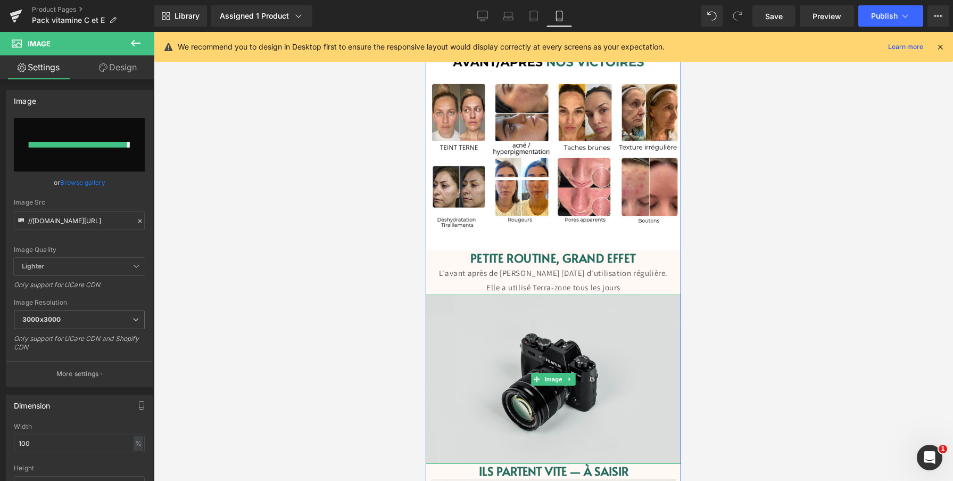
type input "https://ucarecdn.com/b7bd08fa-e7c9-4620-9b3e-acba0389aa99/-/format/auto/-/previ…"
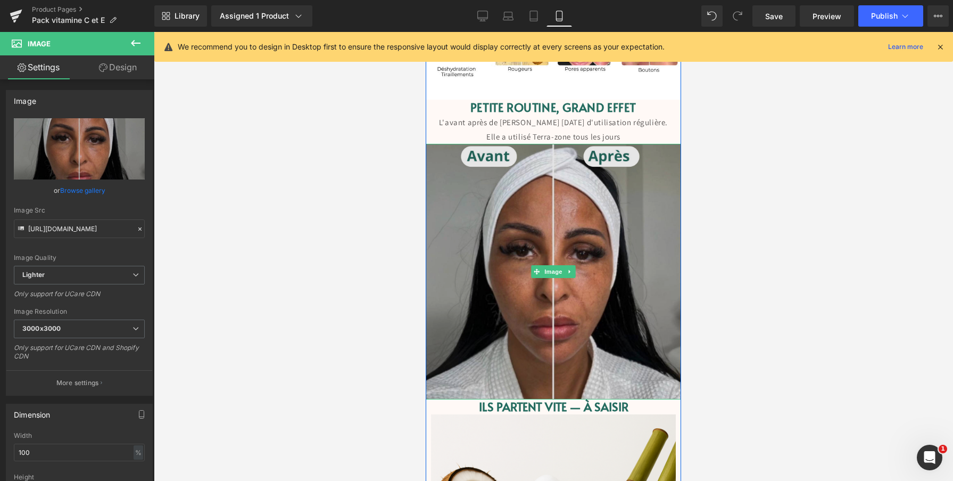
scroll to position [1257, 0]
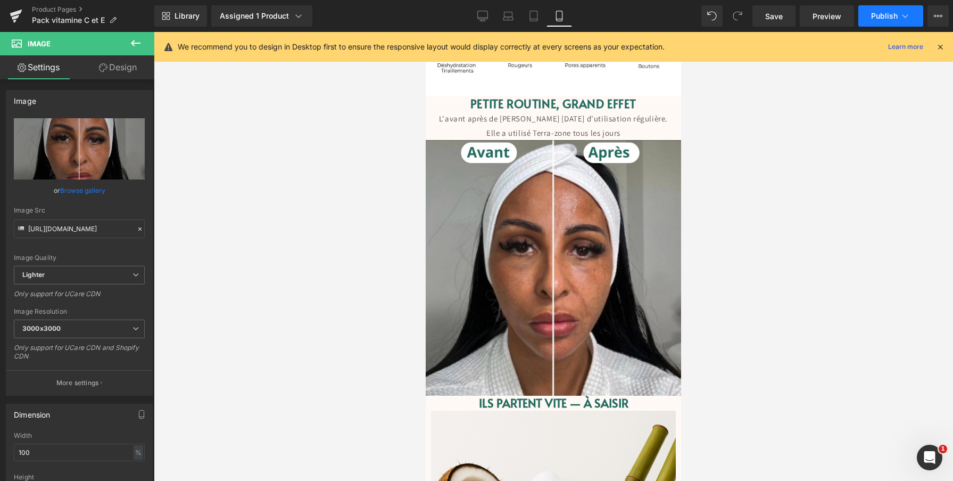
click at [885, 20] on span "Publish" at bounding box center [884, 16] width 27 height 9
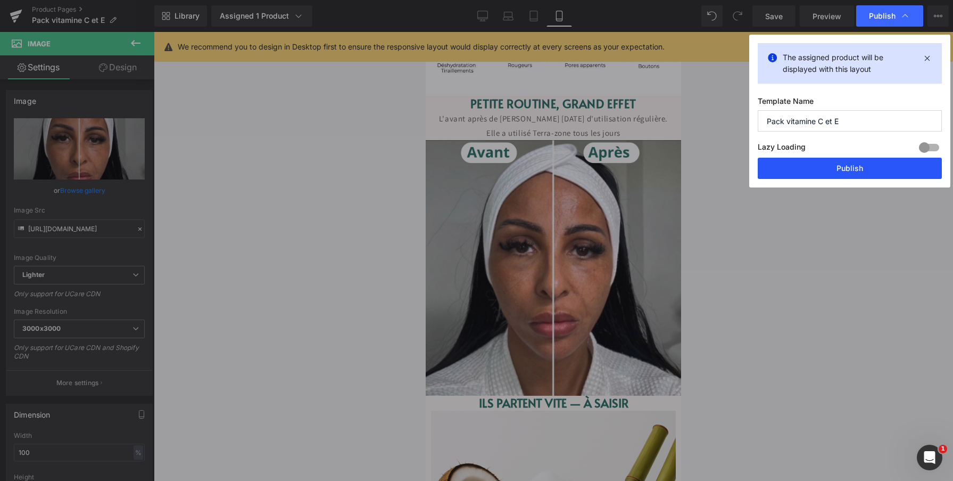
click at [835, 160] on button "Publish" at bounding box center [850, 168] width 184 height 21
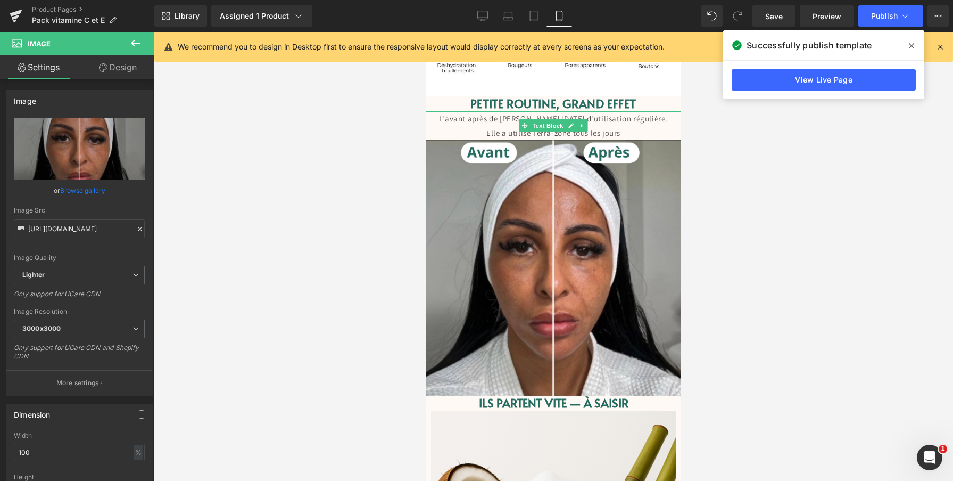
click at [670, 130] on p "L'avant après de Celine après 8 semaines d'utilisation régulière. Elle a utilis…" at bounding box center [553, 125] width 255 height 29
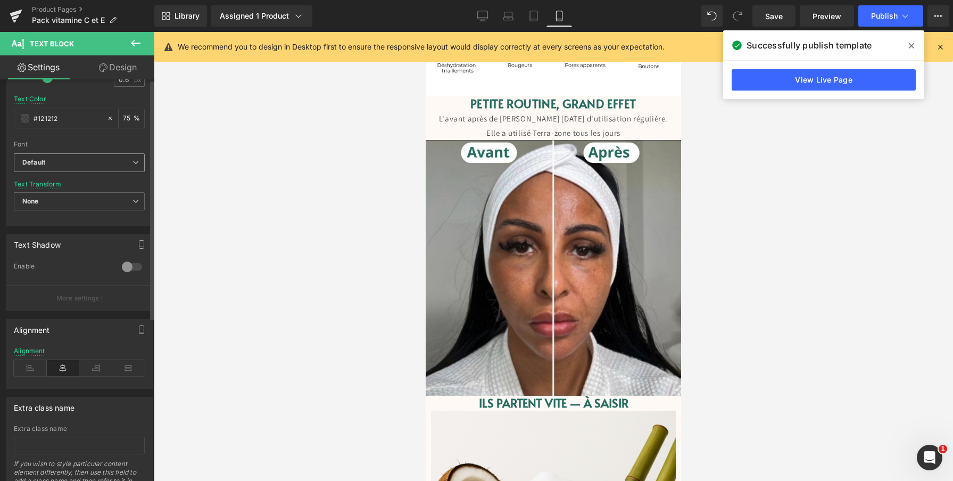
scroll to position [0, 0]
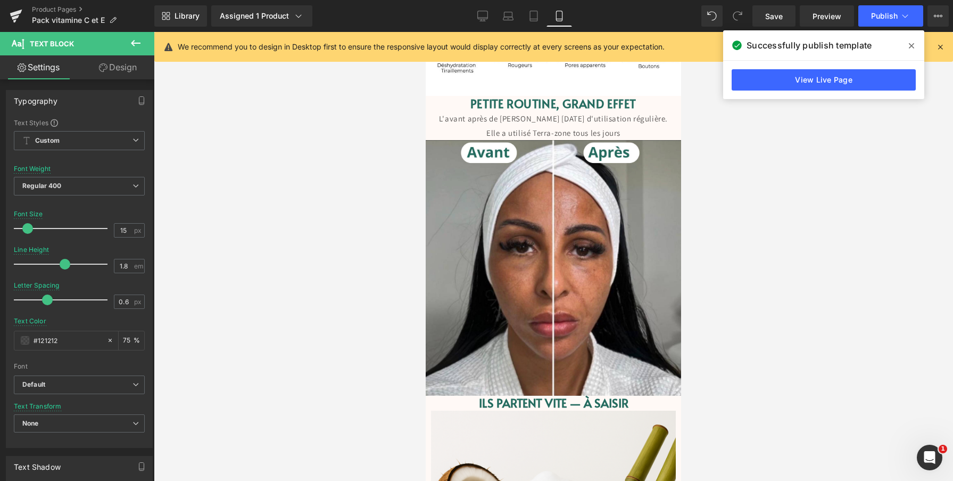
click at [717, 181] on div at bounding box center [553, 256] width 799 height 449
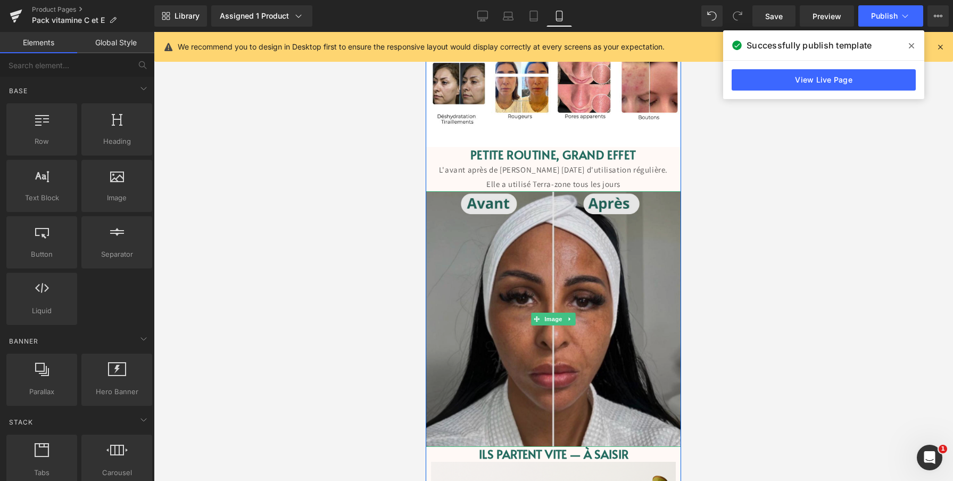
scroll to position [1172, 0]
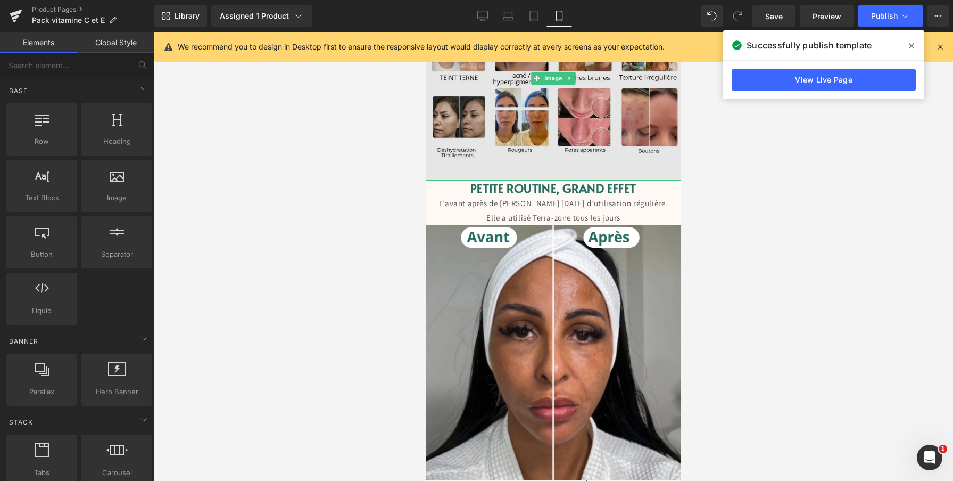
click at [660, 167] on img at bounding box center [553, 78] width 255 height 204
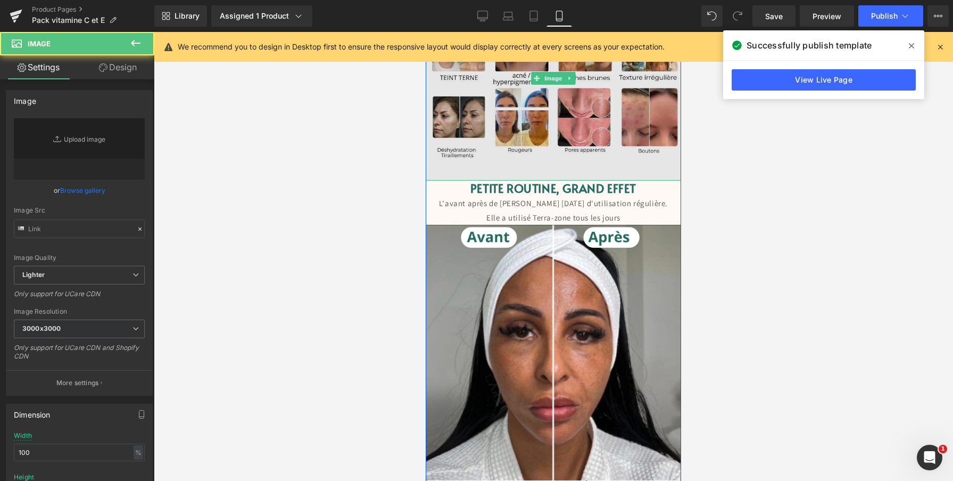
type input "https://ucarecdn.com/dfbcb3e3-c9e9-429d-b8a2-983558d8db44/-/format/auto/-/previ…"
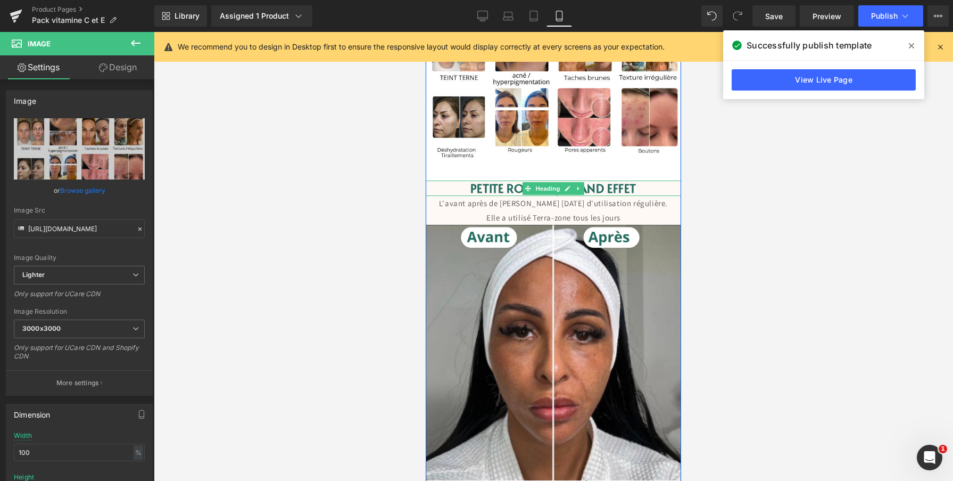
click at [668, 187] on h1 "PETITE ROUTINE, GRAND EFFET" at bounding box center [553, 187] width 255 height 15
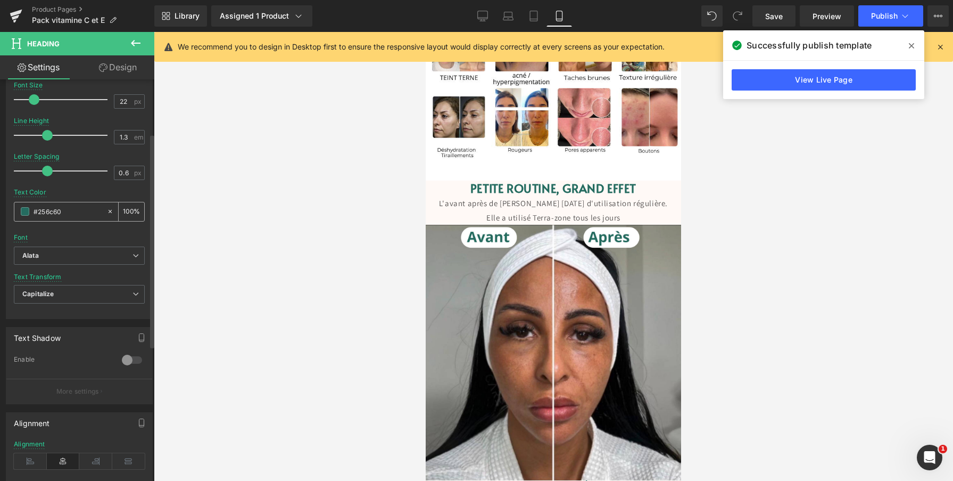
scroll to position [0, 0]
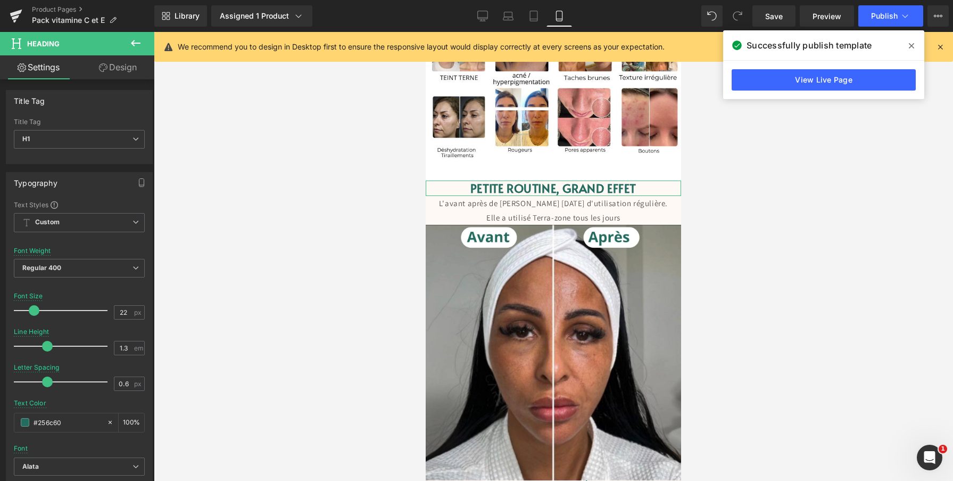
click at [120, 74] on link "Design" at bounding box center [117, 67] width 77 height 24
click at [0, 0] on div "Background" at bounding box center [0, 0] width 0 height 0
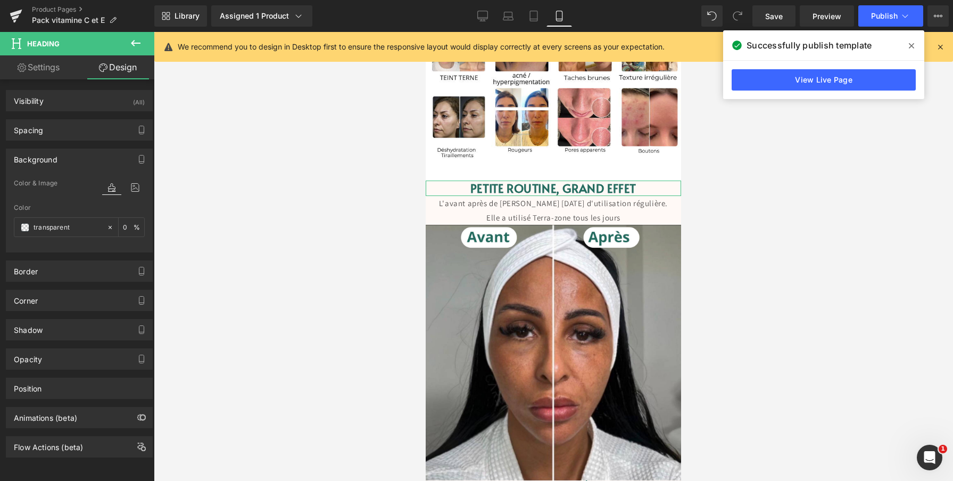
type input "transparent"
type input "0"
click at [106, 225] on icon at bounding box center [109, 227] width 7 height 7
click at [56, 228] on input "none" at bounding box center [68, 227] width 68 height 12
paste input "#ffffff"
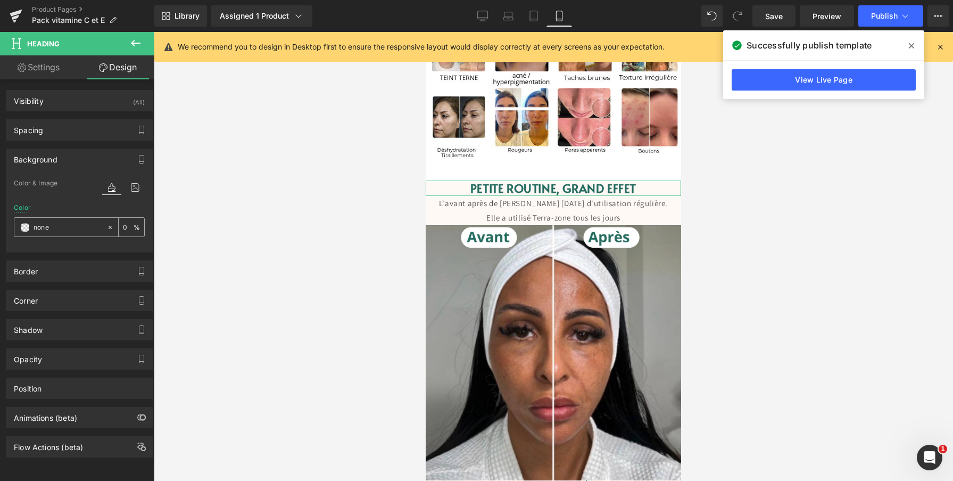
type input "#ffffff"
type input "100"
type input "#ffffff"
click at [319, 186] on div at bounding box center [553, 256] width 799 height 449
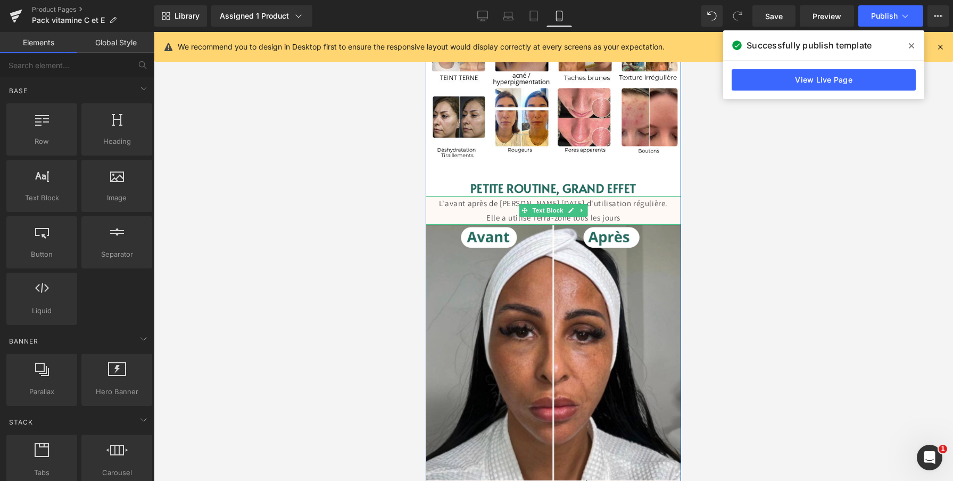
click at [669, 217] on p "L'avant après de Celine après 8 semaines d'utilisation régulière. Elle a utilis…" at bounding box center [553, 210] width 255 height 29
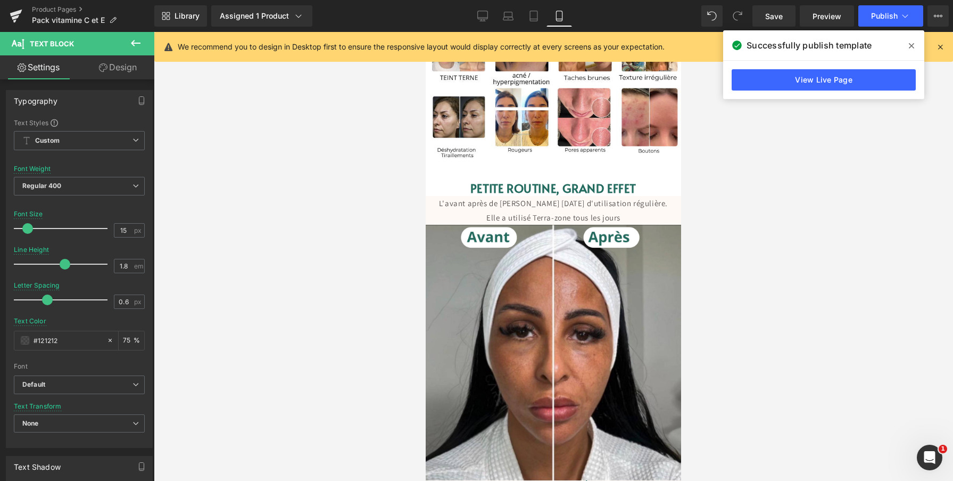
click at [125, 62] on link "Design" at bounding box center [117, 67] width 77 height 24
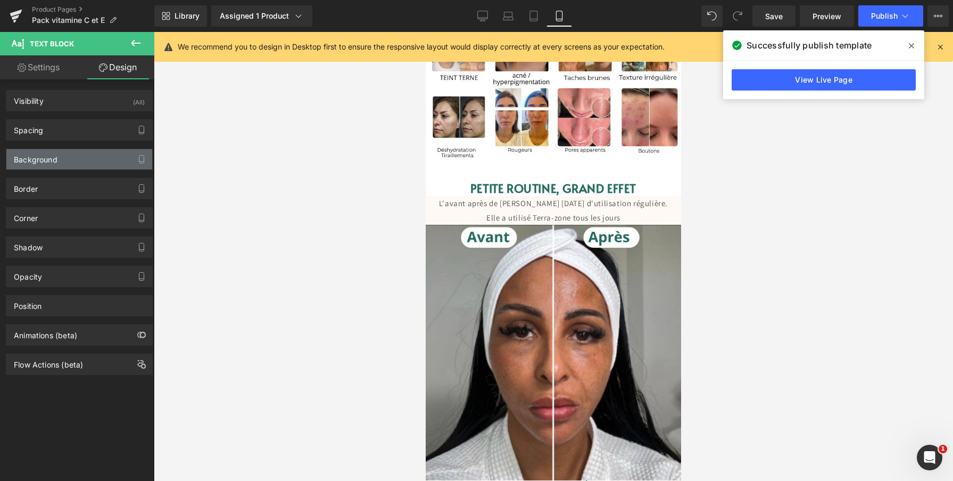
type input "transparent"
type input "0"
click at [78, 155] on div "Background" at bounding box center [79, 159] width 146 height 20
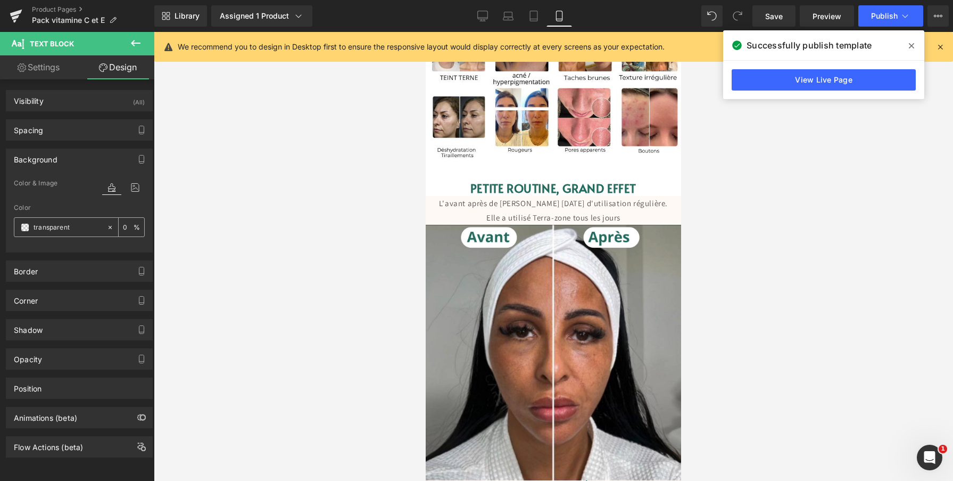
click at [81, 226] on input "transparent" at bounding box center [68, 227] width 68 height 12
paste input "#ffffff"
type input "#ffffff"
type input "100"
type input "#ffffff"
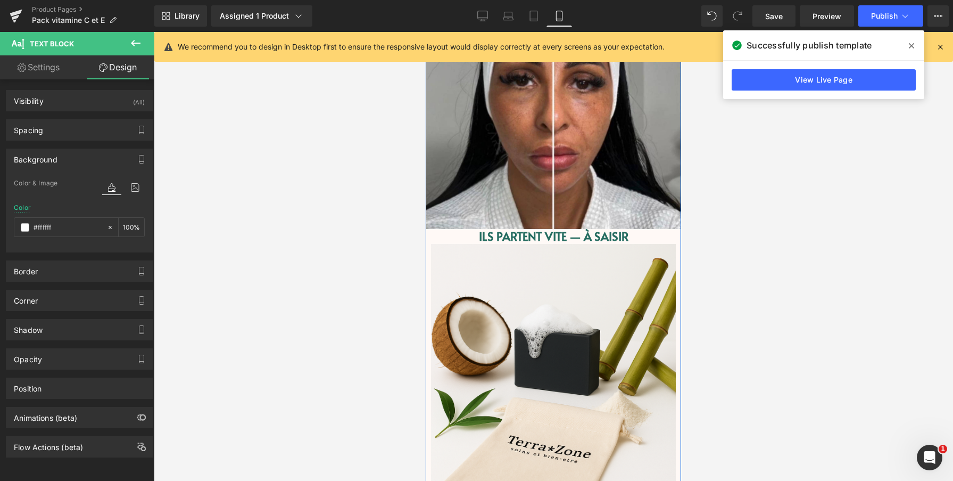
scroll to position [1434, 0]
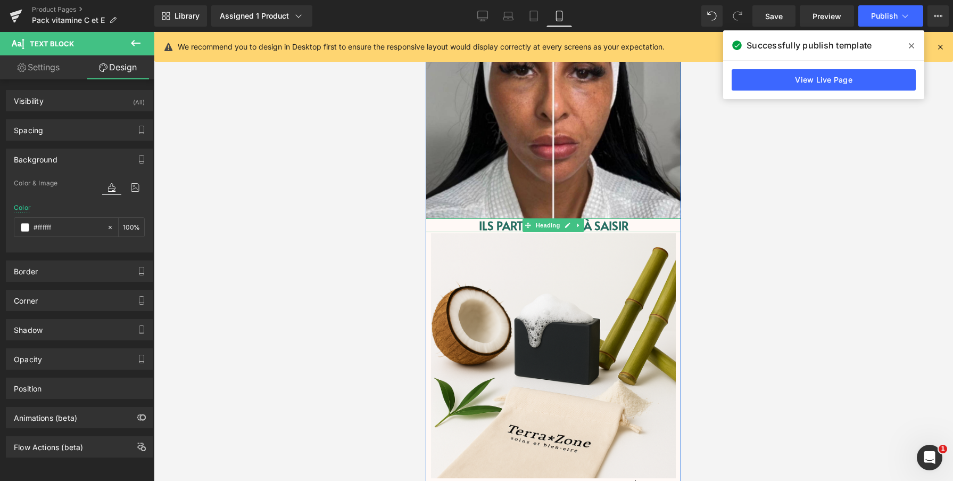
click at [649, 225] on h1 "Ils partent vite — à saisir" at bounding box center [553, 225] width 255 height 14
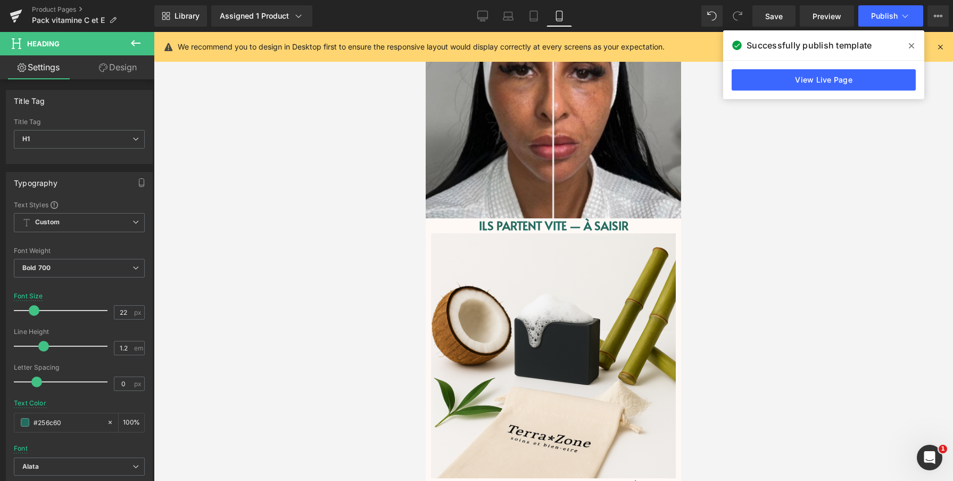
click at [123, 73] on link "Design" at bounding box center [117, 67] width 77 height 24
click at [0, 0] on div "Background" at bounding box center [0, 0] width 0 height 0
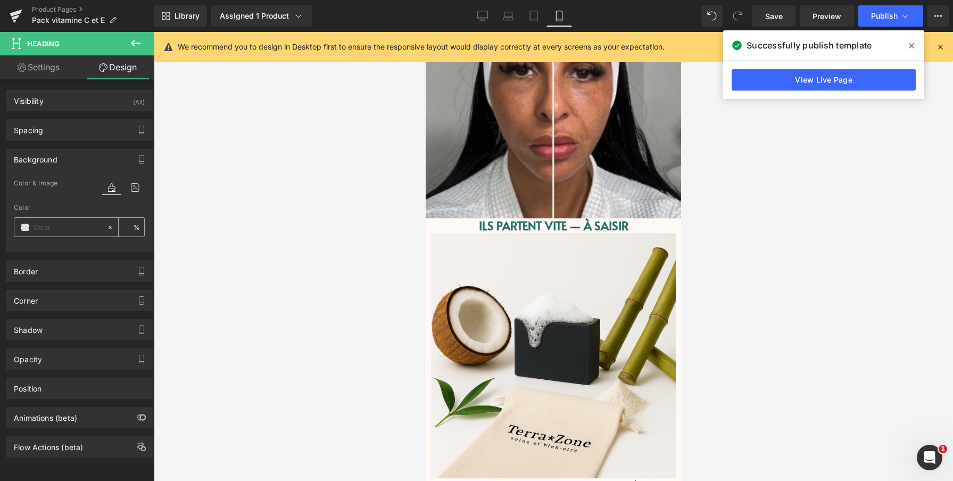
type input "transparent"
type input "0"
click at [76, 225] on input "transparent" at bounding box center [68, 227] width 68 height 12
paste input "#ffffff"
type input "#ffffff"
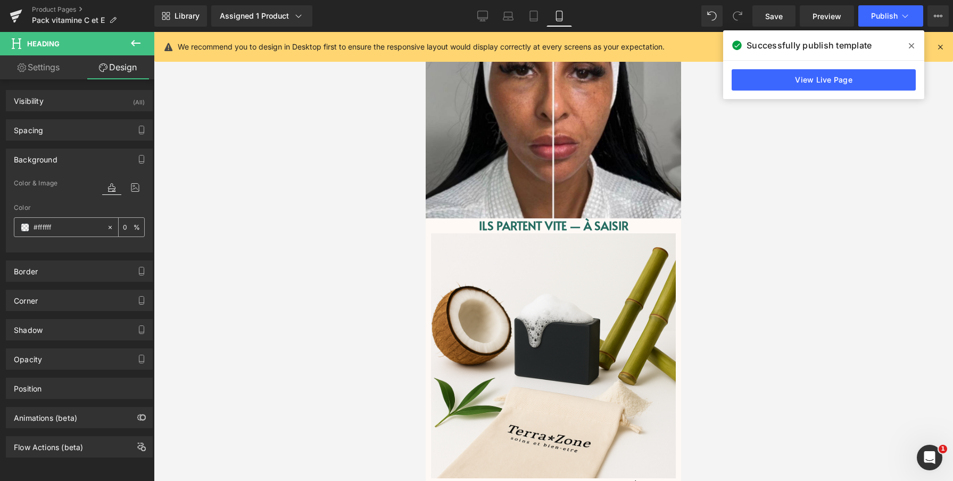
type input "100"
type input "#ffffff"
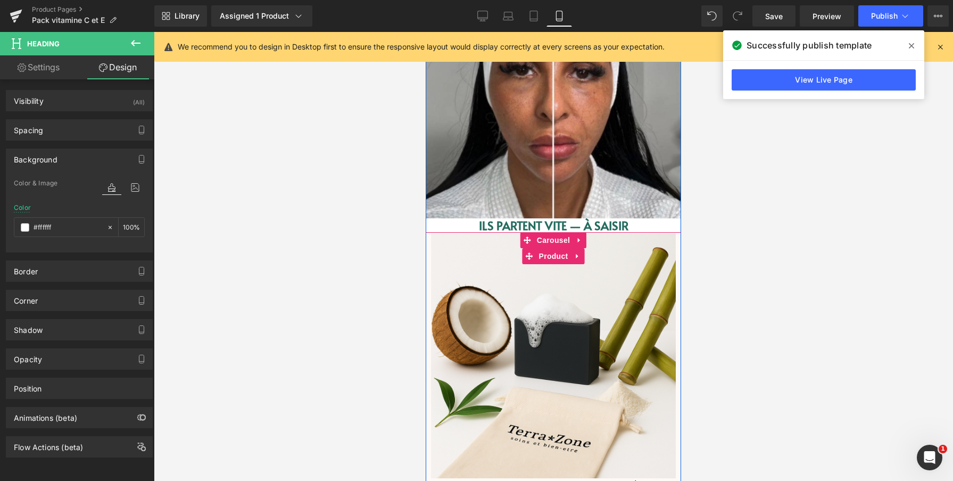
click at [429, 272] on div "Sale Off (P) Image Bambou Charcoal TerraZone — Détox & Éclat (P) Title 0 EUR 9.…" at bounding box center [553, 393] width 255 height 322
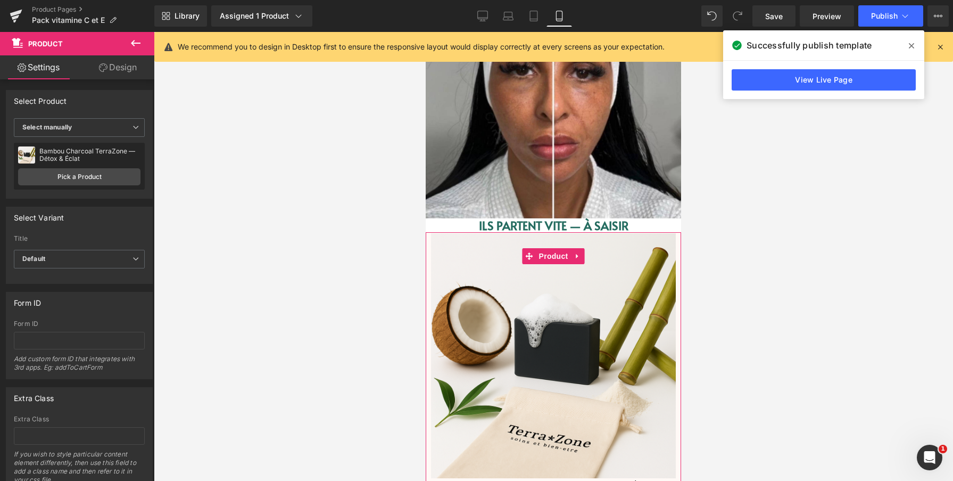
click at [118, 69] on link "Design" at bounding box center [117, 67] width 77 height 24
click at [0, 0] on div "Background" at bounding box center [0, 0] width 0 height 0
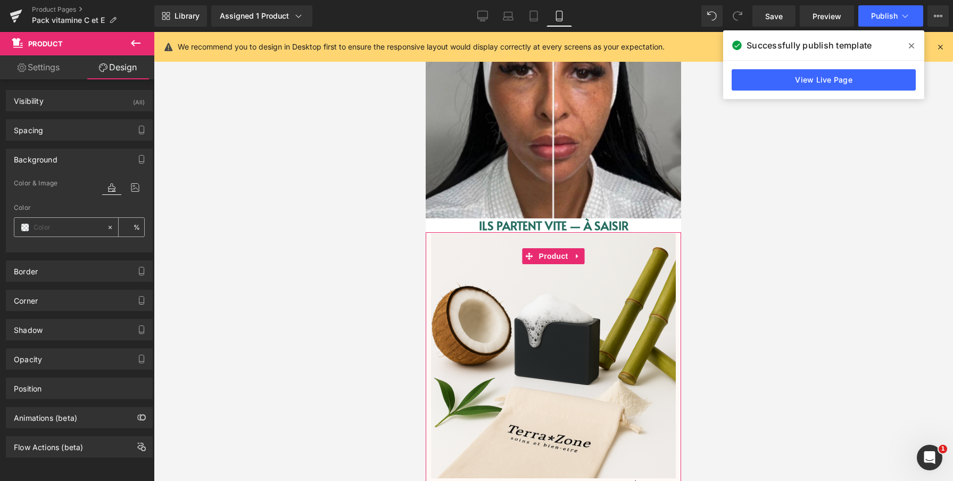
type input "transparent"
type input "0"
click at [87, 226] on input "transparent" at bounding box center [68, 227] width 68 height 12
paste input "#ffffff"
type input "#ffffff"
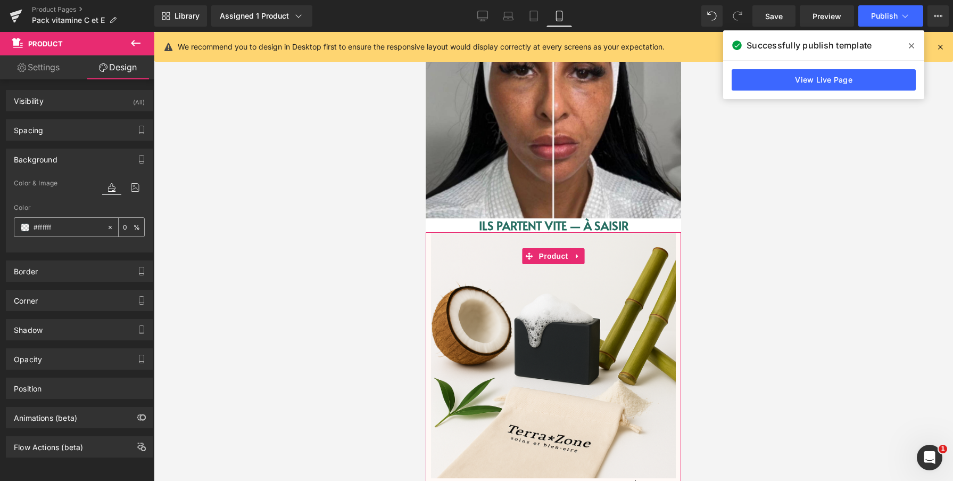
type input "100"
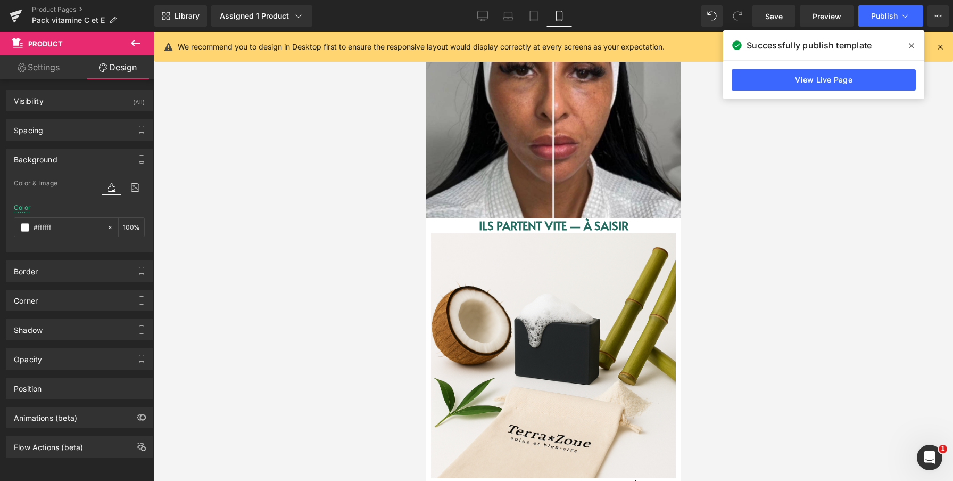
type input "#ffffff"
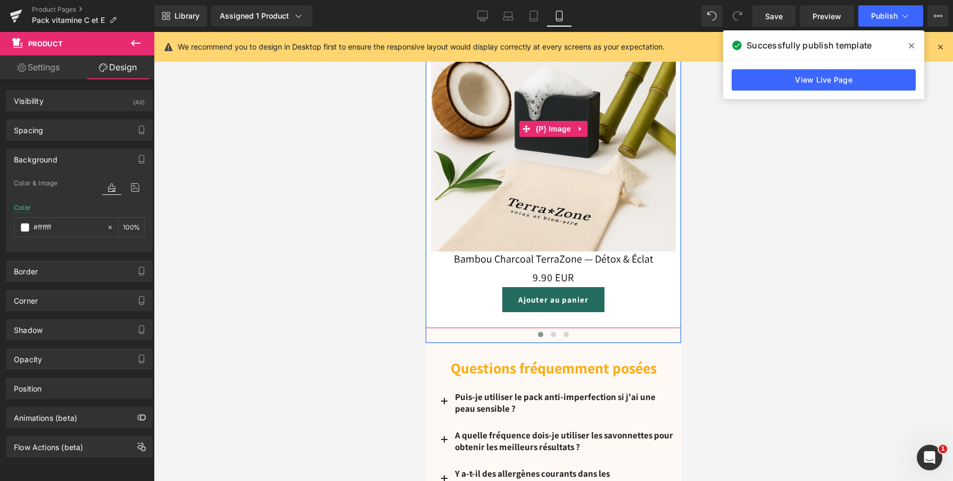
scroll to position [1667, 0]
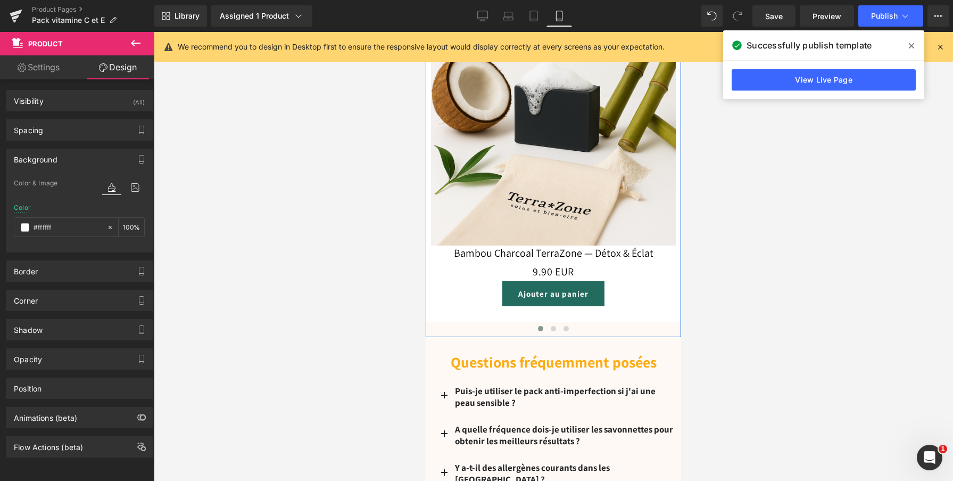
click at [622, 328] on div at bounding box center [553, 330] width 255 height 15
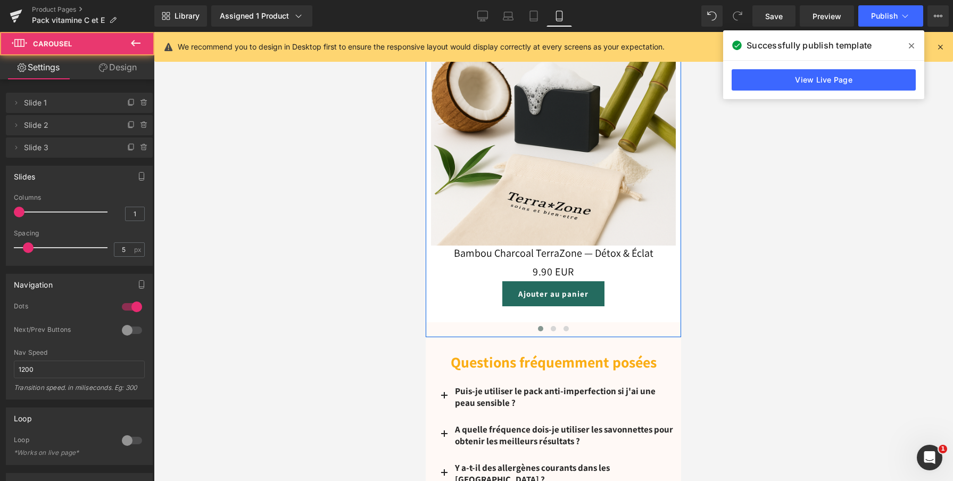
click at [635, 329] on div at bounding box center [553, 330] width 255 height 15
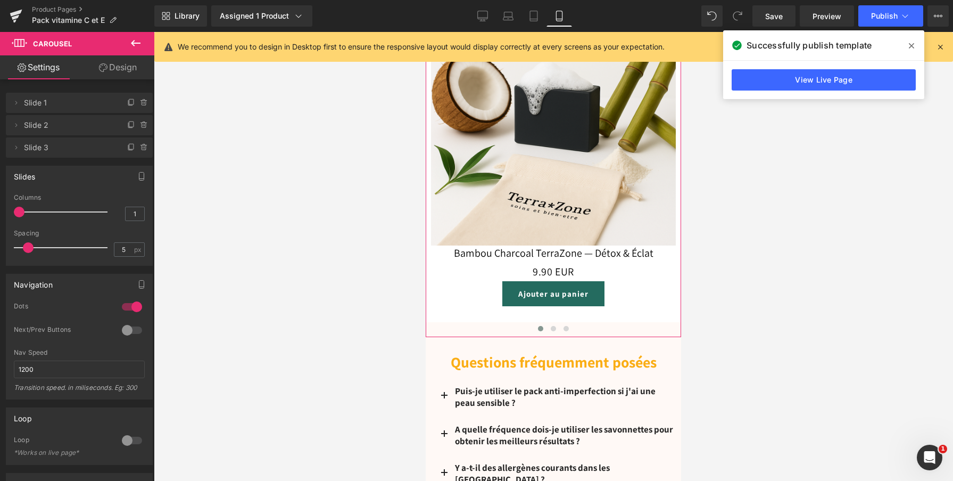
click at [112, 69] on link "Design" at bounding box center [117, 67] width 77 height 24
click at [0, 0] on div "Background" at bounding box center [0, 0] width 0 height 0
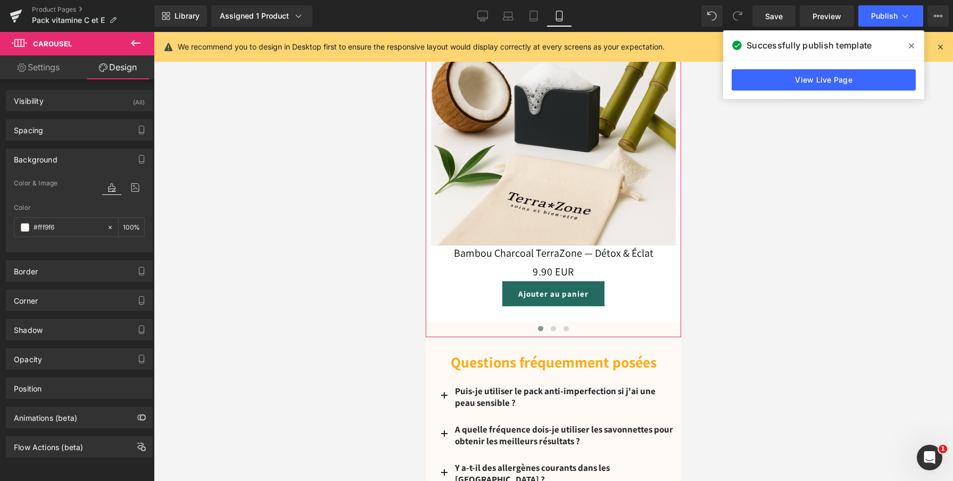
type input "#fff9f6"
type input "100"
click at [79, 229] on input "#fff9f6" at bounding box center [68, 227] width 68 height 12
paste input "fff"
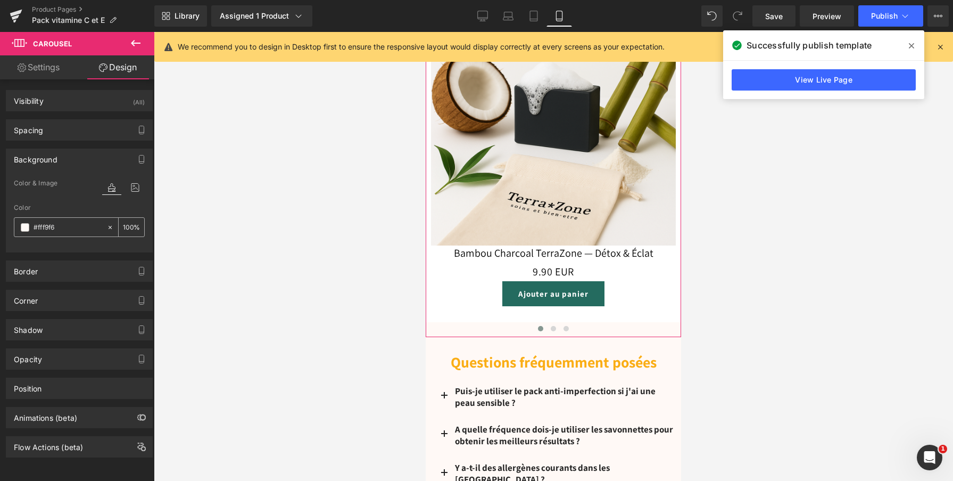
type input "#ffffff"
click at [221, 261] on div at bounding box center [553, 256] width 799 height 449
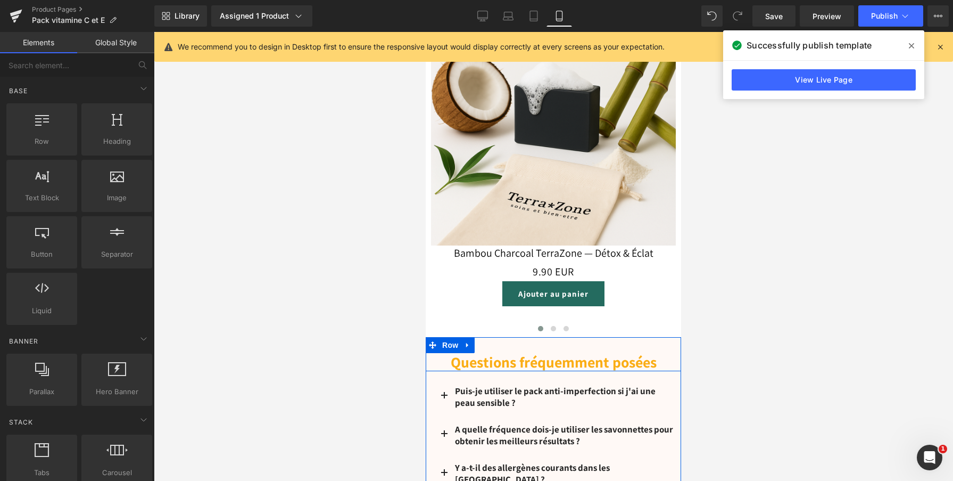
click at [489, 347] on div "Questions fréquemment posées Heading Row" at bounding box center [553, 354] width 255 height 34
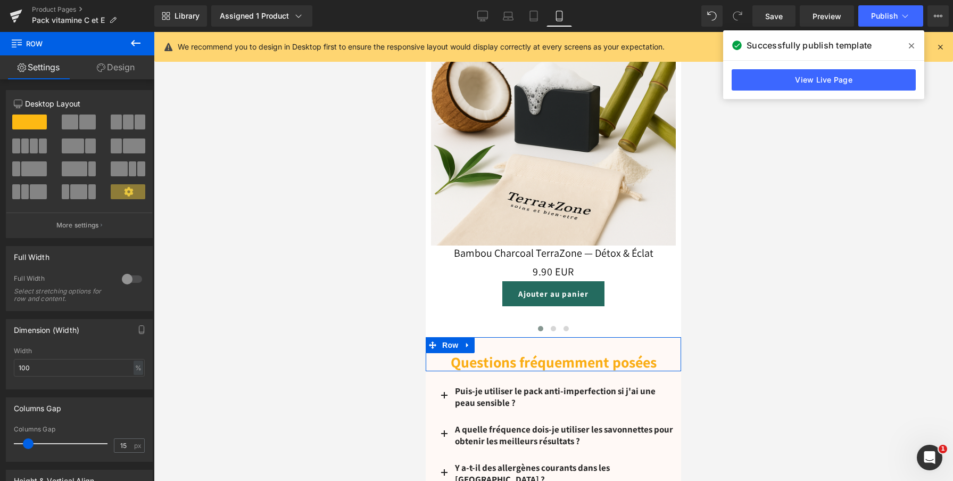
click at [129, 70] on link "Design" at bounding box center [115, 67] width 77 height 24
click at [0, 0] on div "Background" at bounding box center [0, 0] width 0 height 0
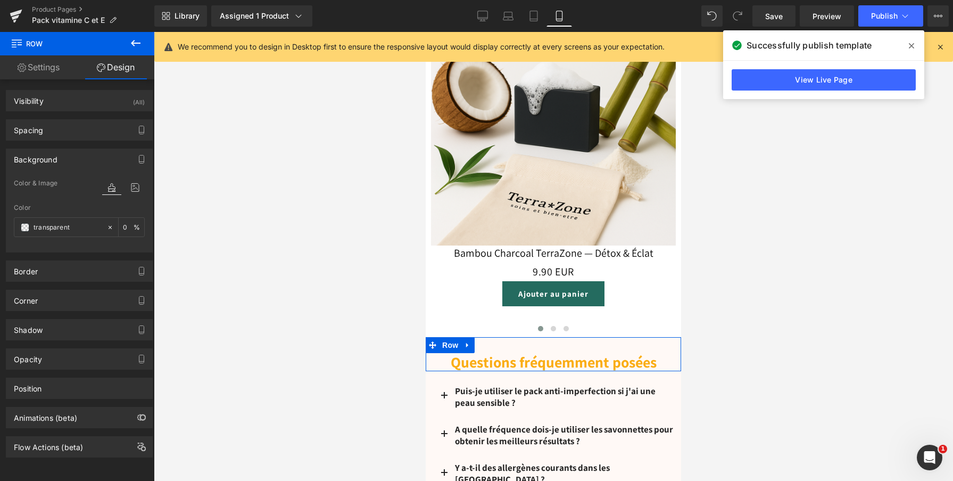
type input "transparent"
type input "0"
click at [76, 229] on input "transparent" at bounding box center [68, 227] width 68 height 12
paste input "#ffffff"
type input "#ffffff"
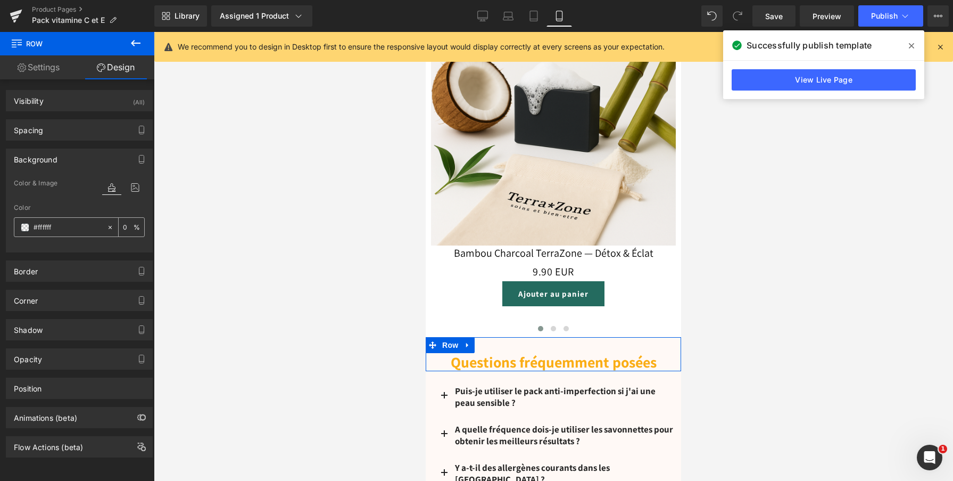
type input "100"
type input "#ffffff"
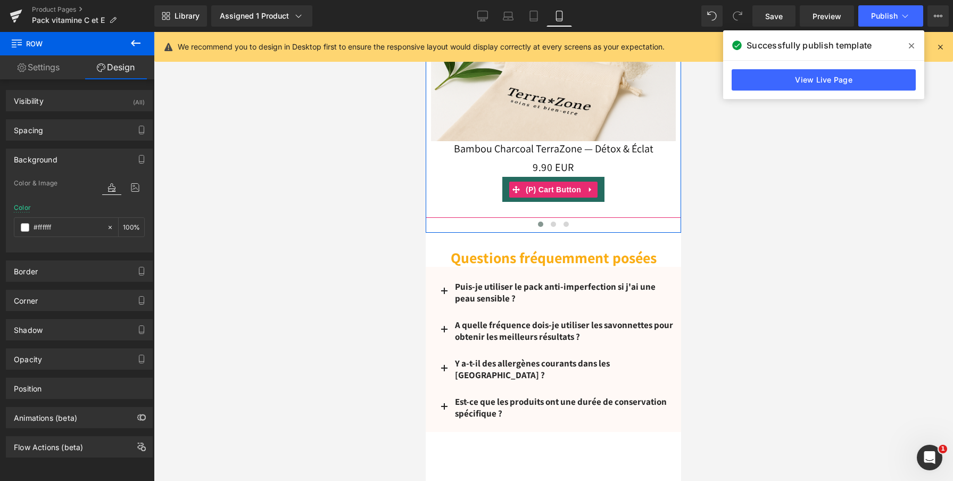
scroll to position [1784, 0]
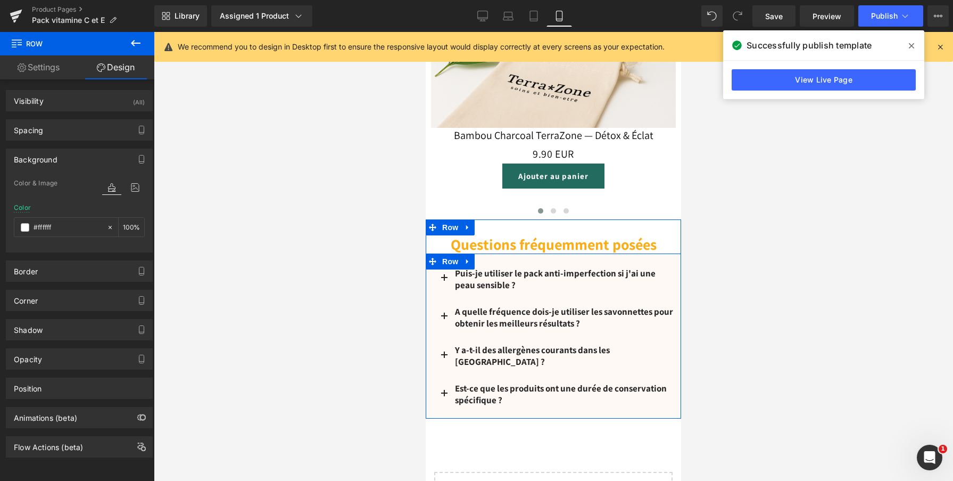
click at [429, 301] on div "Puis-je utiliser le pack anti-imperfection si j'ai une peau sensible ? Heading …" at bounding box center [553, 337] width 255 height 154
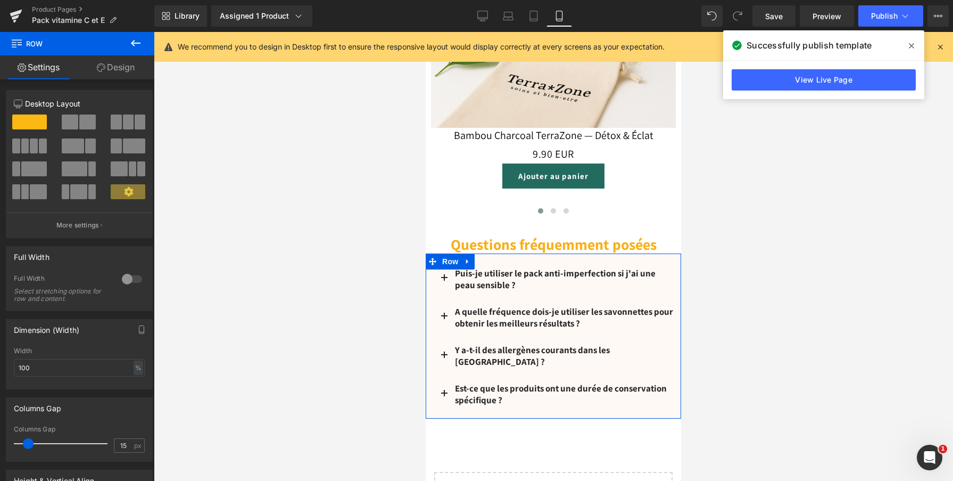
click at [127, 65] on link "Design" at bounding box center [115, 67] width 77 height 24
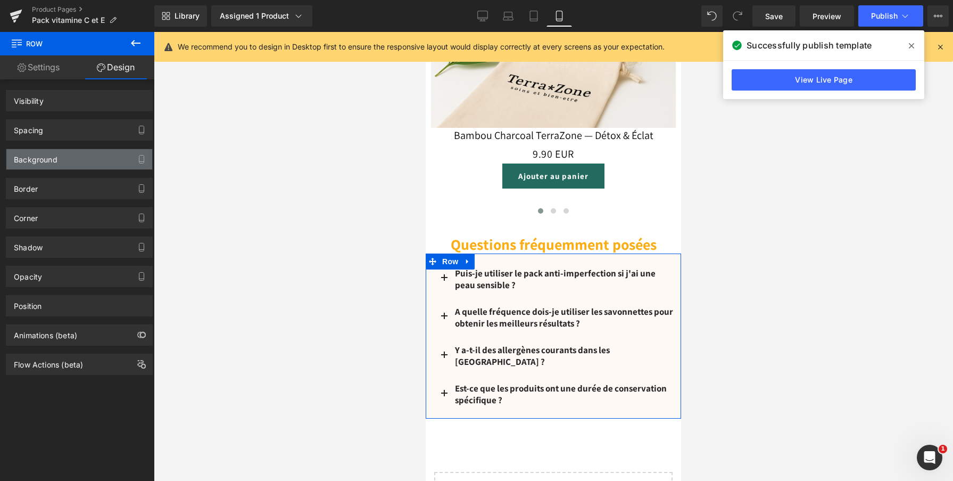
click at [71, 153] on div "Background" at bounding box center [79, 159] width 146 height 20
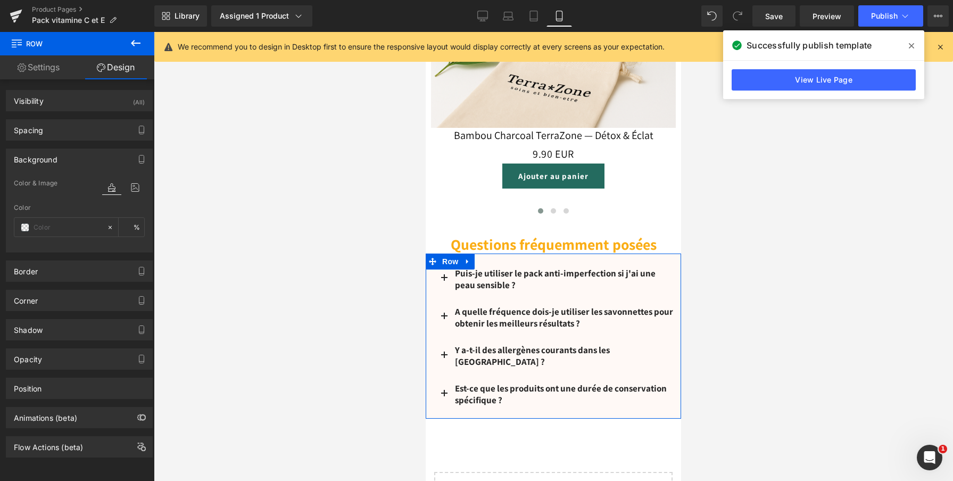
type input "transparent"
type input "0"
click at [71, 225] on input "transparent" at bounding box center [68, 227] width 68 height 12
paste input "#ffffff"
type input "#ffffff"
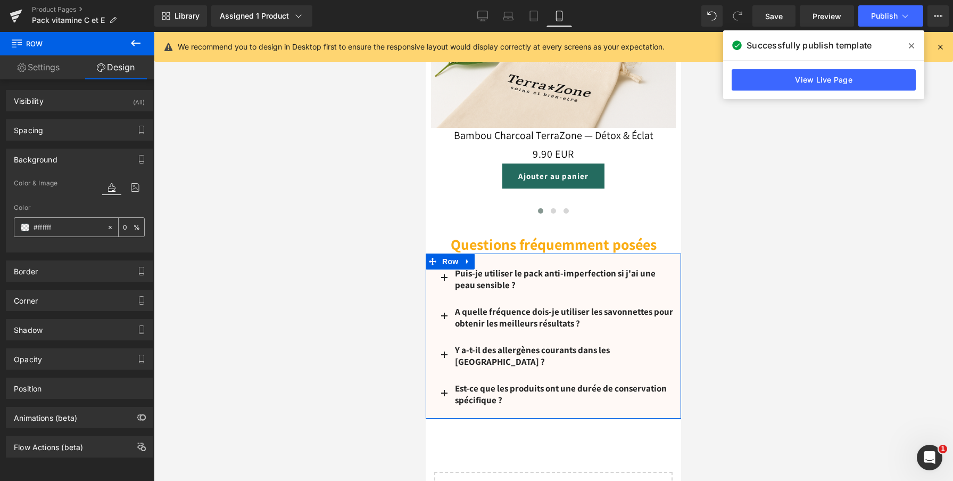
type input "100"
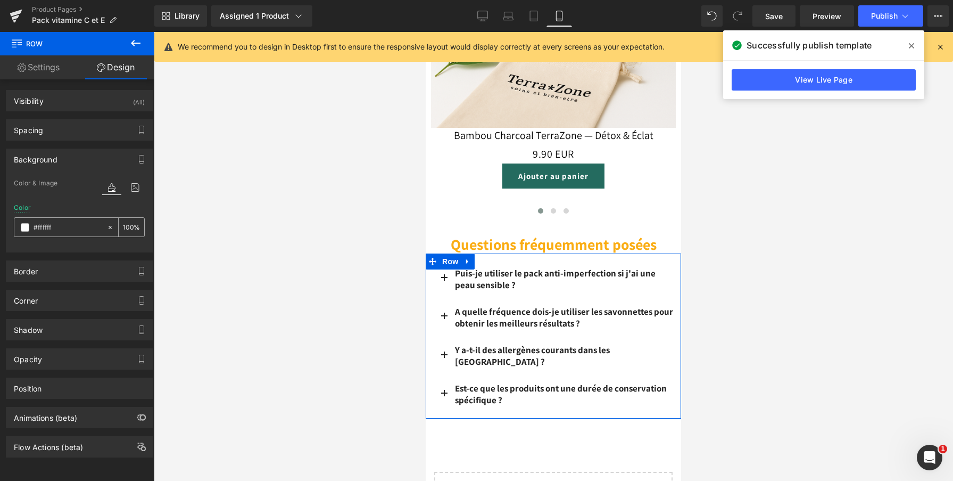
type input "#ffffff"
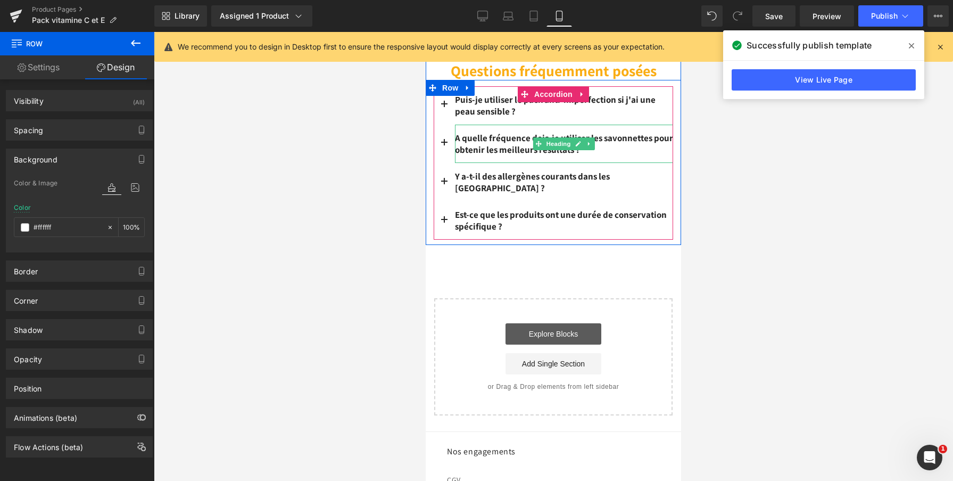
scroll to position [1961, 0]
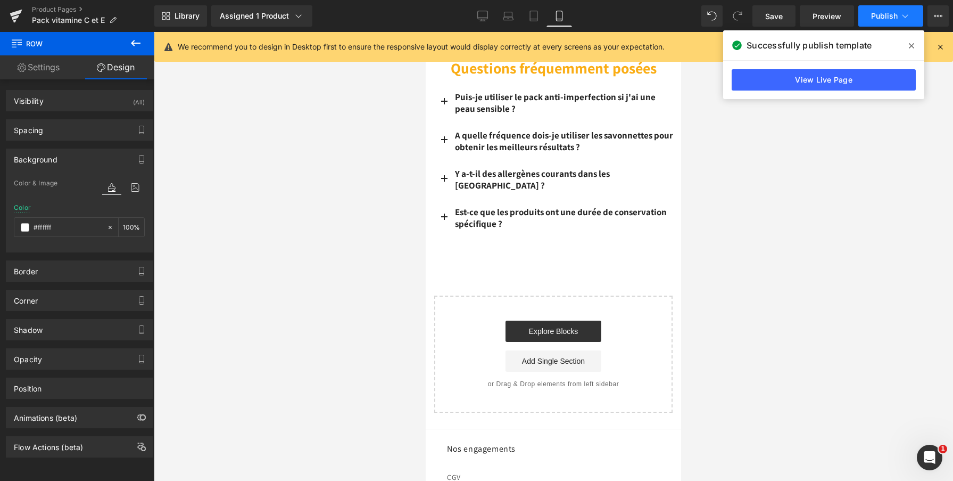
click at [870, 14] on button "Publish" at bounding box center [890, 15] width 65 height 21
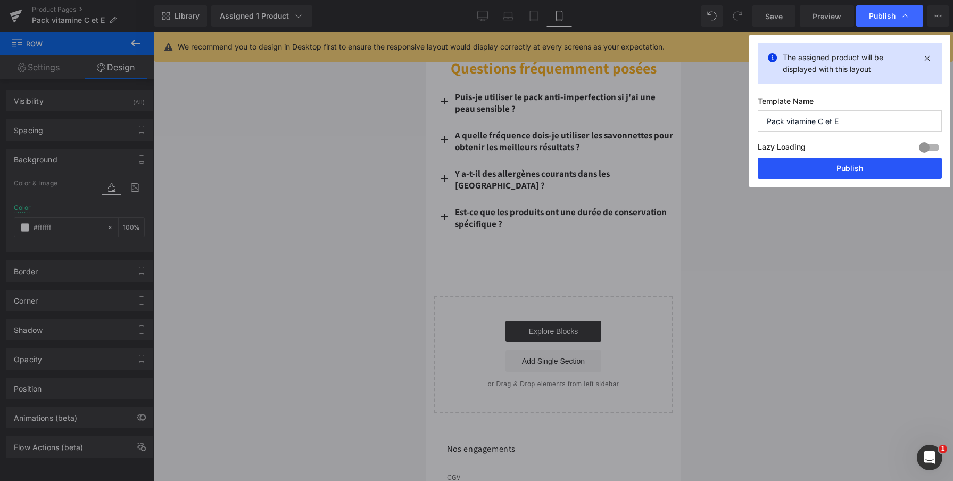
click at [830, 166] on button "Publish" at bounding box center [850, 168] width 184 height 21
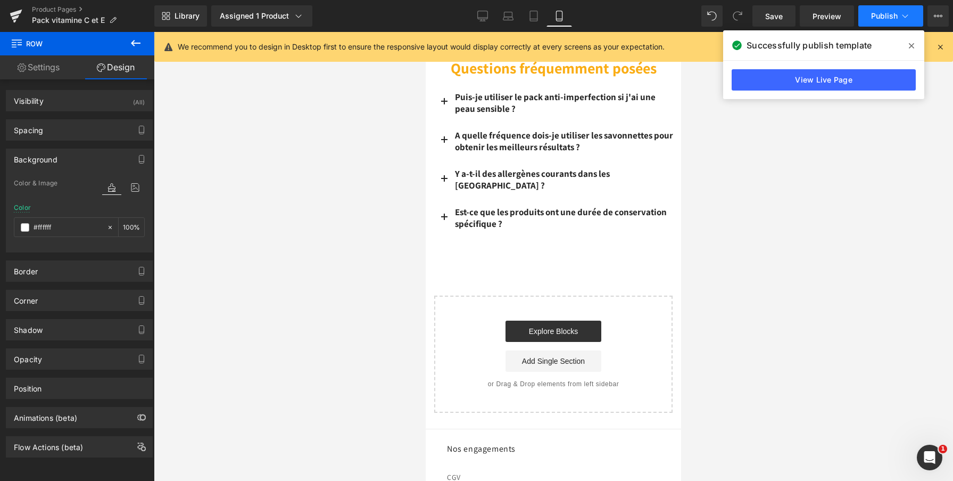
click at [884, 21] on button "Publish" at bounding box center [890, 15] width 65 height 21
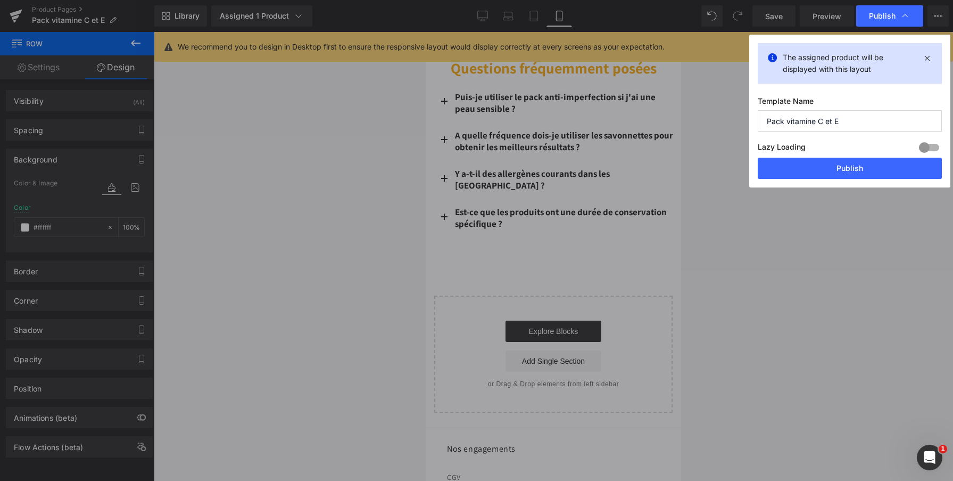
click at [834, 179] on div "The assigned product will be displayed with this layout Template Name Pack vita…" at bounding box center [849, 111] width 201 height 153
click at [839, 168] on button "Publish" at bounding box center [850, 168] width 184 height 21
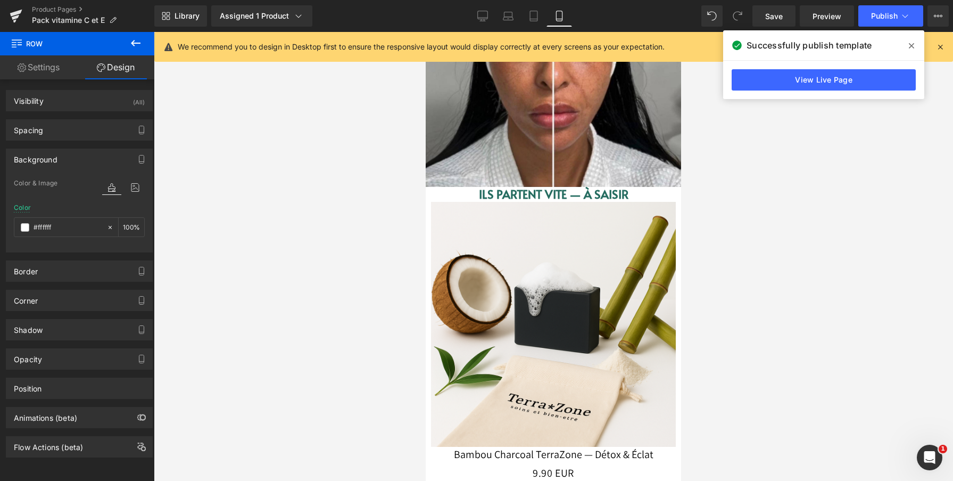
scroll to position [1458, 0]
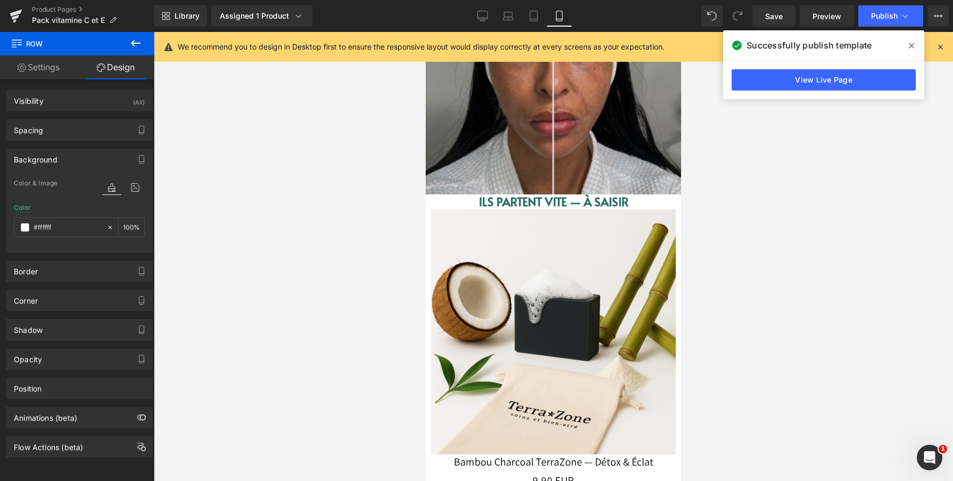
click at [548, 165] on img at bounding box center [553, 66] width 255 height 255
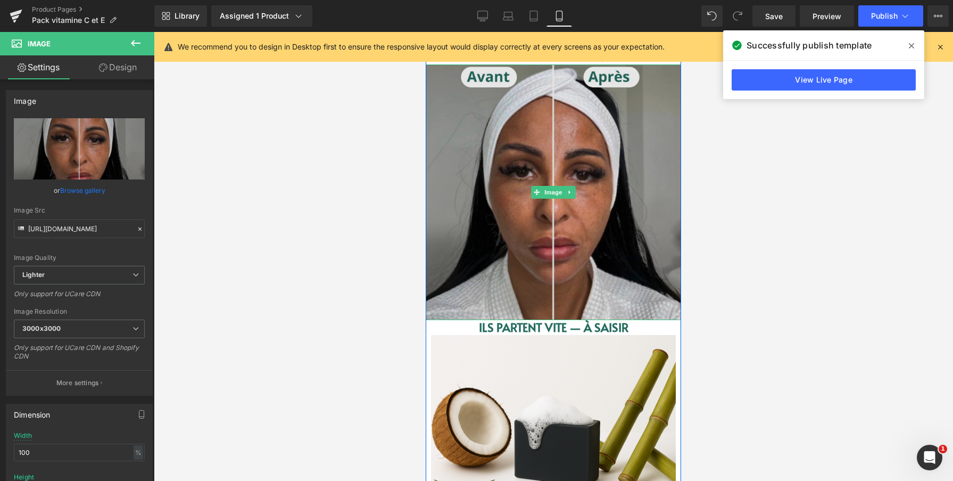
scroll to position [1333, 0]
click at [619, 194] on img at bounding box center [553, 191] width 255 height 255
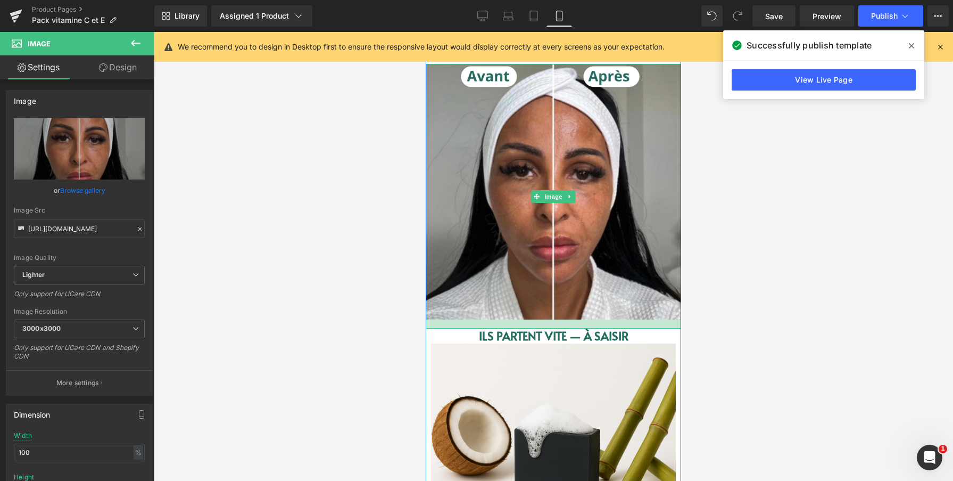
drag, startPoint x: 623, startPoint y: 317, endPoint x: 623, endPoint y: 326, distance: 9.6
click at [623, 326] on div at bounding box center [553, 323] width 255 height 9
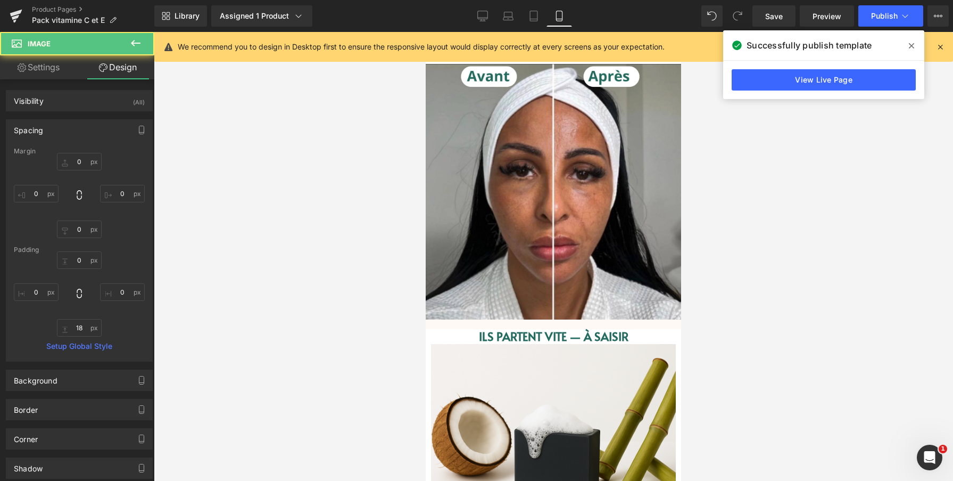
click at [730, 268] on div at bounding box center [553, 256] width 799 height 449
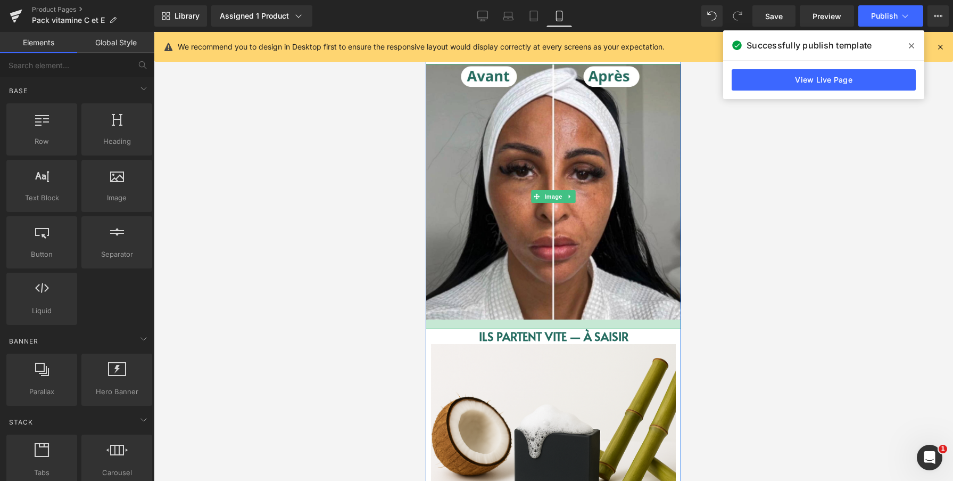
click at [644, 322] on div at bounding box center [553, 324] width 255 height 10
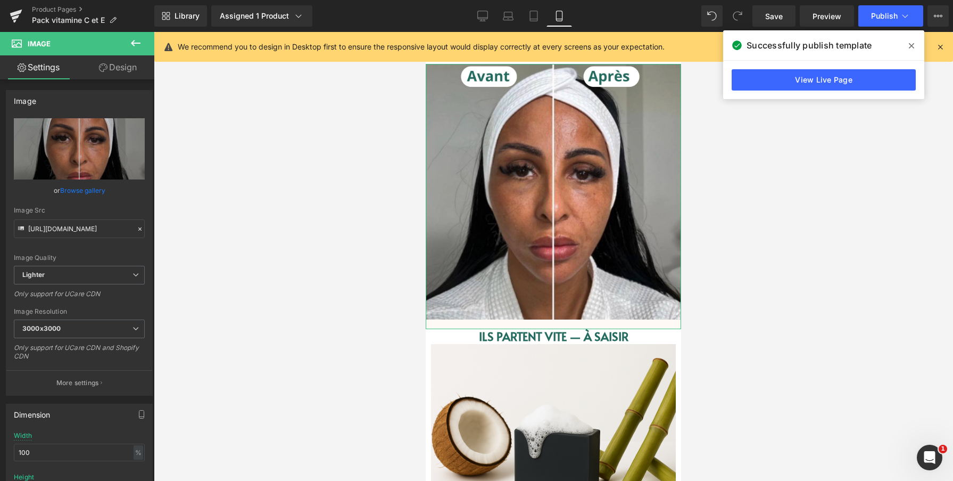
click at [129, 64] on link "Design" at bounding box center [117, 67] width 77 height 24
click at [0, 0] on div "Background" at bounding box center [0, 0] width 0 height 0
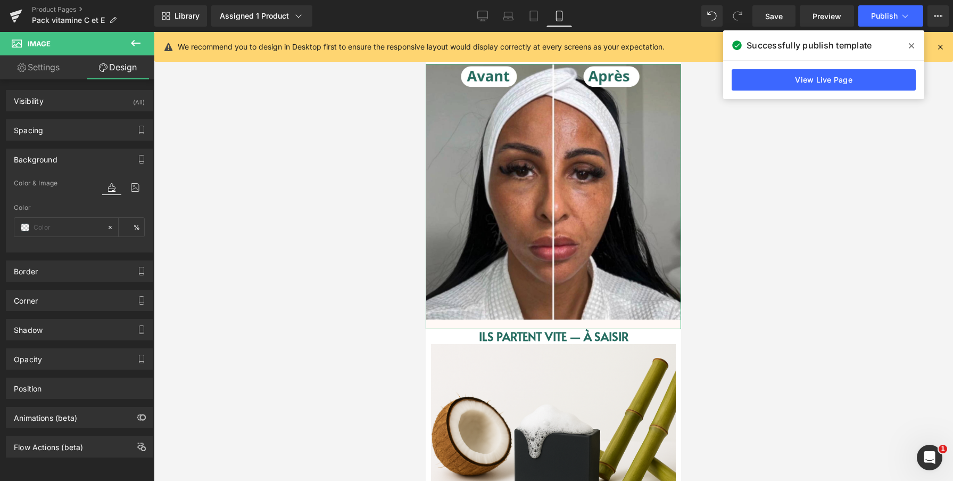
type input "transparent"
type input "0"
click at [86, 229] on input "transparent" at bounding box center [68, 227] width 68 height 12
paste input "#ffffff"
type input "#ffffff"
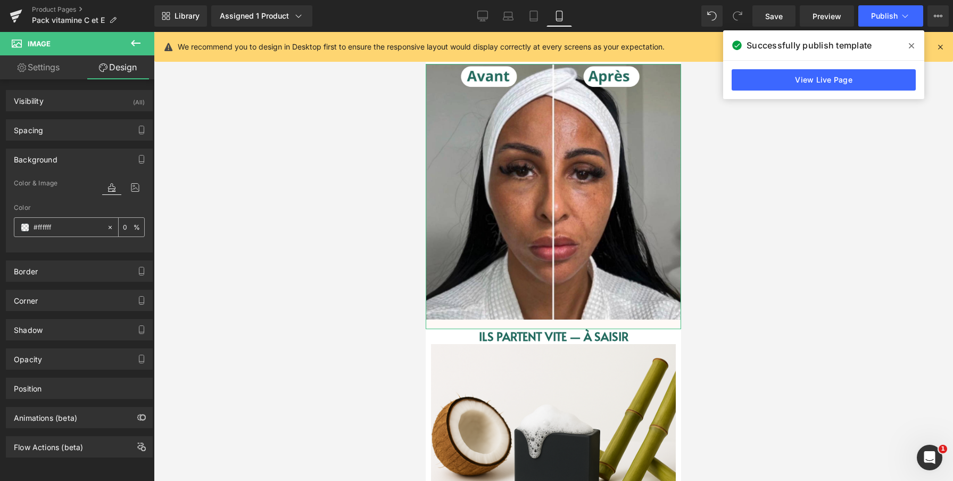
type input "100"
type input "#ffffff"
click at [279, 232] on div at bounding box center [553, 256] width 799 height 449
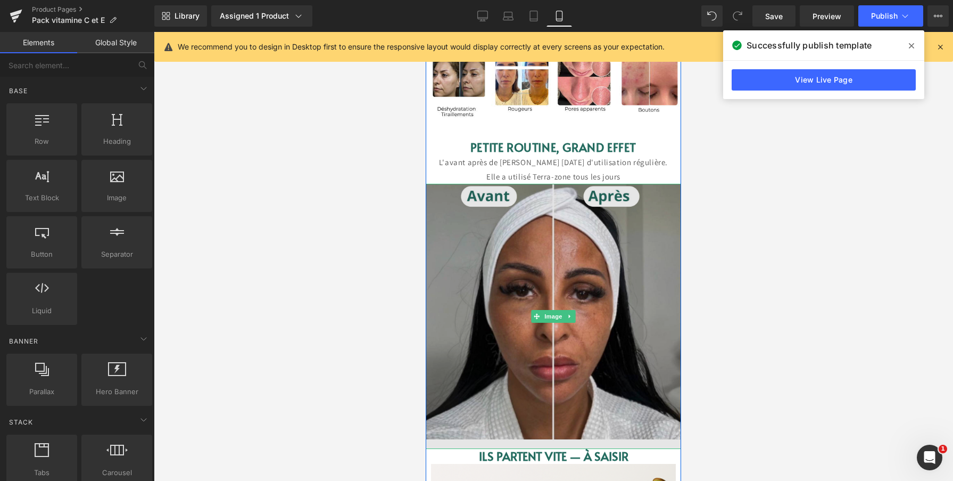
scroll to position [1207, 0]
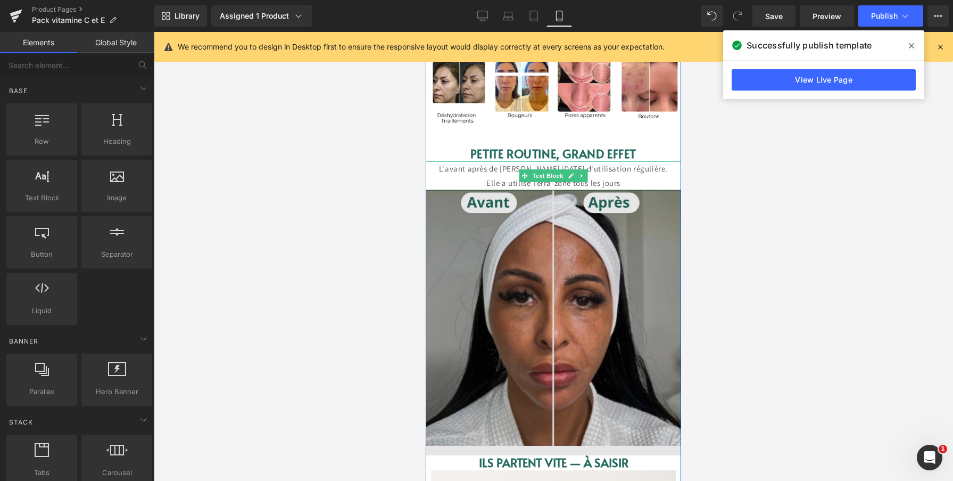
drag, startPoint x: 514, startPoint y: 177, endPoint x: 515, endPoint y: 190, distance: 13.4
click at [514, 177] on p "L'avant après de Celine après 8 semaines d'utilisation régulière. Elle a utilis…" at bounding box center [553, 175] width 255 height 29
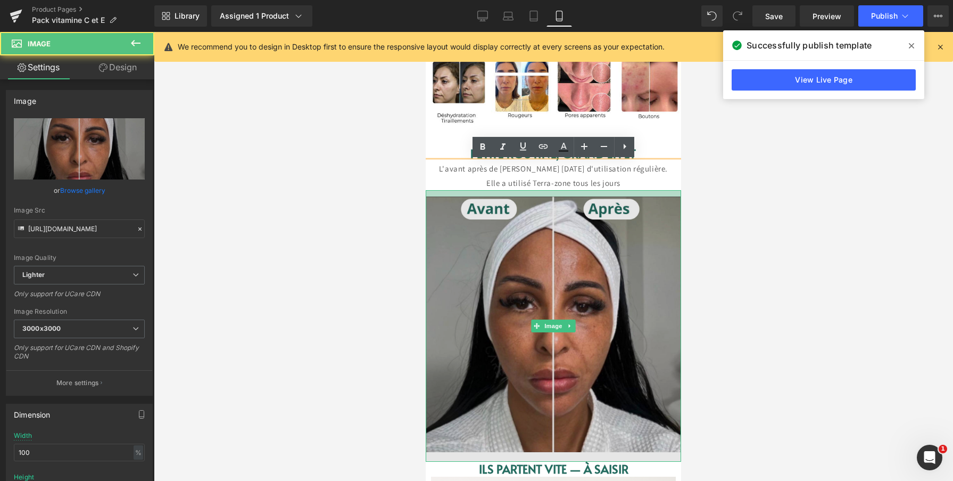
drag, startPoint x: 517, startPoint y: 190, endPoint x: 527, endPoint y: 197, distance: 11.8
click at [518, 196] on div "Image" at bounding box center [553, 325] width 255 height 271
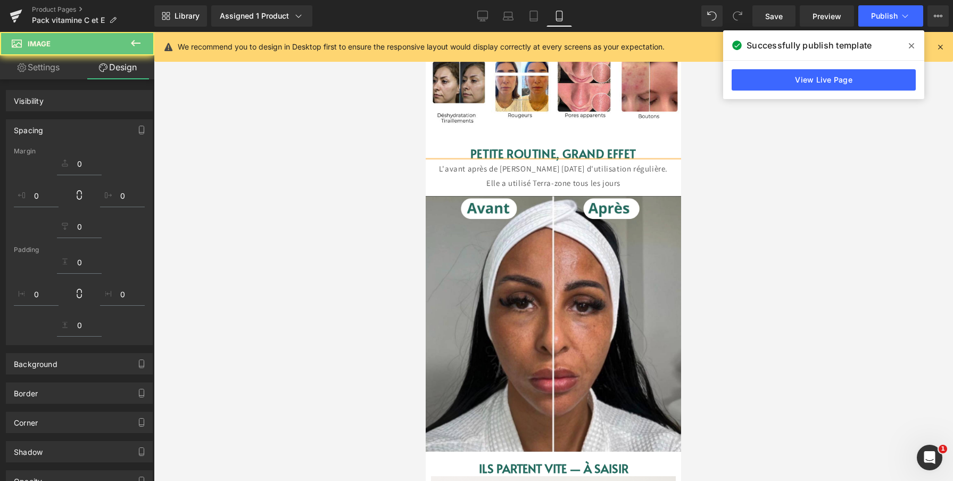
click at [750, 204] on div at bounding box center [553, 256] width 799 height 449
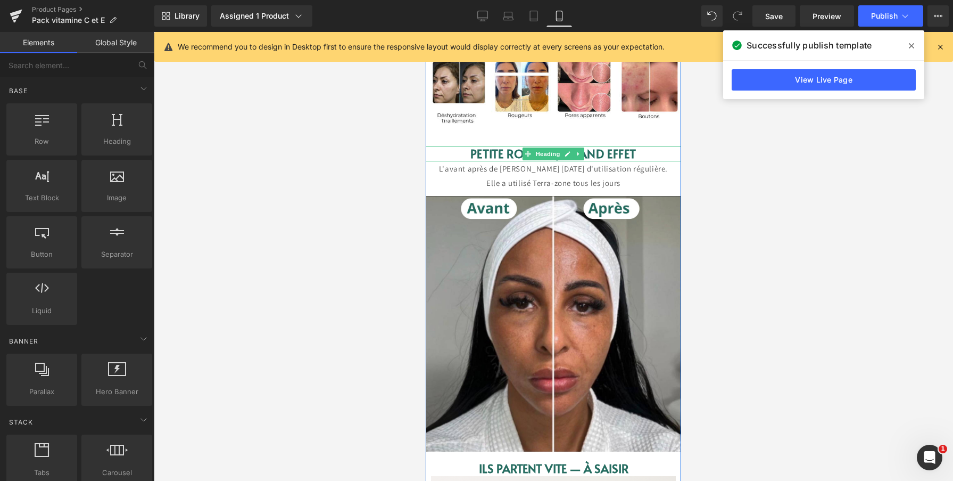
click at [653, 154] on h1 "PETITE ROUTINE, GRAND EFFET" at bounding box center [553, 153] width 255 height 15
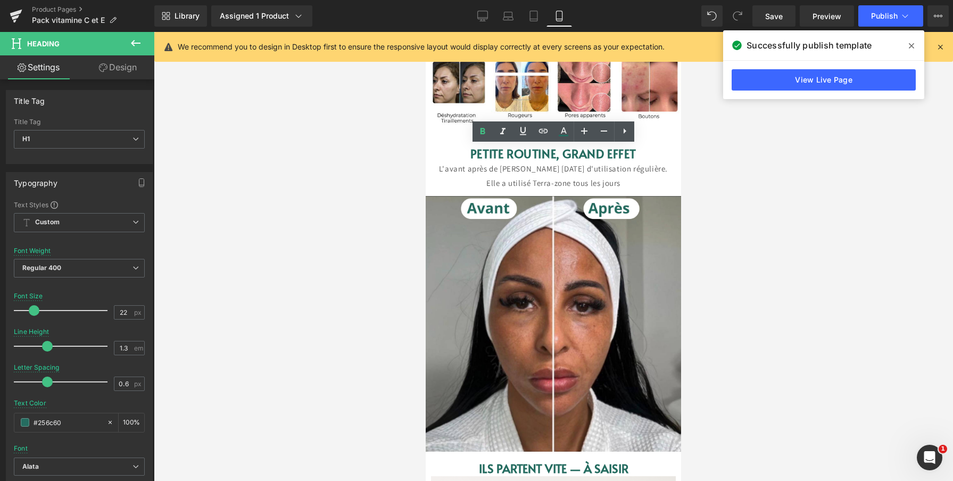
click at [720, 151] on div at bounding box center [553, 256] width 799 height 449
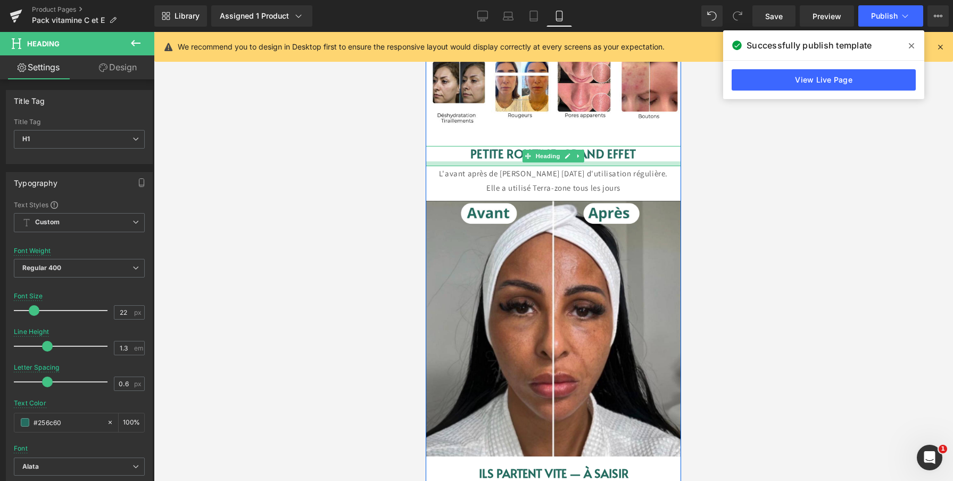
click at [642, 164] on div at bounding box center [553, 163] width 255 height 5
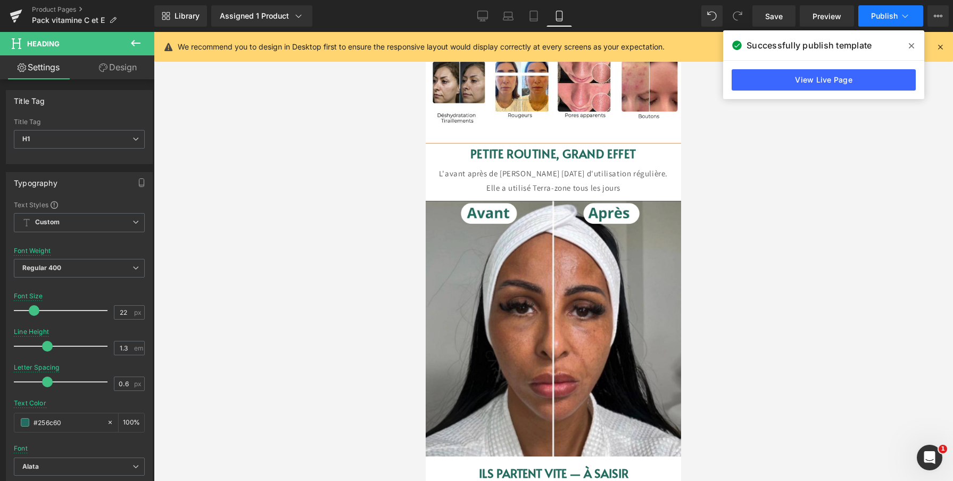
click at [884, 19] on span "Publish" at bounding box center [884, 16] width 27 height 9
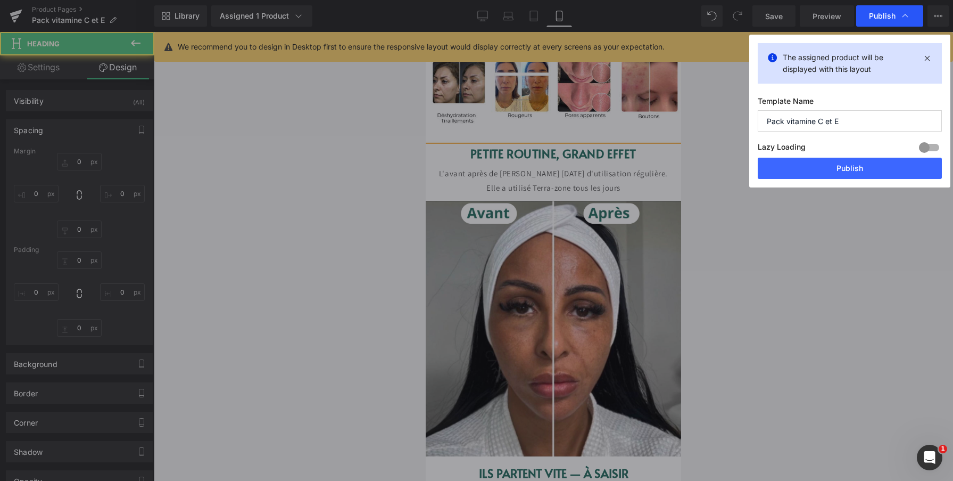
type input "0"
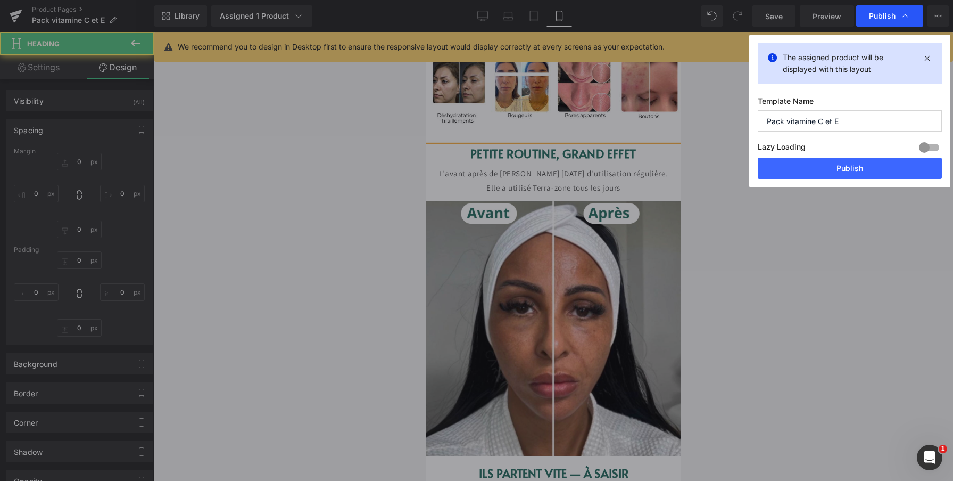
type input "0"
type input "9"
type input "0"
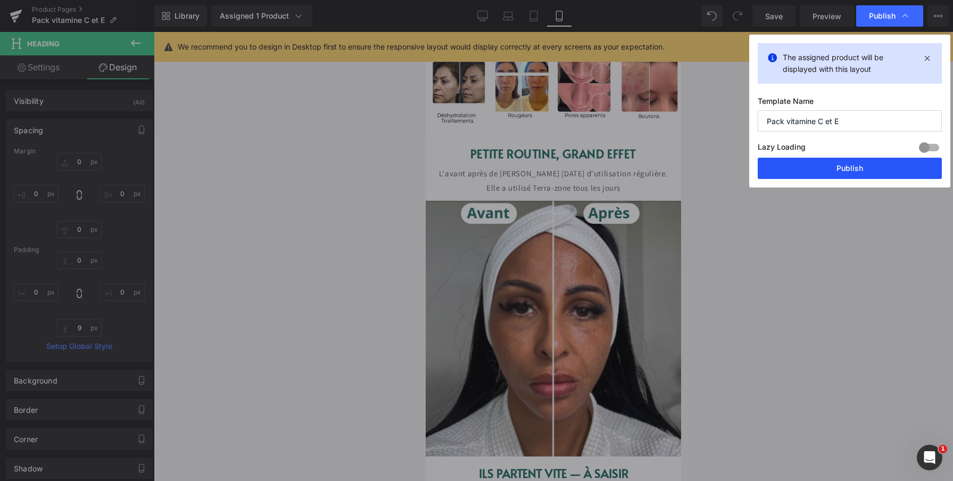
click at [850, 167] on button "Publish" at bounding box center [850, 168] width 184 height 21
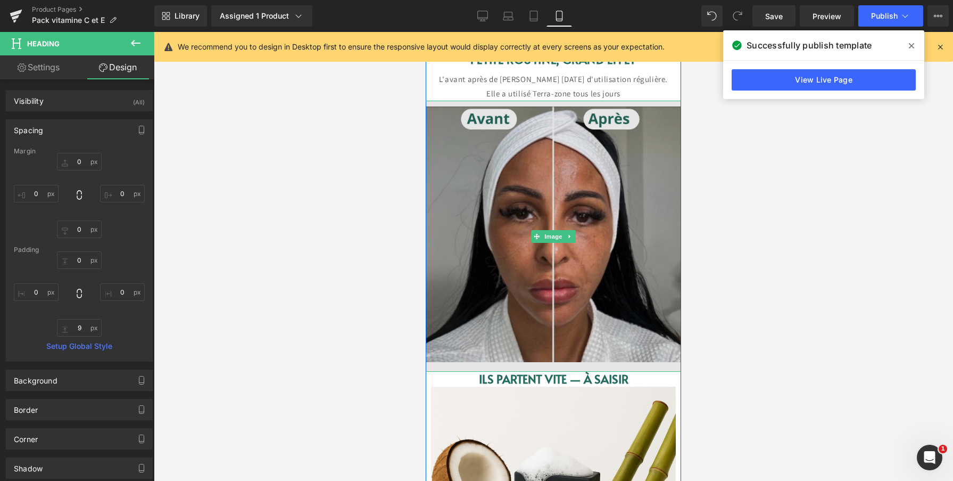
scroll to position [1303, 0]
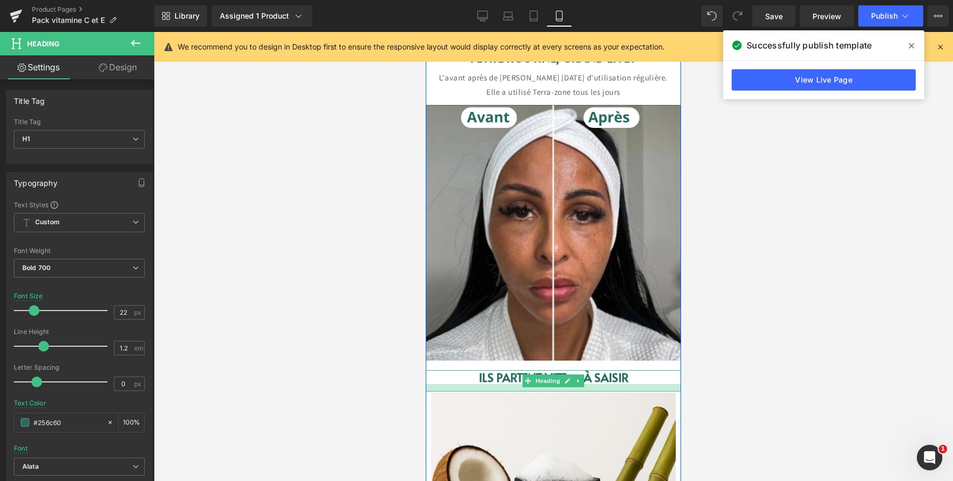
drag, startPoint x: 640, startPoint y: 382, endPoint x: 640, endPoint y: 390, distance: 7.5
click at [640, 390] on div at bounding box center [553, 387] width 255 height 7
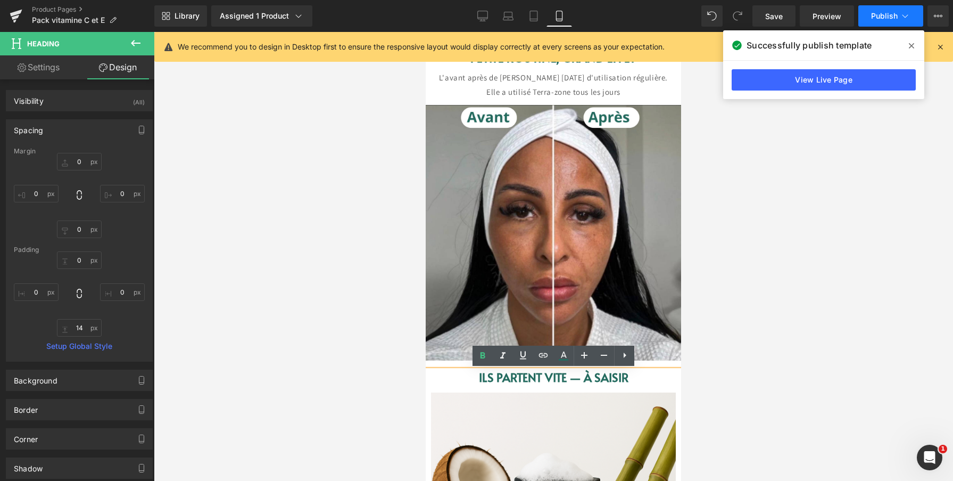
click at [876, 19] on span "Publish" at bounding box center [884, 16] width 27 height 9
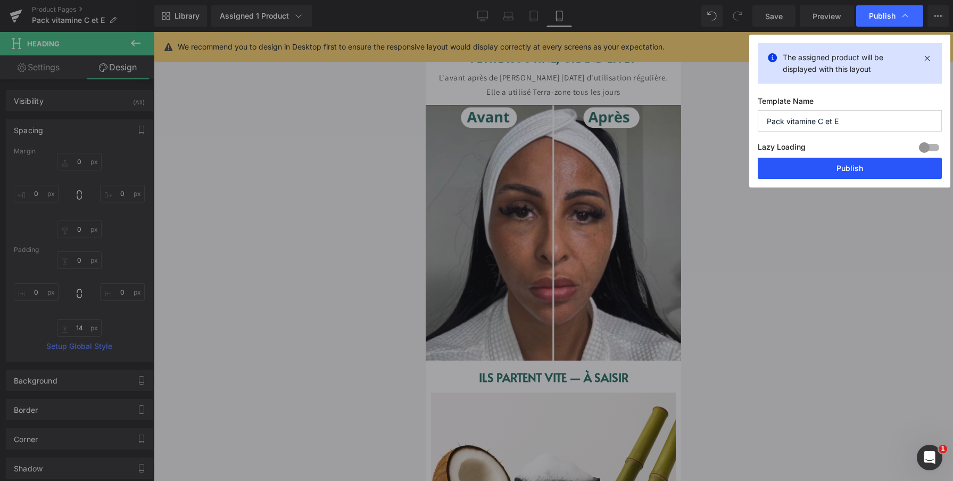
click at [842, 162] on button "Publish" at bounding box center [850, 168] width 184 height 21
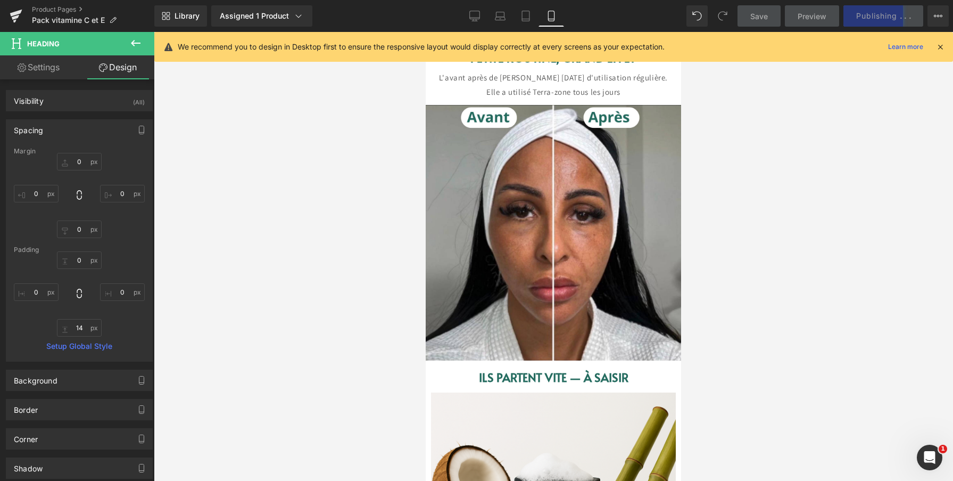
click at [782, 145] on div at bounding box center [553, 256] width 799 height 449
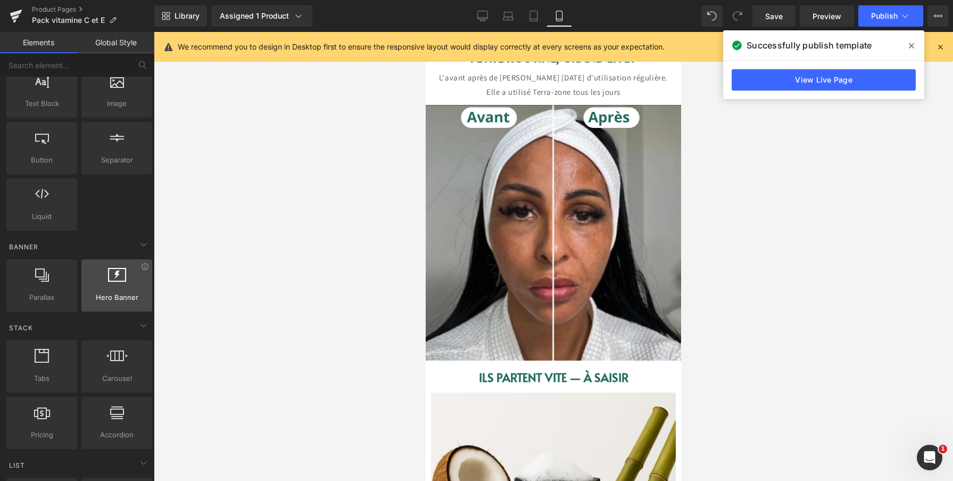
scroll to position [0, 0]
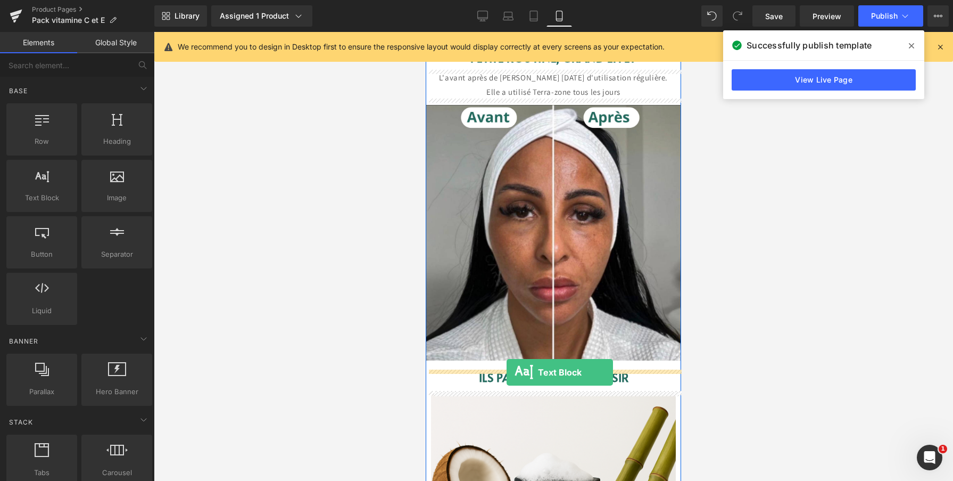
drag, startPoint x: 470, startPoint y: 220, endPoint x: 507, endPoint y: 372, distance: 156.6
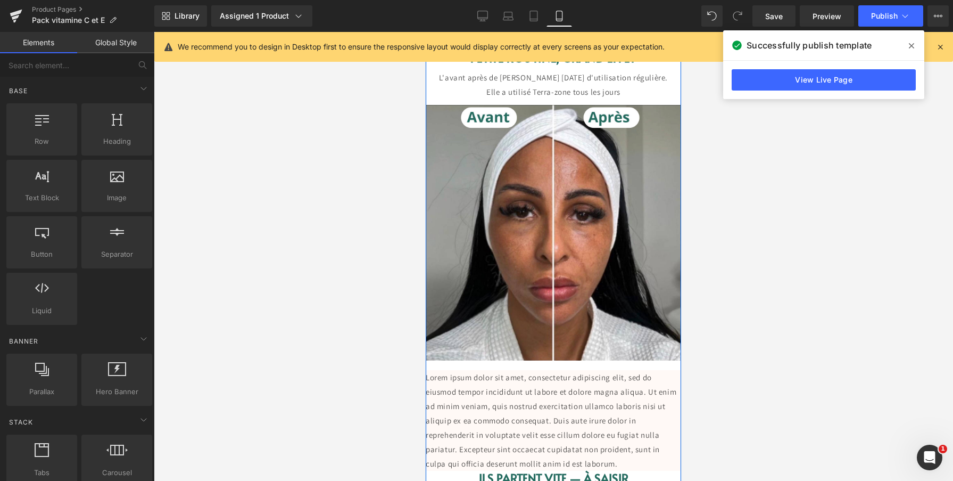
click at [508, 391] on p "Lorem ipsum dolor sit amet, consectetur adipiscing elit, sed do eiusmod tempor …" at bounding box center [553, 420] width 255 height 101
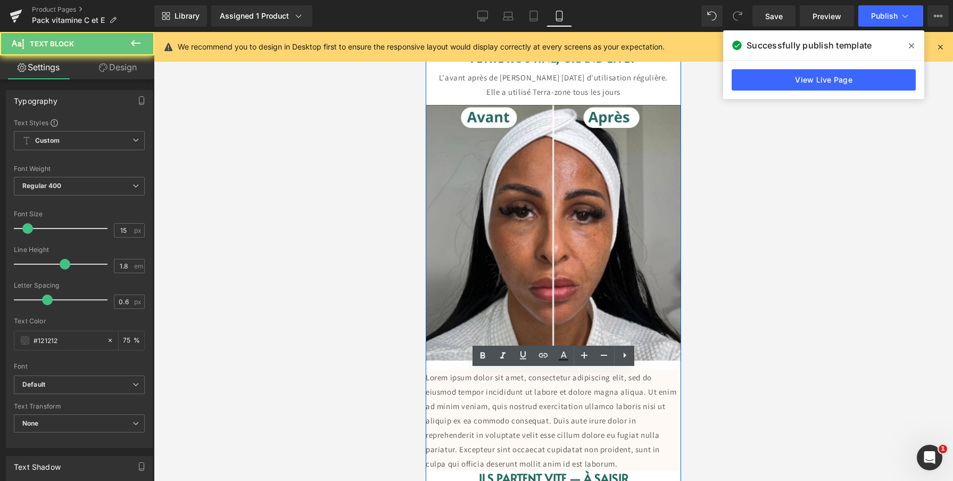
click at [508, 391] on p "Lorem ipsum dolor sit amet, consectetur adipiscing elit, sed do eiusmod tempor …" at bounding box center [553, 420] width 255 height 101
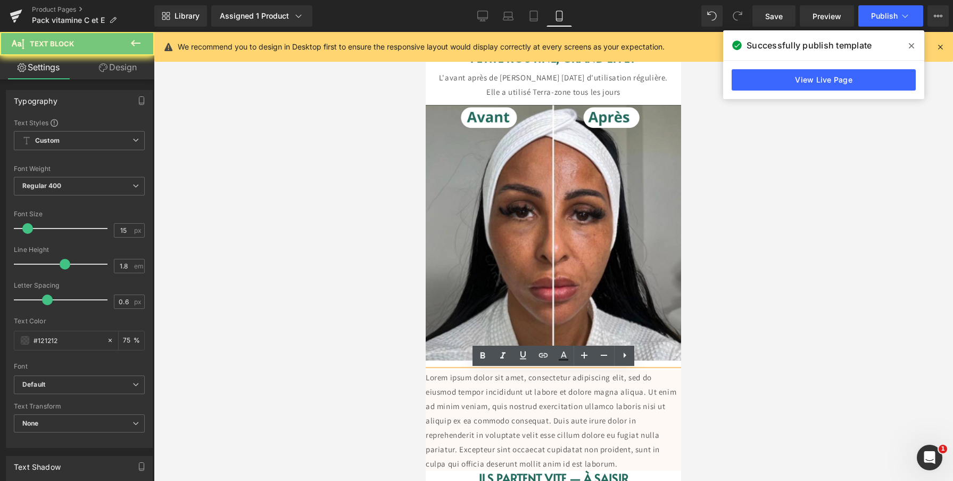
click at [508, 391] on p "Lorem ipsum dolor sit amet, consectetur adipiscing elit, sed do eiusmod tempor …" at bounding box center [553, 420] width 255 height 101
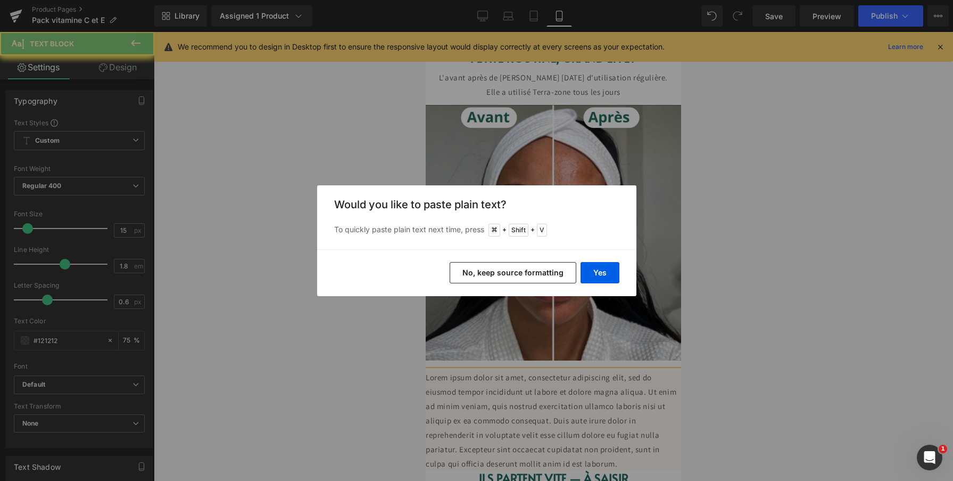
click at [557, 273] on button "No, keep source formatting" at bounding box center [513, 272] width 127 height 21
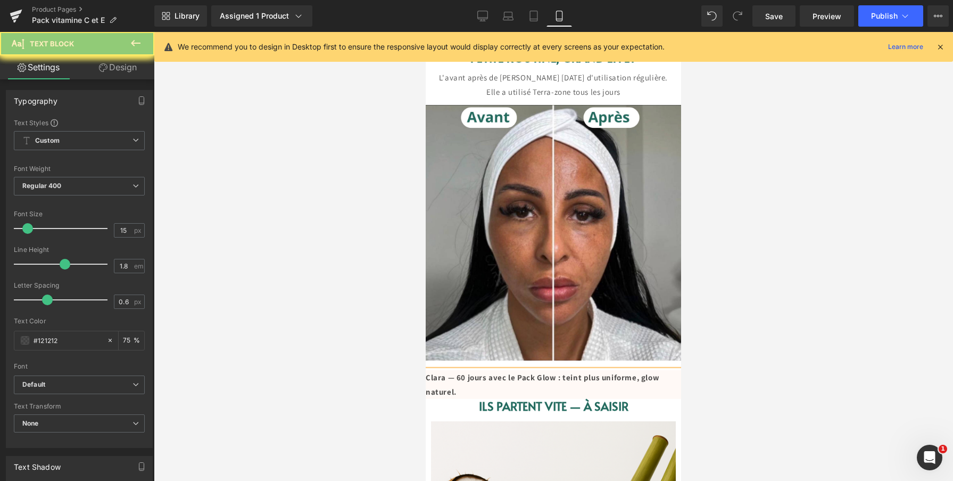
click at [472, 378] on strong "Clara — 60 jours avec le Pack Glow : teint plus uniforme, glow naturel." at bounding box center [543, 384] width 234 height 24
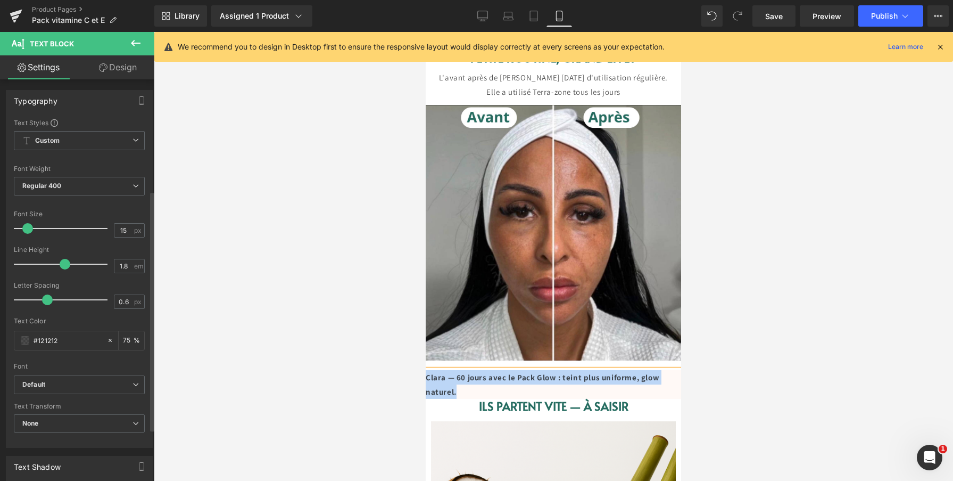
scroll to position [186, 0]
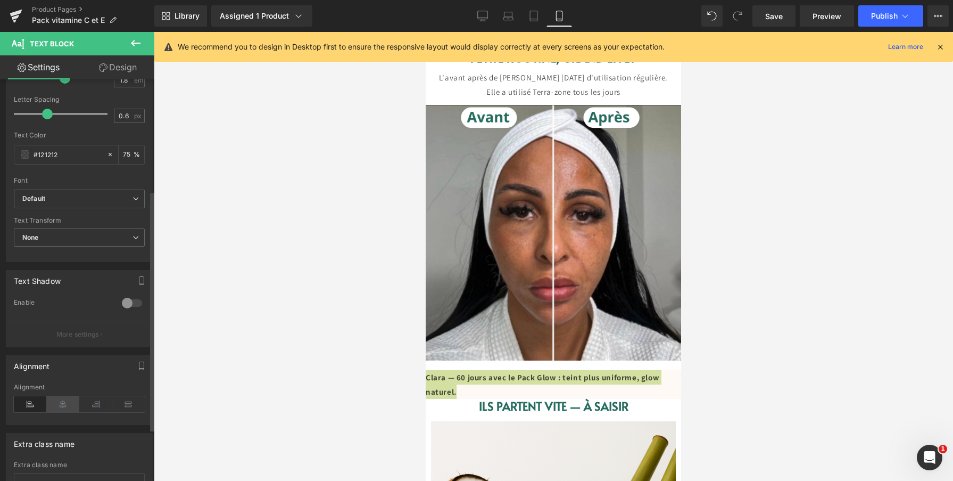
click at [69, 409] on icon at bounding box center [63, 404] width 33 height 16
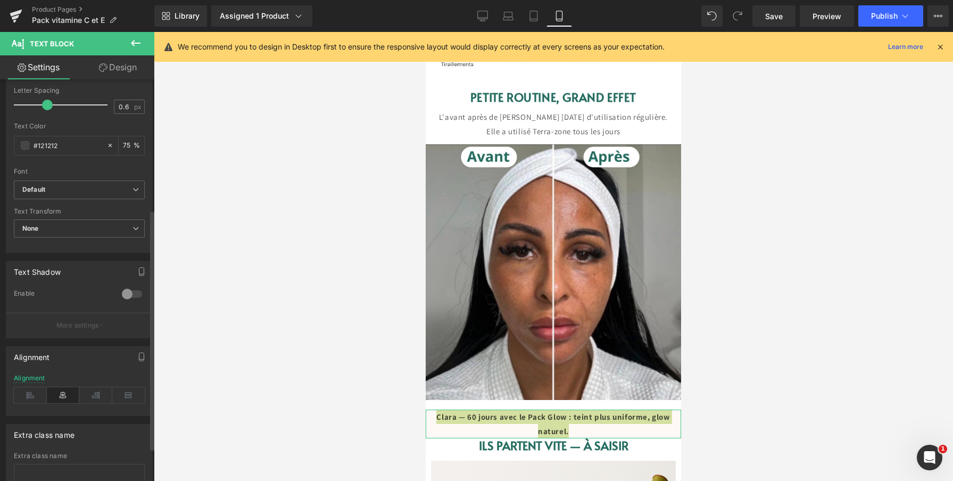
scroll to position [217, 0]
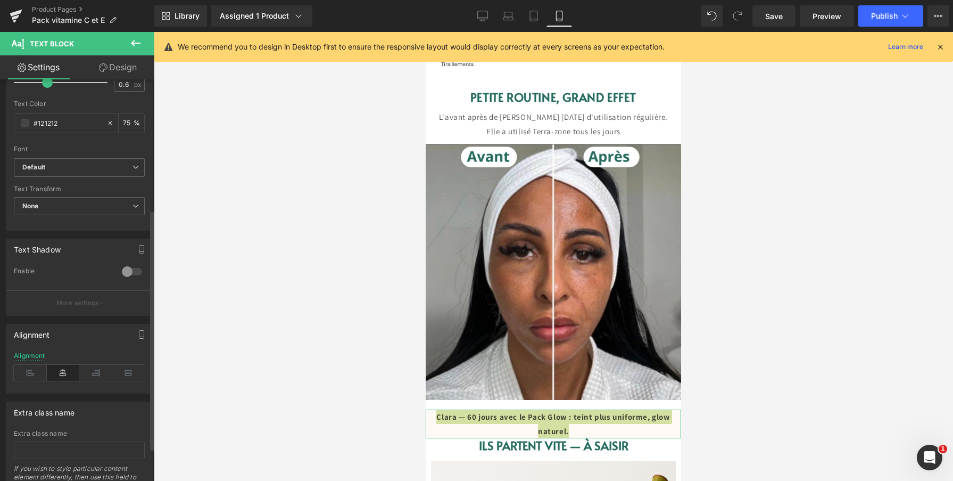
click at [95, 156] on div "Font Default Quicksand Amiko Alata Allerta Default Default Quicksand Amiko Alat…" at bounding box center [79, 29] width 131 height 257
click at [90, 170] on b "Default" at bounding box center [77, 167] width 110 height 9
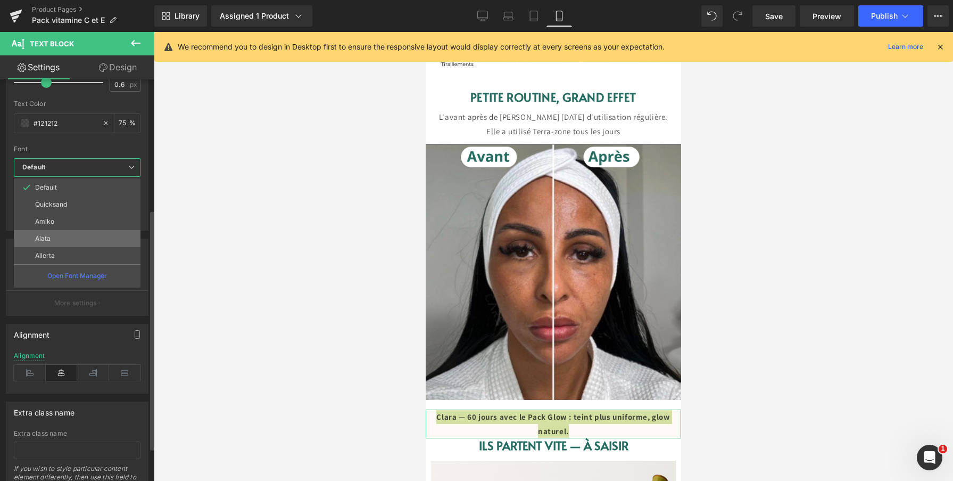
click at [77, 244] on li "Alata" at bounding box center [77, 238] width 127 height 17
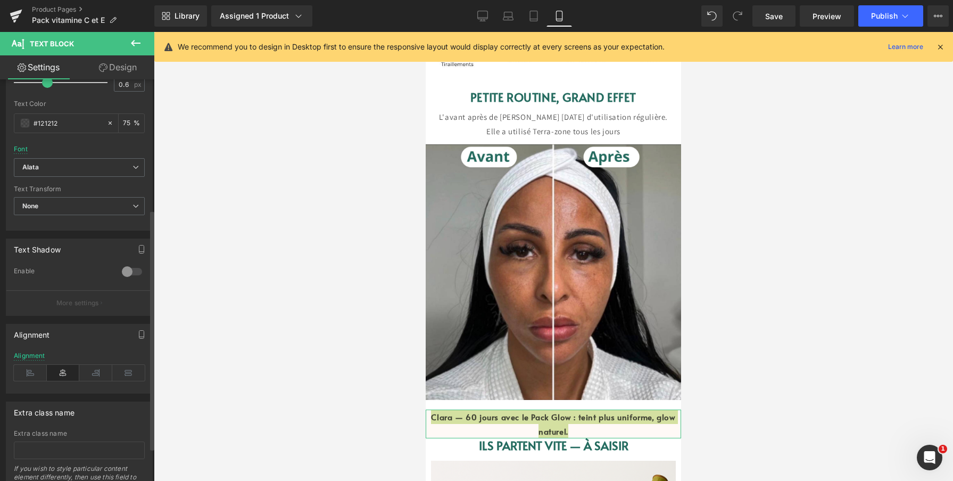
click at [92, 270] on div "Enable" at bounding box center [62, 272] width 97 height 11
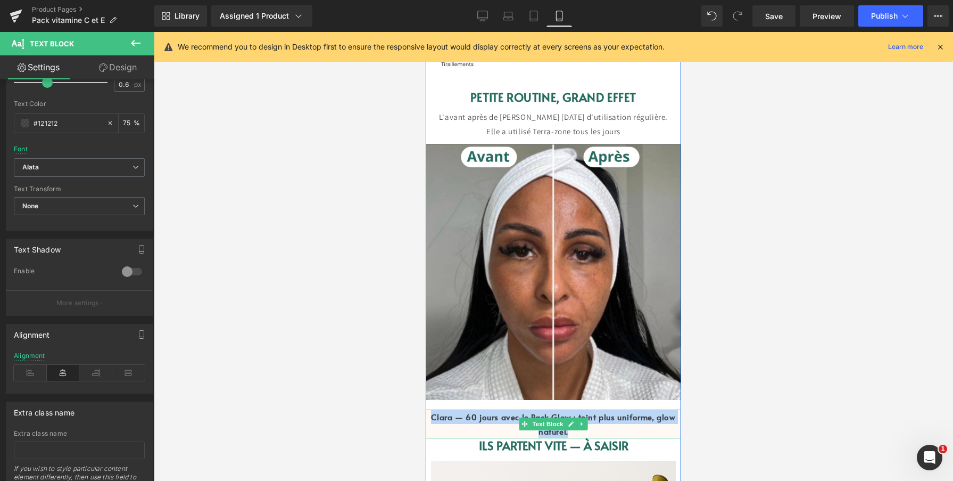
click at [577, 432] on p "Clara — 60 jours avec le Pack Glow : teint plus uniforme, glow naturel." at bounding box center [553, 423] width 255 height 29
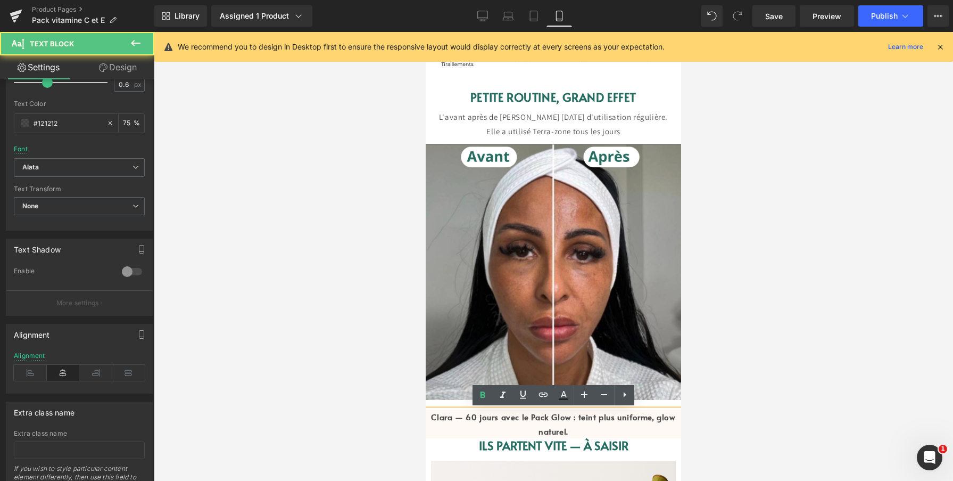
click at [665, 427] on p "Clara — 60 jours avec le Pack Glow : teint plus uniforme, glow naturel." at bounding box center [553, 423] width 255 height 29
click at [729, 412] on div at bounding box center [553, 256] width 799 height 449
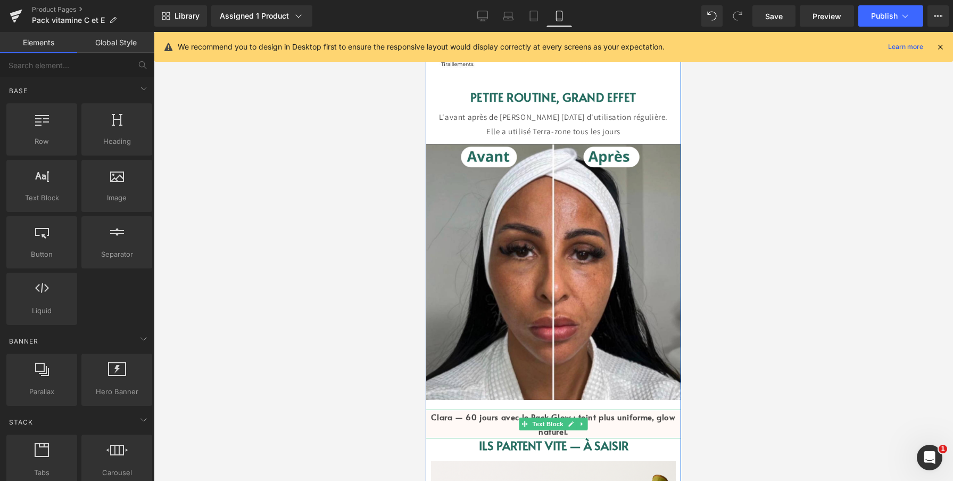
click at [669, 429] on p "Clara — 60 jours avec le Pack Glow : teint plus uniforme, glow naturel." at bounding box center [553, 423] width 255 height 29
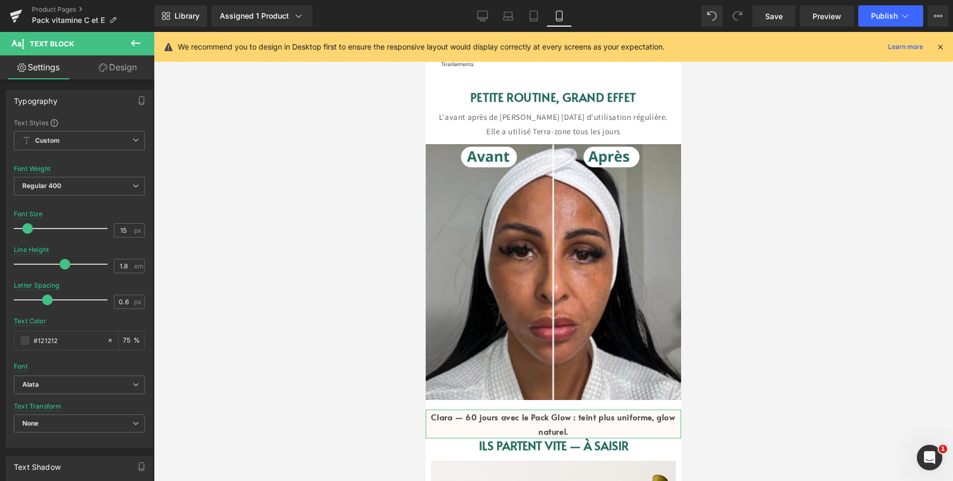
click at [122, 72] on link "Design" at bounding box center [117, 67] width 77 height 24
click at [0, 0] on div "Background" at bounding box center [0, 0] width 0 height 0
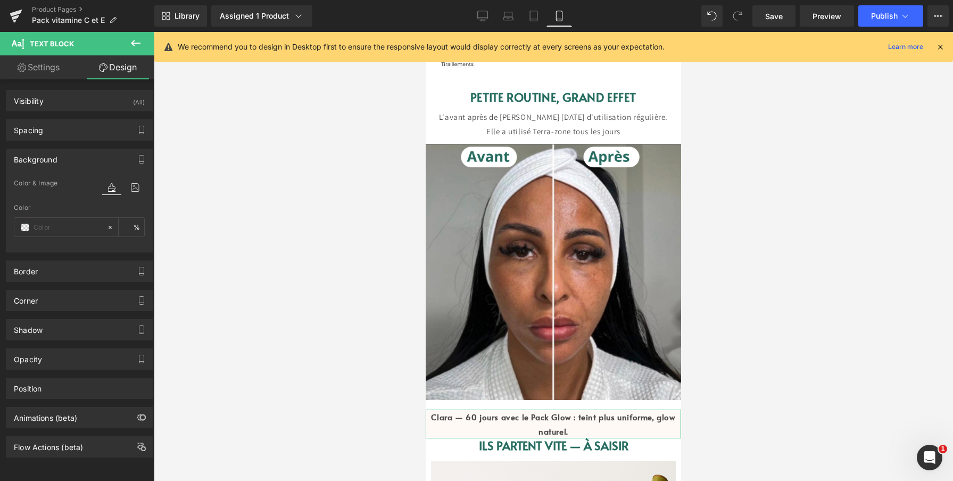
type input "transparent"
type input "0"
click at [62, 227] on input "transparent" at bounding box center [68, 227] width 68 height 12
type input "fff"
type input "100"
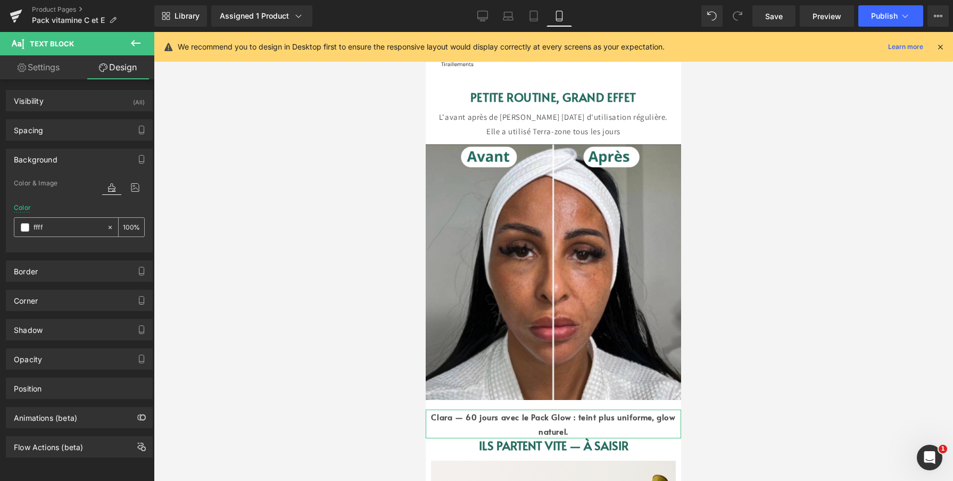
type input "ffff"
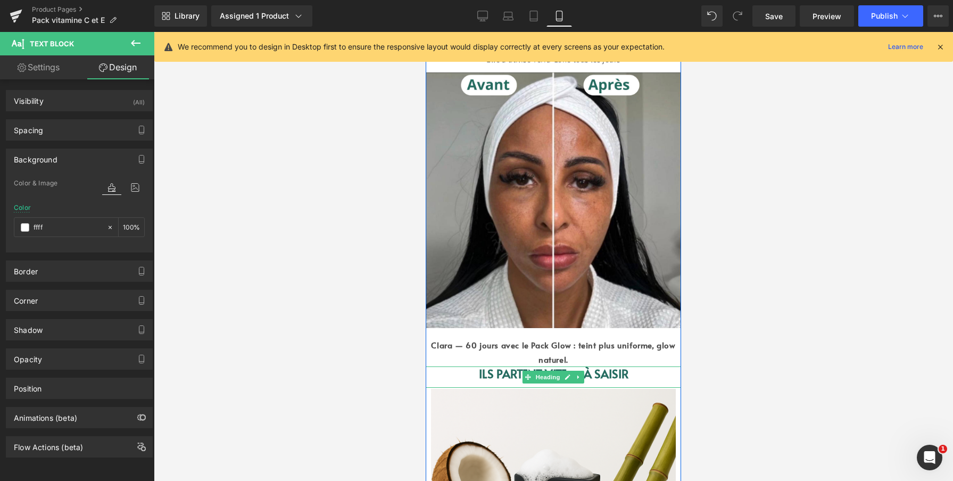
scroll to position [1340, 0]
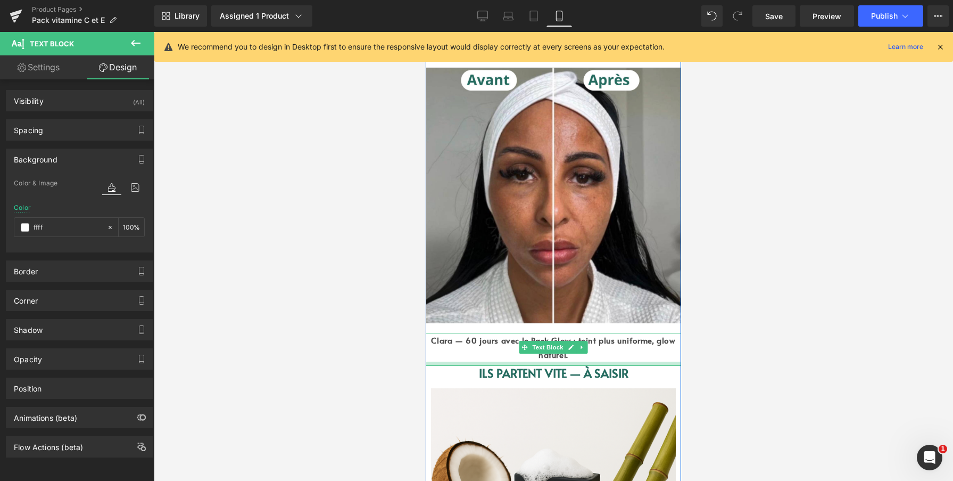
click at [606, 363] on div at bounding box center [553, 363] width 255 height 4
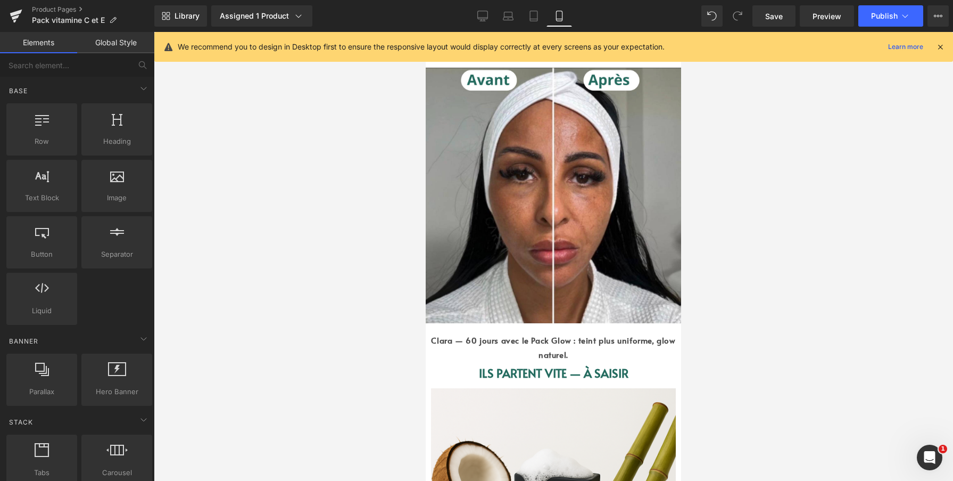
click at [780, 286] on div at bounding box center [553, 256] width 799 height 449
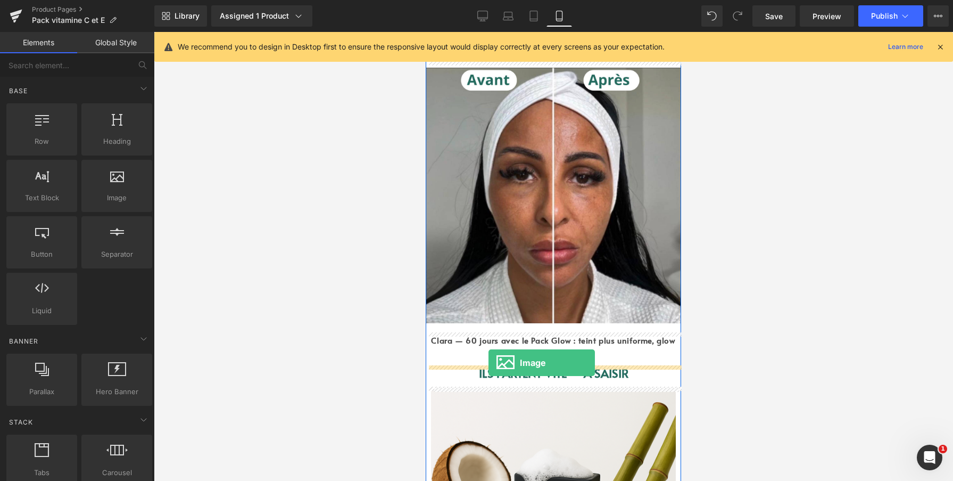
drag, startPoint x: 542, startPoint y: 216, endPoint x: 489, endPoint y: 362, distance: 156.2
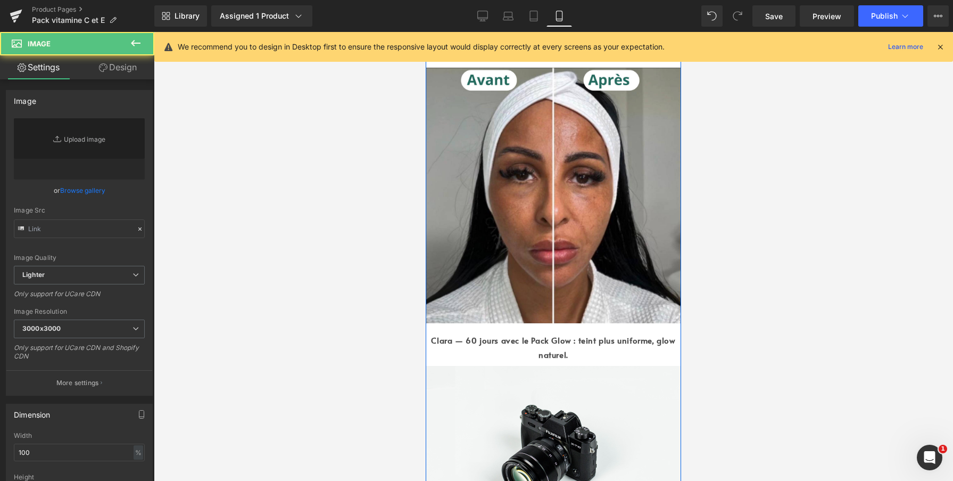
type input "//d1um8515vdn9kb.cloudfront.net/images/parallax.jpg"
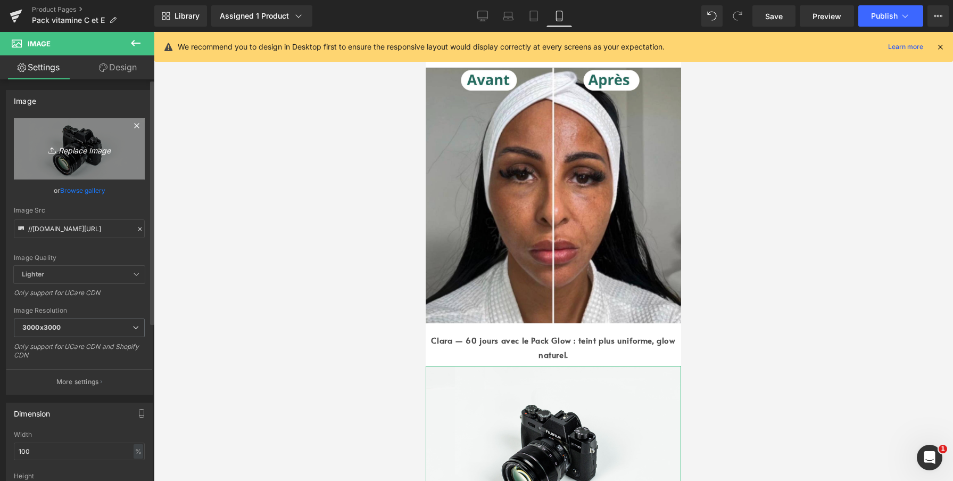
click at [69, 153] on icon "Replace Image" at bounding box center [79, 148] width 85 height 13
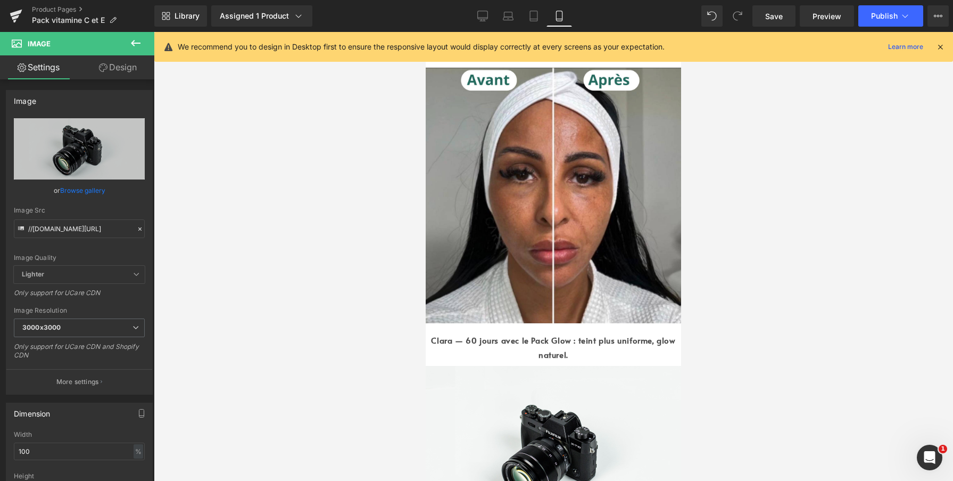
type input "C:\fakepath\Design sans titre.png"
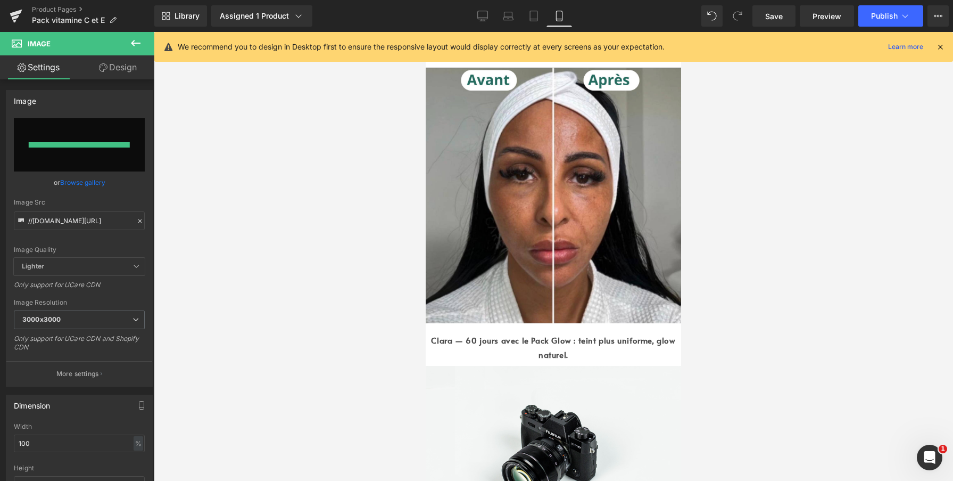
type input "https://ucarecdn.com/6ac3ae62-f2b0-4f23-b58c-102c10ce43e7/-/format/auto/-/previ…"
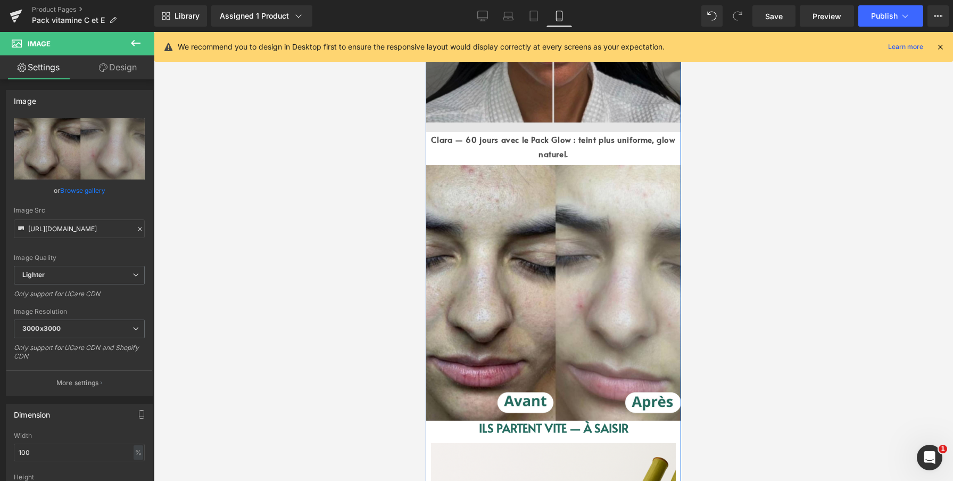
scroll to position [1557, 0]
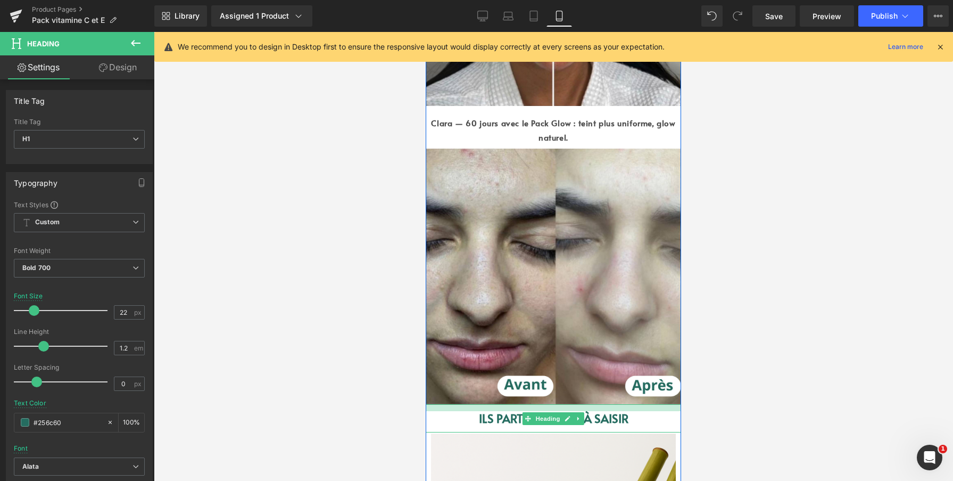
drag, startPoint x: 591, startPoint y: 404, endPoint x: 592, endPoint y: 411, distance: 6.9
click at [592, 411] on div "Ils partent vite — à saisir Heading" at bounding box center [553, 418] width 255 height 28
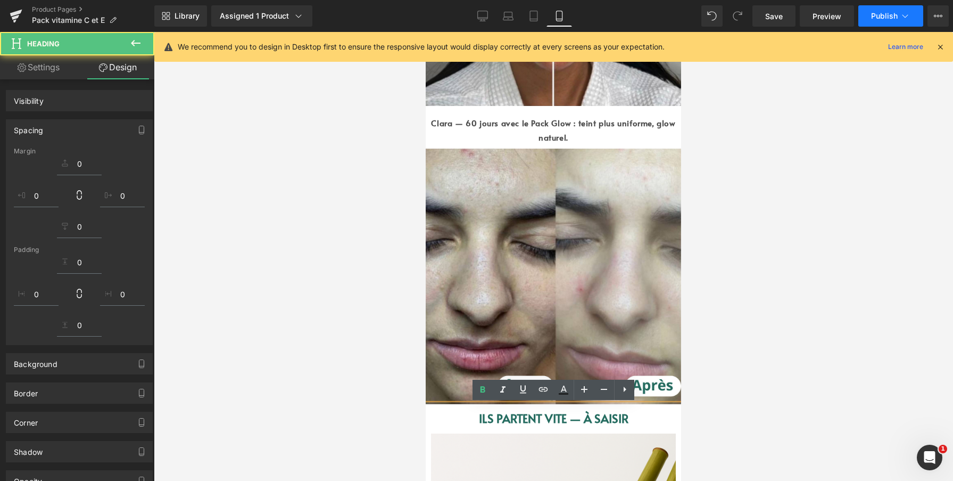
click at [885, 19] on span "Publish" at bounding box center [884, 16] width 27 height 9
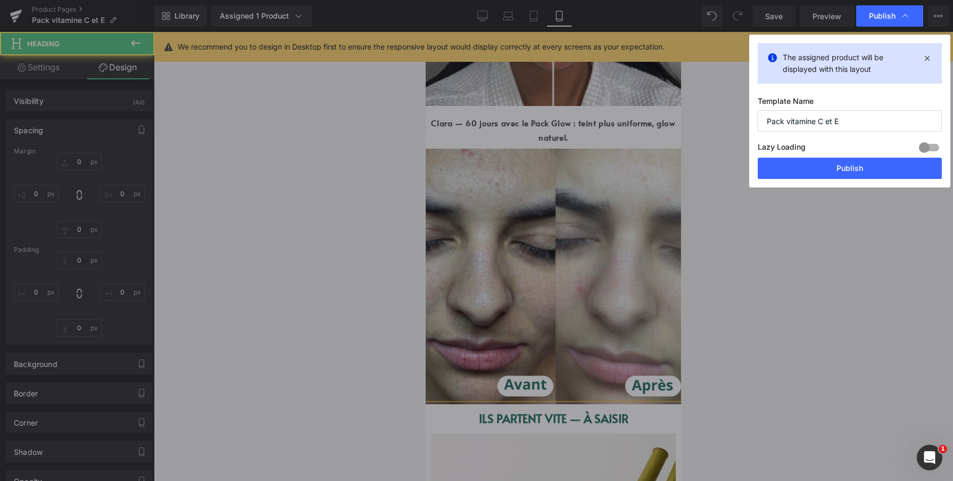
type input "0"
type input "13"
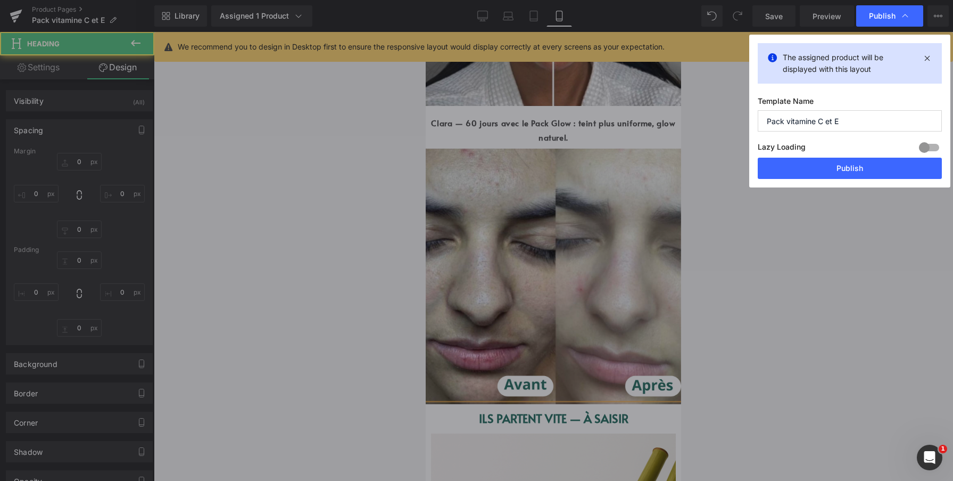
type input "0"
type input "14"
type input "0"
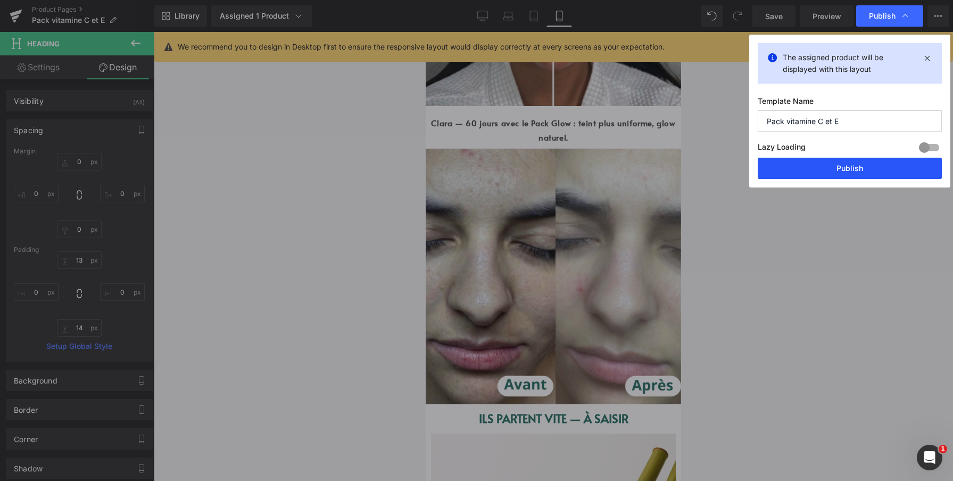
click at [844, 162] on button "Publish" at bounding box center [850, 168] width 184 height 21
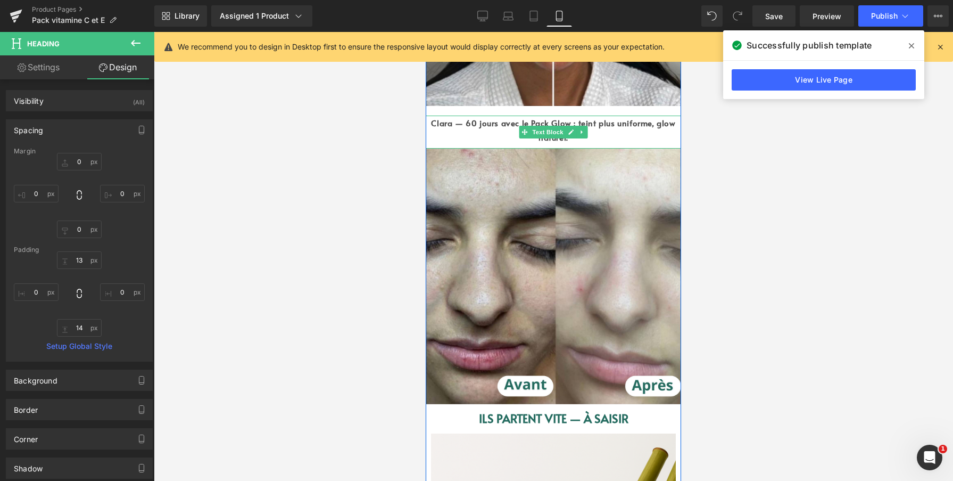
click at [517, 123] on strong "Clara — 60 jours avec le Pack Glow : teint plus uniforme, glow naturel." at bounding box center [553, 130] width 244 height 26
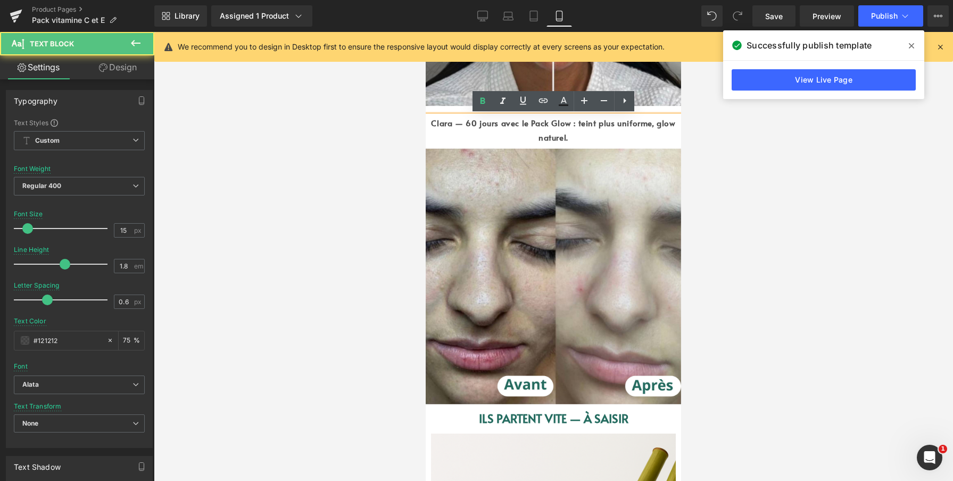
click at [513, 123] on strong "Clara — 60 jours avec le Pack Glow : teint plus uniforme, glow naturel." at bounding box center [553, 130] width 244 height 26
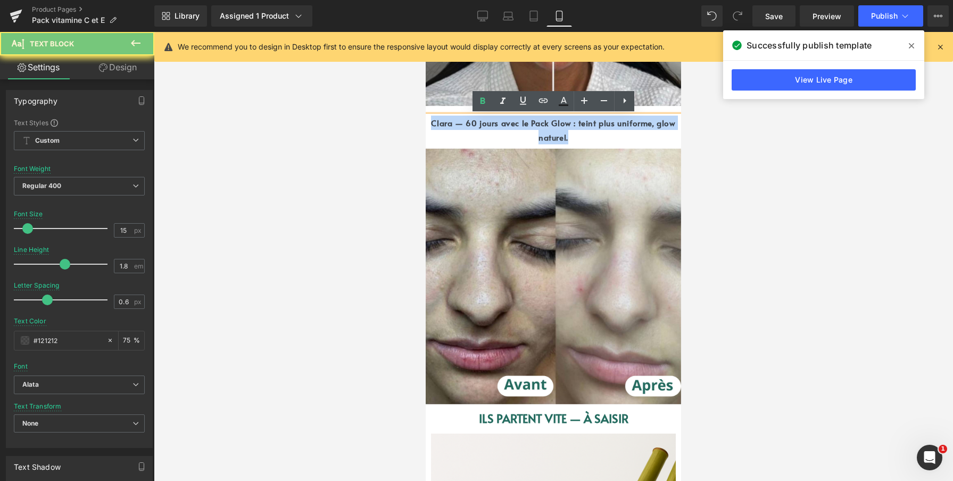
click at [513, 123] on strong "Clara — 60 jours avec le Pack Glow : teint plus uniforme, glow naturel." at bounding box center [553, 130] width 244 height 26
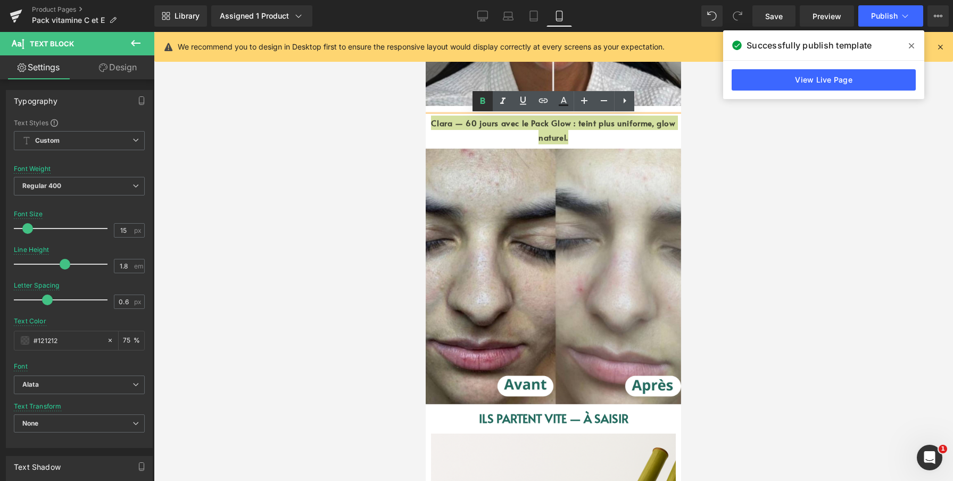
click at [488, 105] on icon at bounding box center [482, 101] width 13 height 13
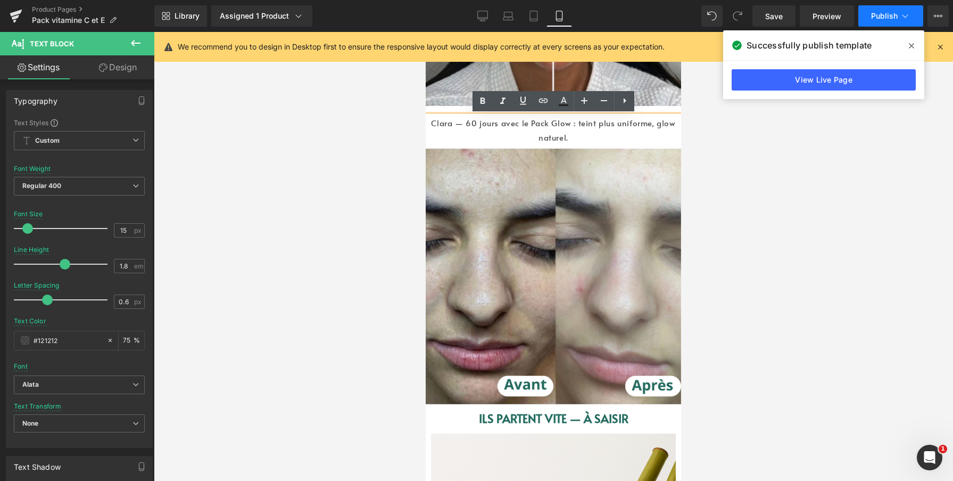
click at [882, 24] on button "Publish" at bounding box center [890, 15] width 65 height 21
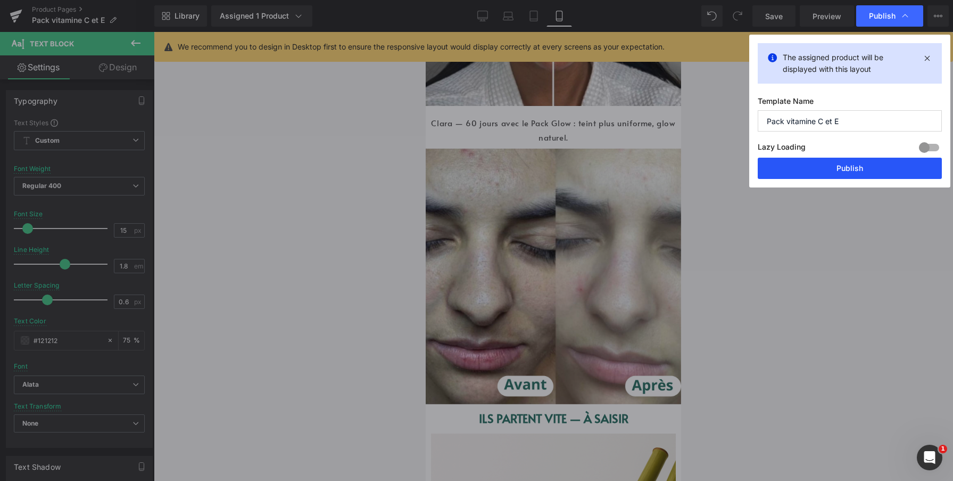
click at [845, 165] on button "Publish" at bounding box center [850, 168] width 184 height 21
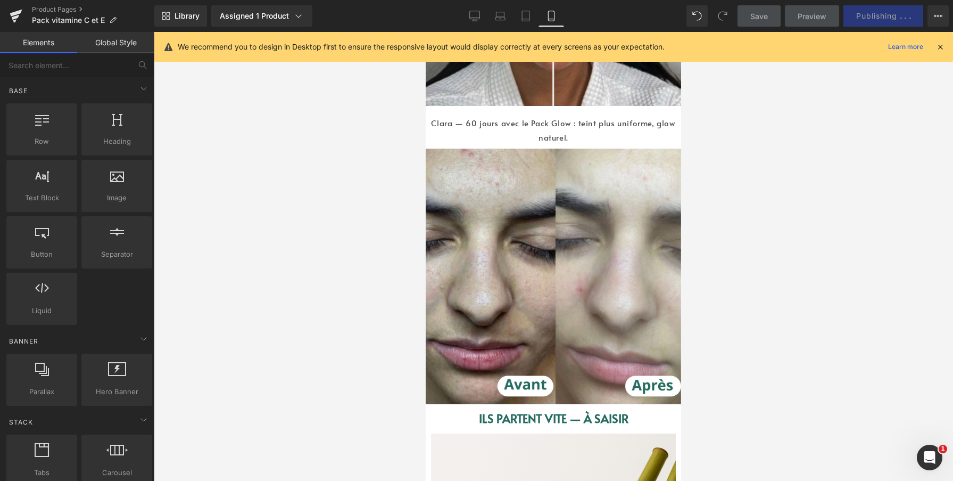
click at [801, 162] on div at bounding box center [553, 256] width 799 height 449
